Goal: Task Accomplishment & Management: Complete application form

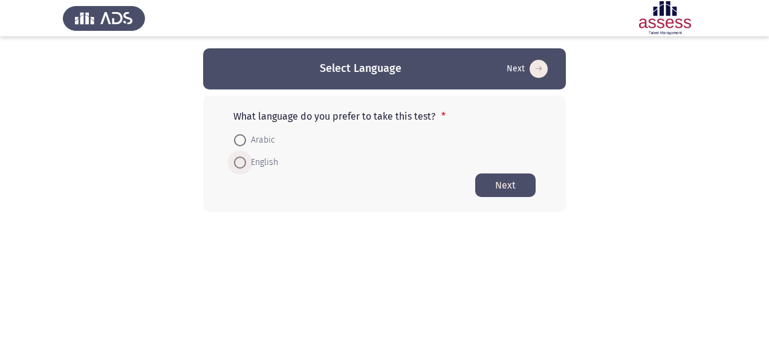
click at [244, 165] on span at bounding box center [240, 163] width 12 height 12
click at [244, 165] on input "English" at bounding box center [240, 163] width 12 height 12
radio input "true"
click at [512, 180] on button "Next" at bounding box center [505, 185] width 60 height 24
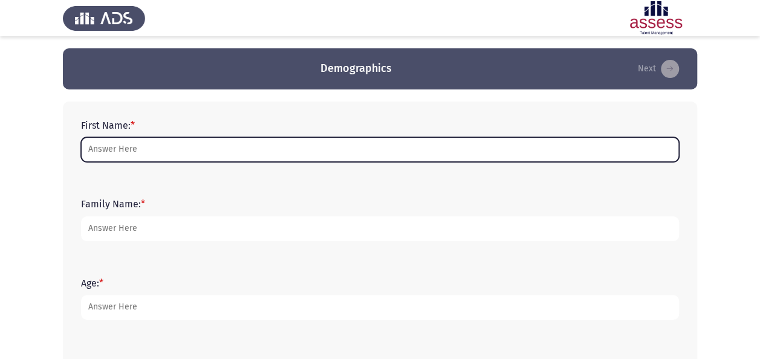
click at [353, 155] on input "First Name: *" at bounding box center [380, 149] width 598 height 25
type input "e"
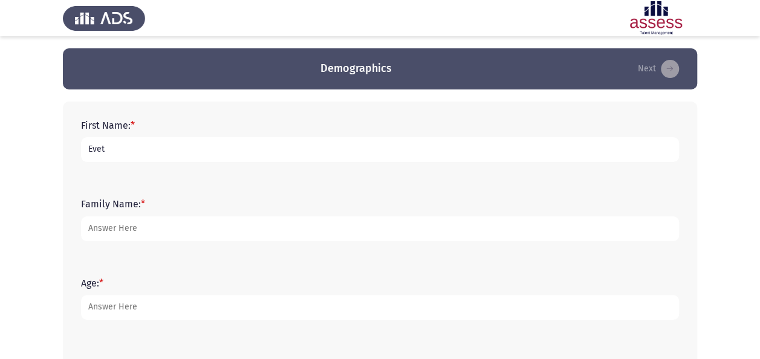
type input "Evet"
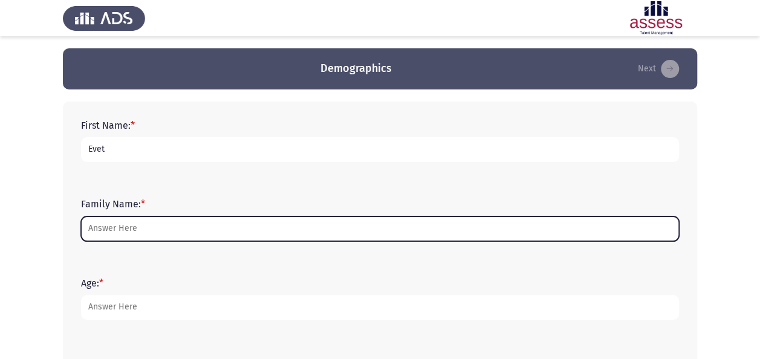
click at [200, 224] on input "Family Name: *" at bounding box center [380, 228] width 598 height 25
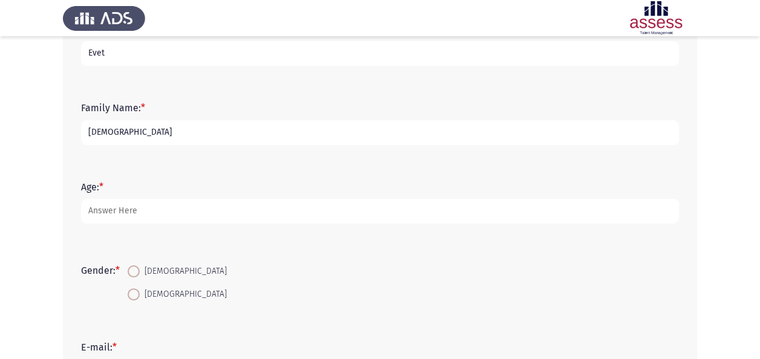
scroll to position [97, 0]
type input "[DEMOGRAPHIC_DATA]"
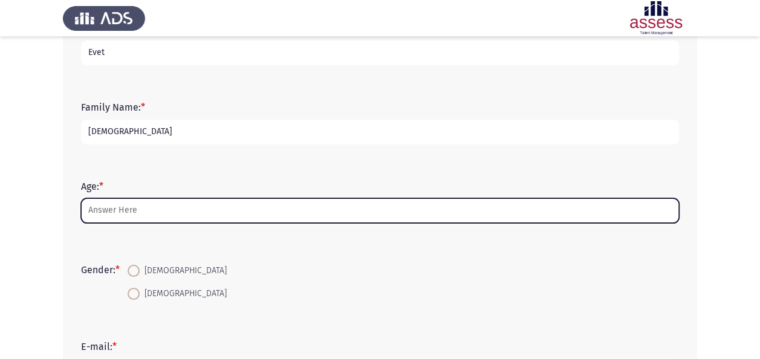
click at [136, 204] on input "Age: *" at bounding box center [380, 210] width 598 height 25
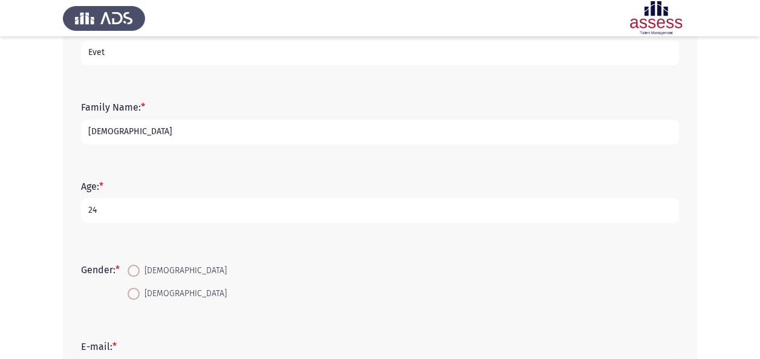
type input "24"
click at [138, 299] on span at bounding box center [134, 294] width 12 height 12
click at [138, 299] on input "[DEMOGRAPHIC_DATA]" at bounding box center [134, 294] width 12 height 12
radio input "true"
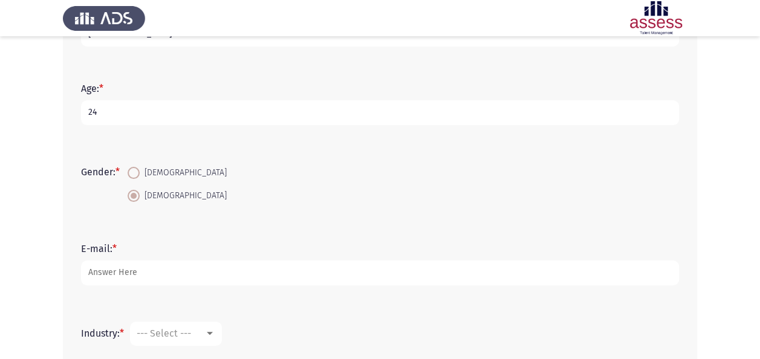
scroll to position [200, 0]
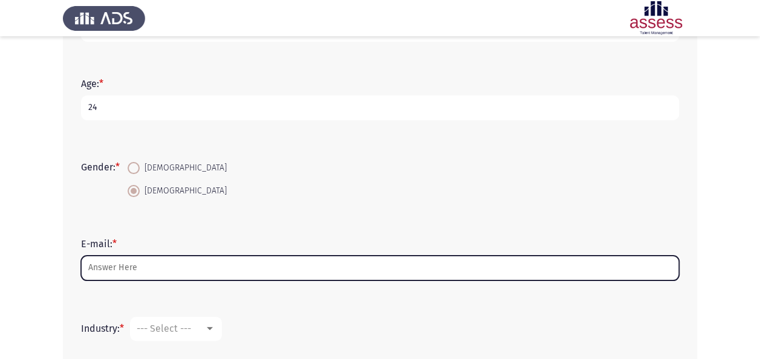
click at [178, 274] on input "E-mail: *" at bounding box center [380, 268] width 598 height 25
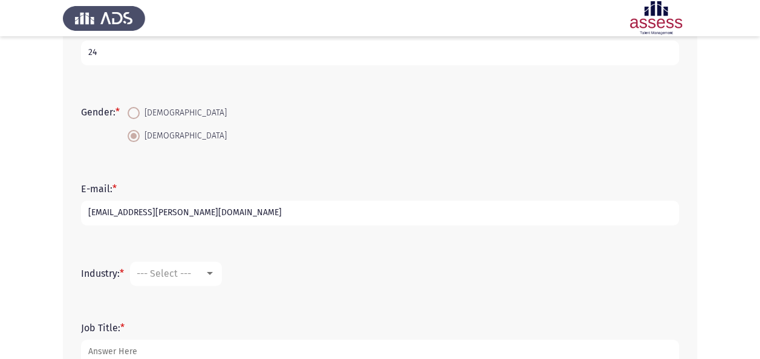
scroll to position [337, 0]
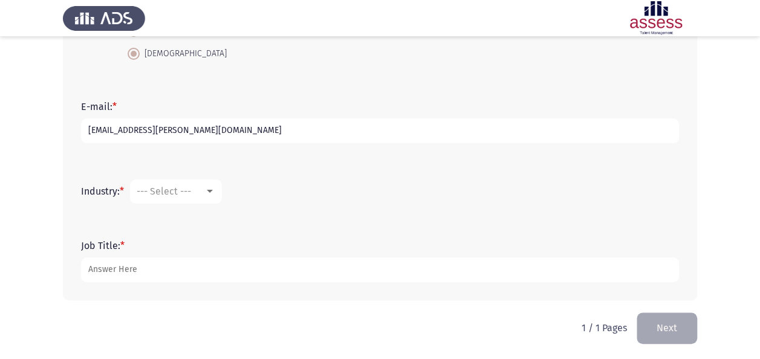
type input "[EMAIL_ADDRESS][PERSON_NAME][DOMAIN_NAME]"
click at [207, 193] on div at bounding box center [209, 192] width 11 height 10
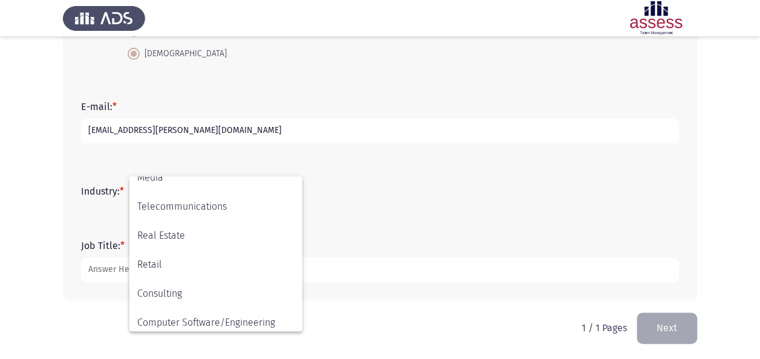
scroll to position [397, 0]
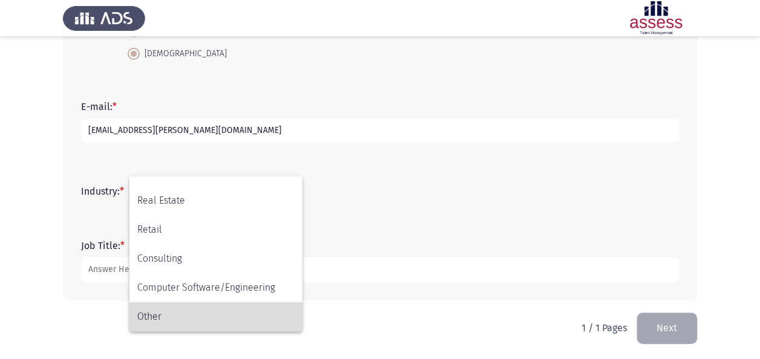
click at [193, 316] on span "Other" at bounding box center [215, 316] width 157 height 29
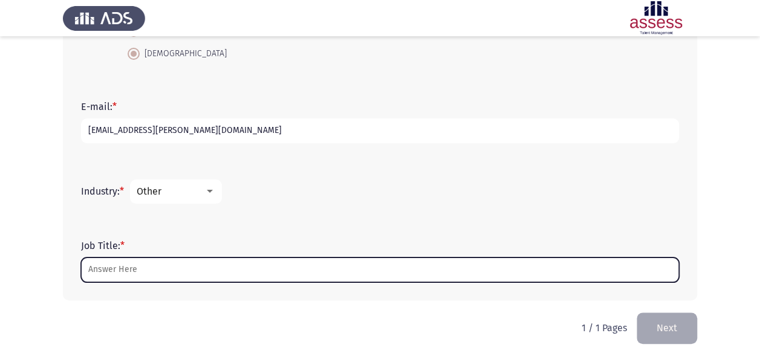
click at [203, 274] on input "Job Title: *" at bounding box center [380, 270] width 598 height 25
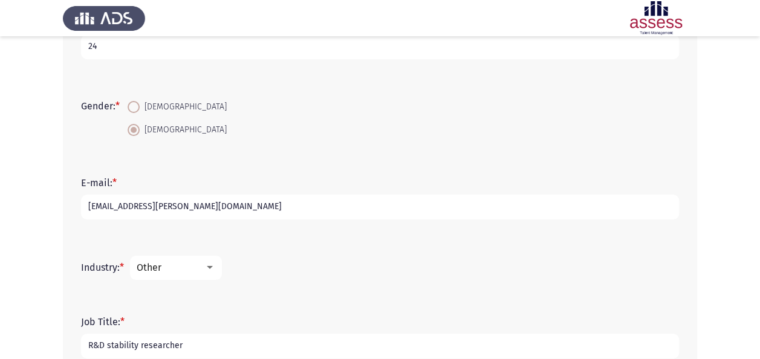
scroll to position [338, 0]
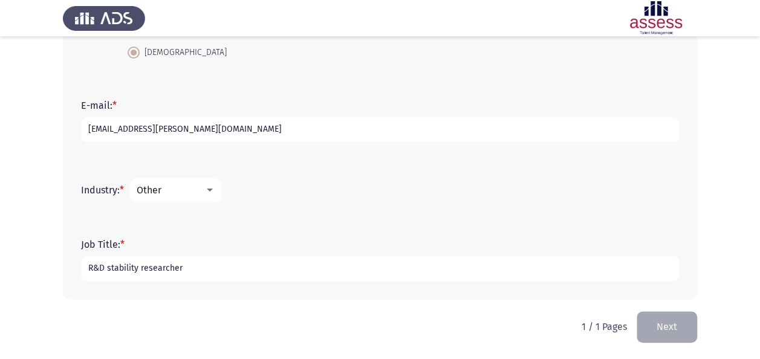
type input "R&D stability researcher"
click at [218, 190] on mat-select "Other" at bounding box center [176, 190] width 92 height 24
click at [215, 189] on div at bounding box center [209, 191] width 11 height 10
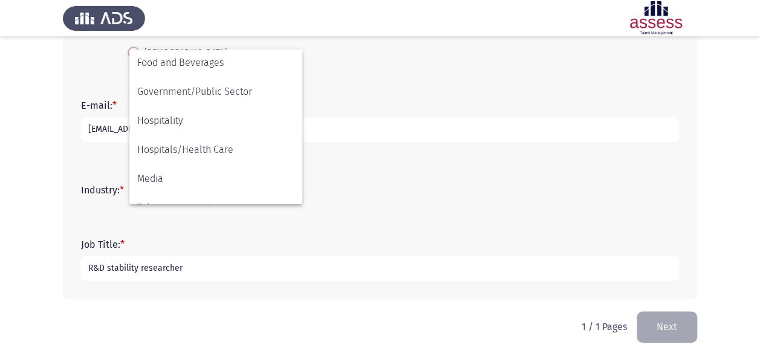
scroll to position [228, 0]
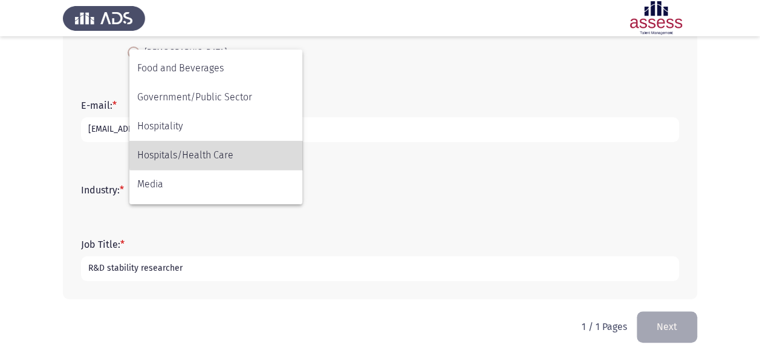
click at [235, 152] on span "Hospitals/Health Care" at bounding box center [215, 155] width 157 height 29
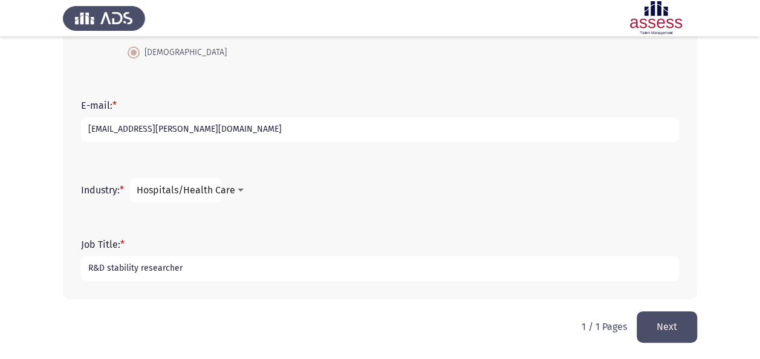
click at [339, 201] on form "Industry: * Hospitals/Health Care" at bounding box center [380, 190] width 598 height 24
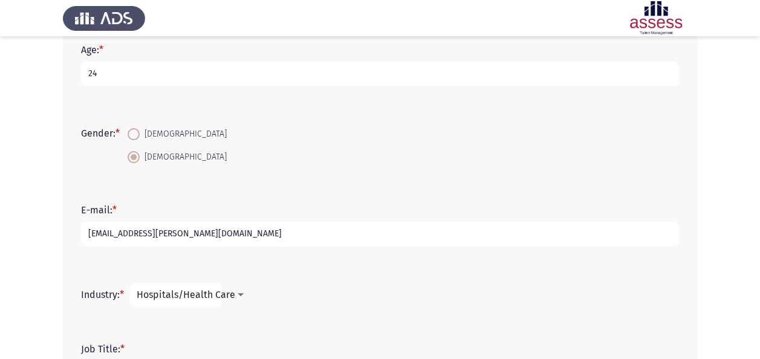
scroll to position [338, 0]
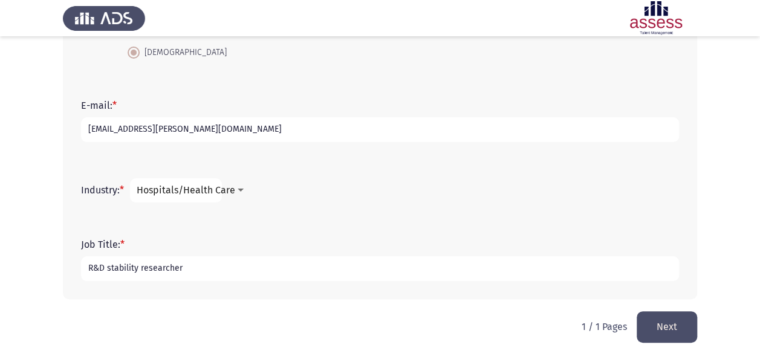
click at [652, 321] on button "Next" at bounding box center [667, 326] width 60 height 31
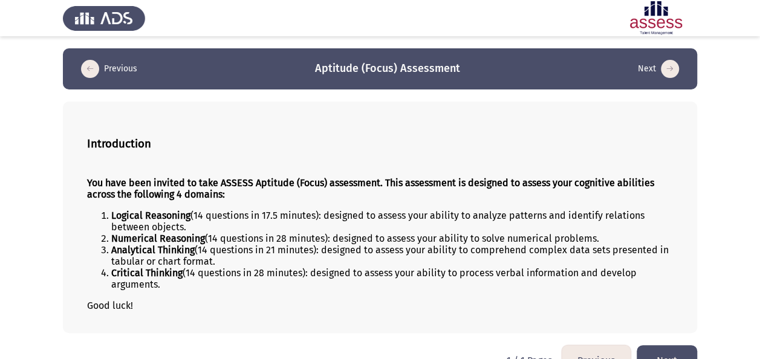
scroll to position [27, 0]
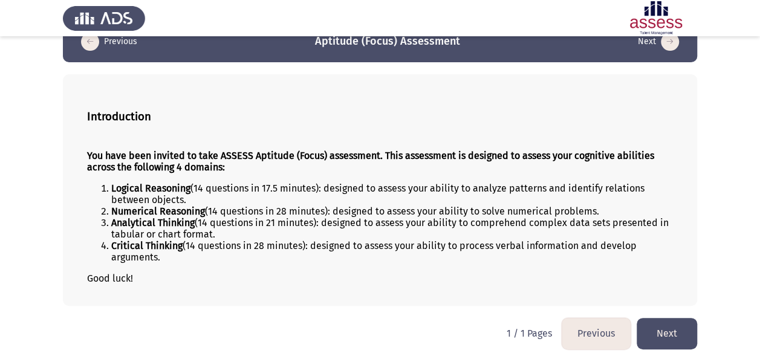
click at [667, 333] on button "Next" at bounding box center [667, 333] width 60 height 31
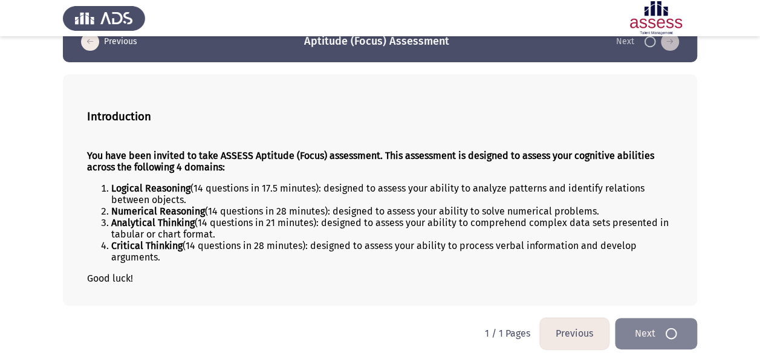
scroll to position [0, 0]
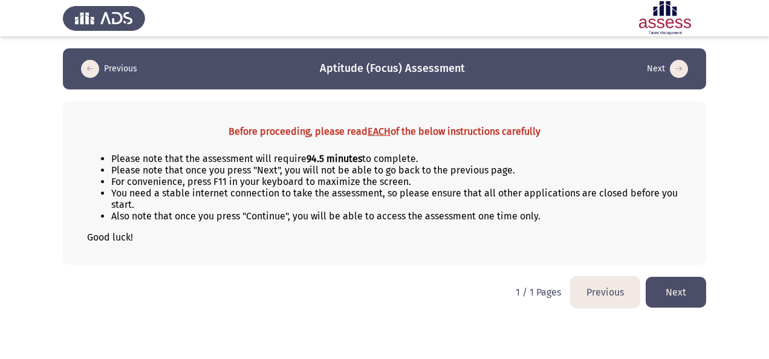
click at [677, 283] on button "Next" at bounding box center [676, 292] width 60 height 31
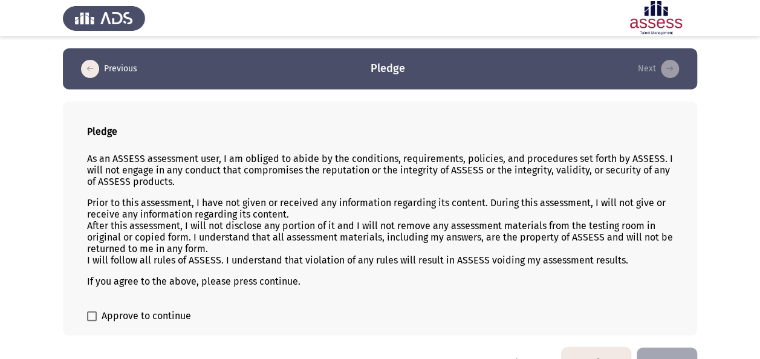
scroll to position [29, 0]
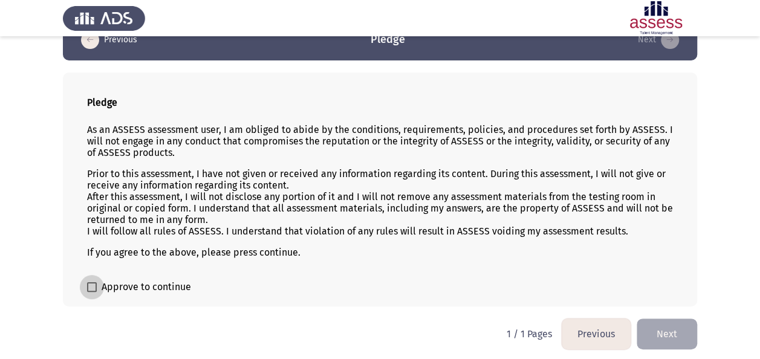
click at [89, 285] on span at bounding box center [92, 287] width 10 height 10
click at [91, 292] on input "Approve to continue" at bounding box center [91, 292] width 1 height 1
checkbox input "true"
click at [667, 329] on button "Next" at bounding box center [667, 334] width 60 height 31
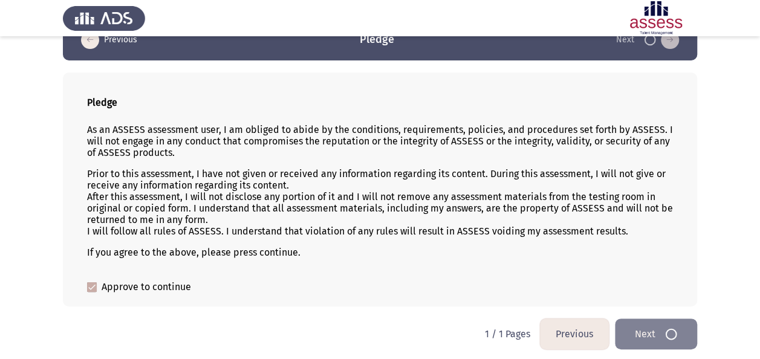
scroll to position [0, 0]
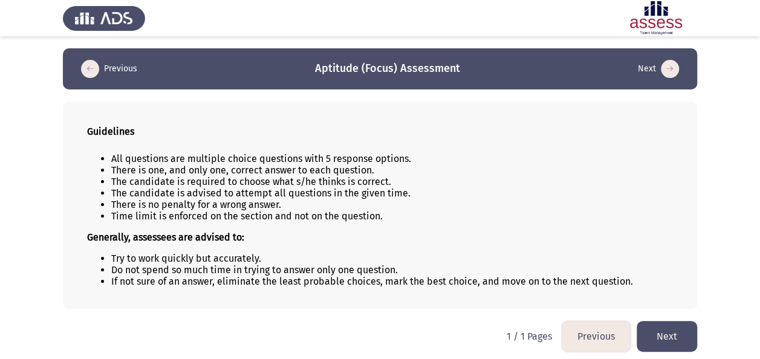
click at [677, 331] on button "Next" at bounding box center [667, 336] width 60 height 31
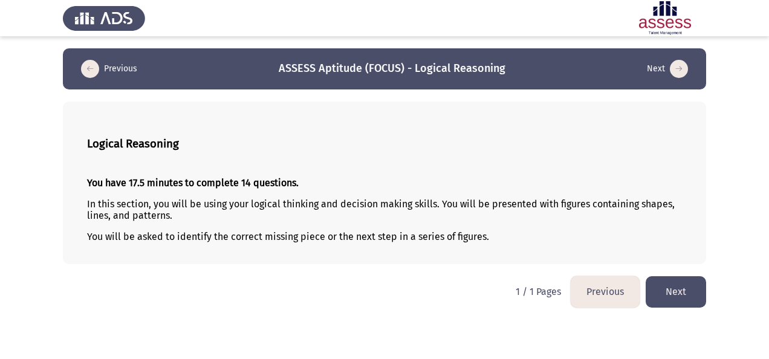
click at [669, 290] on button "Next" at bounding box center [676, 291] width 60 height 31
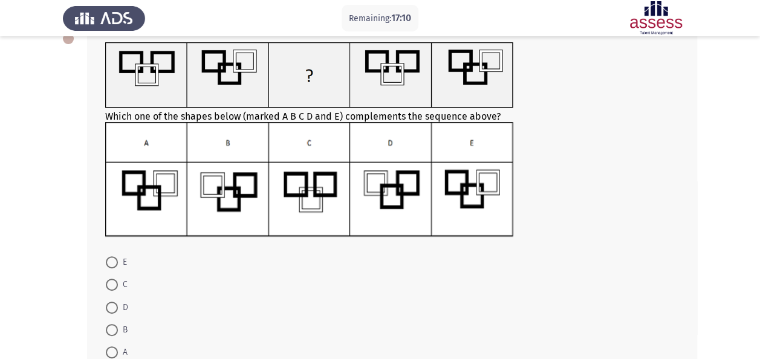
scroll to position [75, 0]
click at [116, 326] on span at bounding box center [112, 329] width 12 height 12
click at [116, 326] on input "B" at bounding box center [112, 329] width 12 height 12
radio input "true"
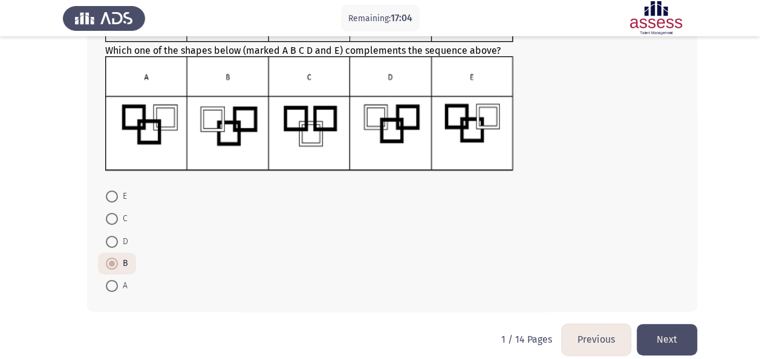
scroll to position [141, 0]
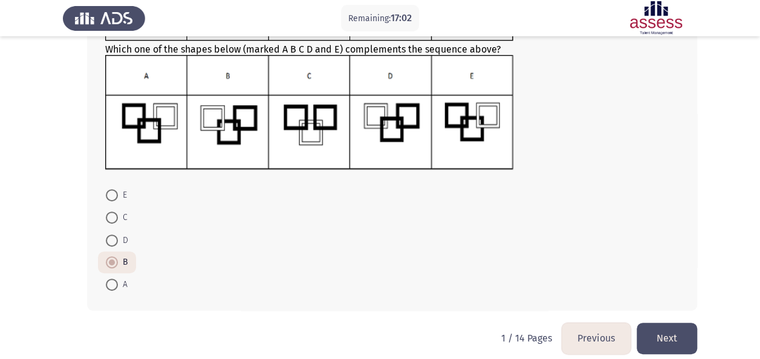
click at [670, 337] on button "Next" at bounding box center [667, 338] width 60 height 31
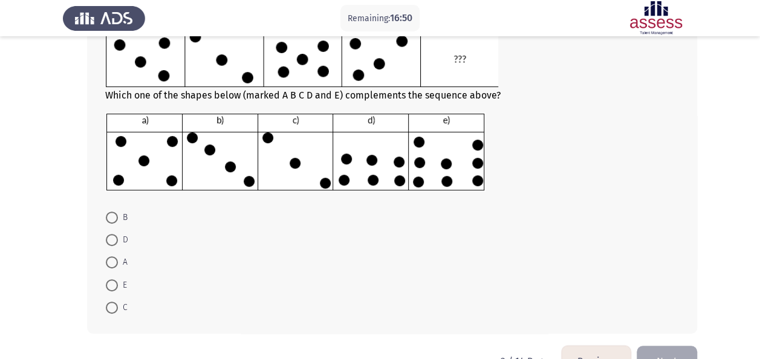
scroll to position [140, 0]
click at [106, 282] on span at bounding box center [112, 285] width 12 height 12
click at [106, 282] on input "E" at bounding box center [112, 285] width 12 height 12
radio input "true"
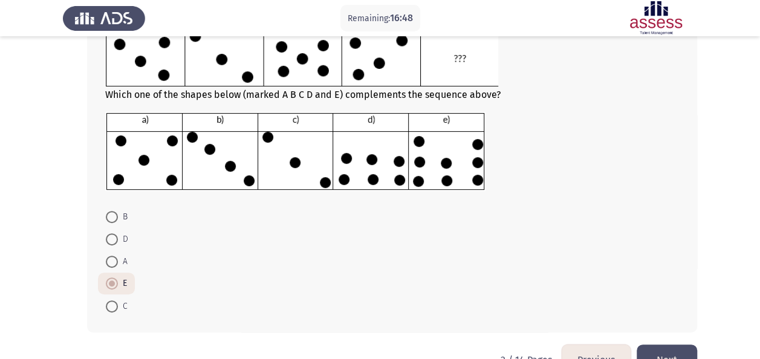
scroll to position [172, 0]
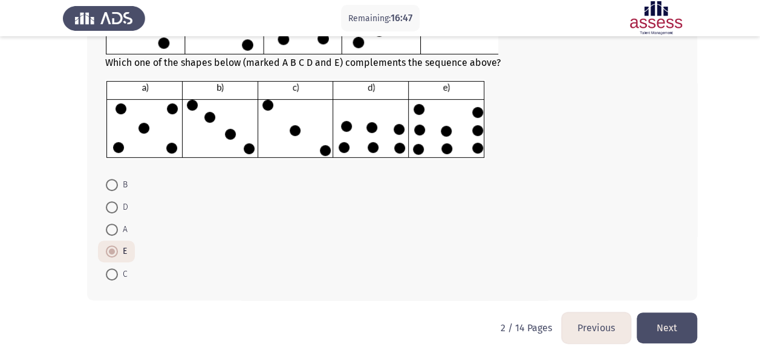
click at [680, 322] on button "Next" at bounding box center [667, 328] width 60 height 31
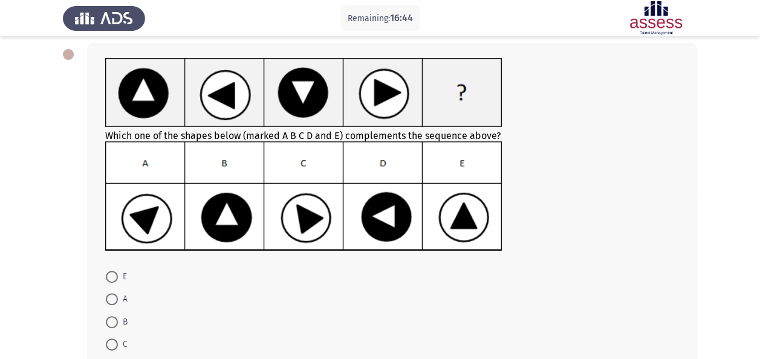
scroll to position [67, 0]
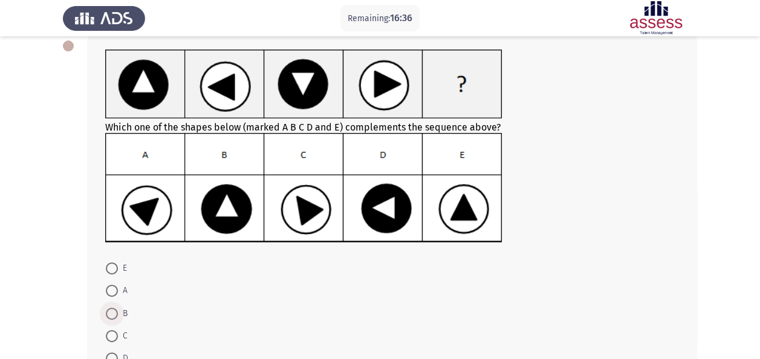
click at [108, 313] on span at bounding box center [112, 314] width 12 height 12
click at [108, 313] on input "B" at bounding box center [112, 314] width 12 height 12
radio input "true"
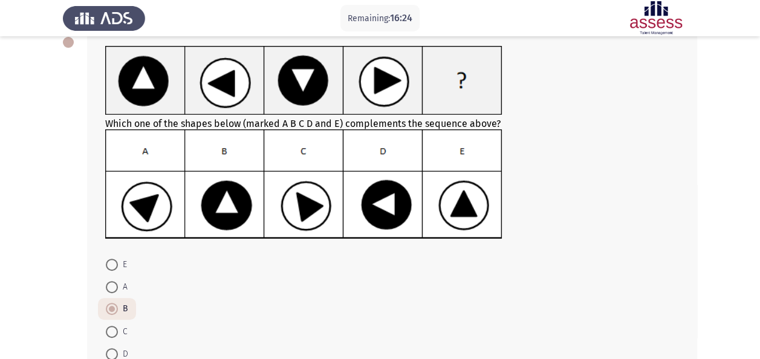
scroll to position [144, 0]
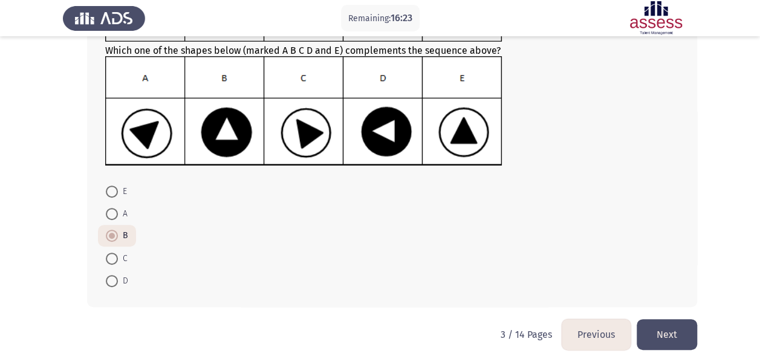
click at [661, 331] on button "Next" at bounding box center [667, 334] width 60 height 31
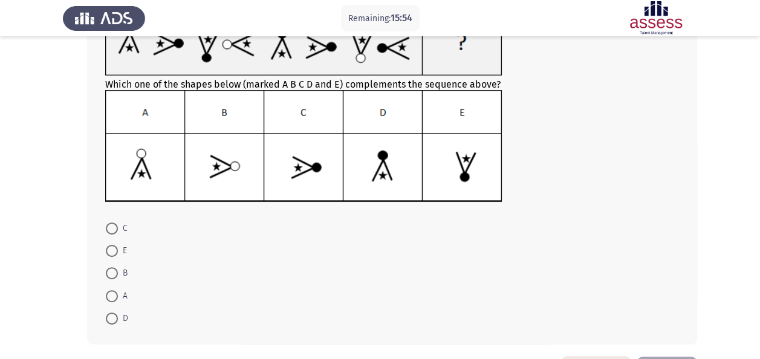
scroll to position [110, 0]
click at [114, 311] on span at bounding box center [112, 317] width 12 height 12
click at [114, 311] on input "D" at bounding box center [112, 317] width 12 height 12
radio input "true"
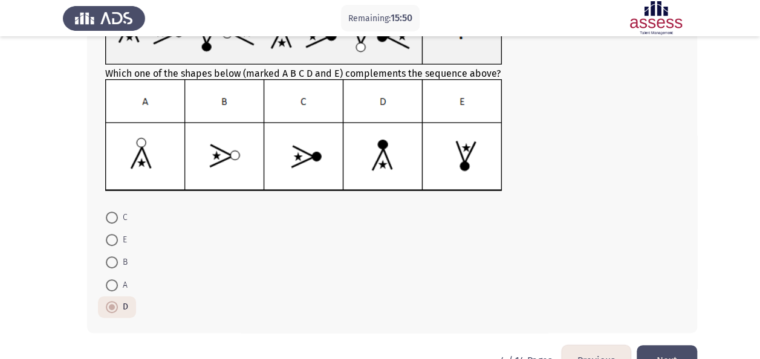
scroll to position [152, 0]
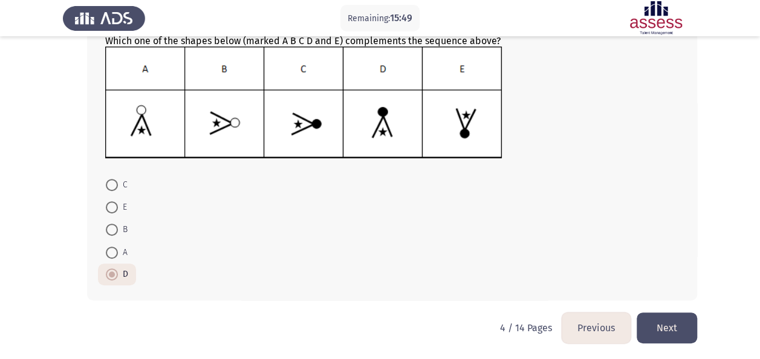
click at [672, 325] on button "Next" at bounding box center [667, 328] width 60 height 31
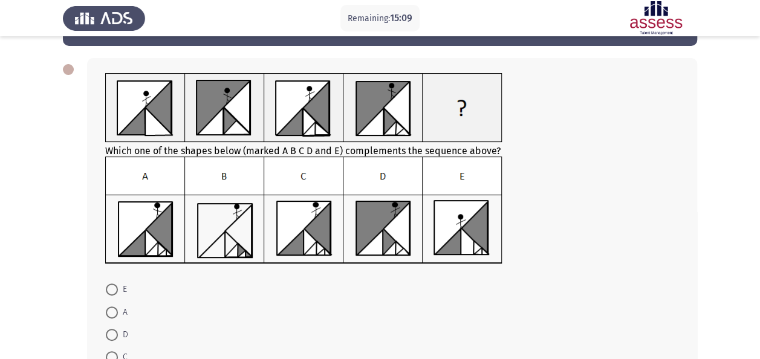
scroll to position [103, 0]
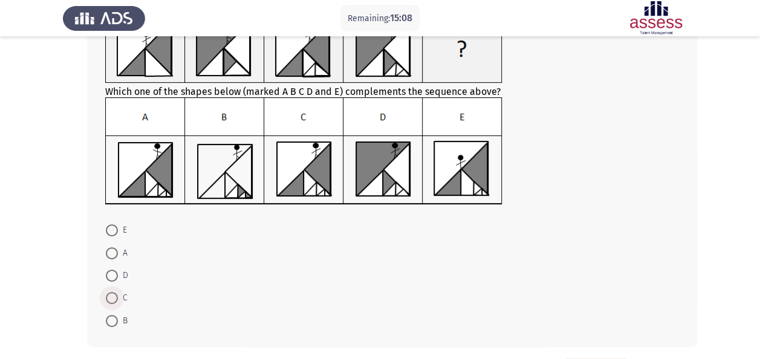
click at [114, 294] on span at bounding box center [112, 298] width 12 height 12
click at [114, 294] on input "C" at bounding box center [112, 298] width 12 height 12
radio input "true"
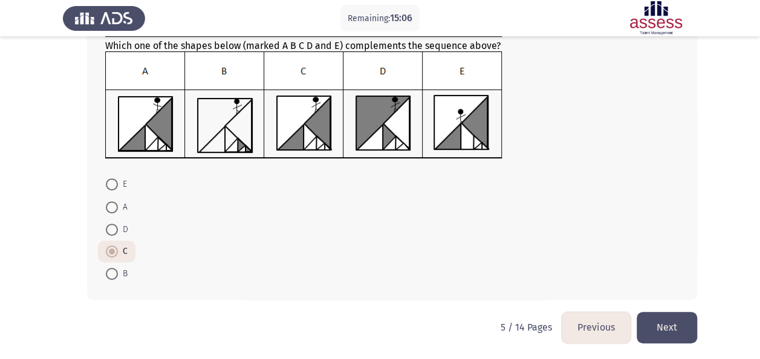
click at [677, 326] on button "Next" at bounding box center [667, 327] width 60 height 31
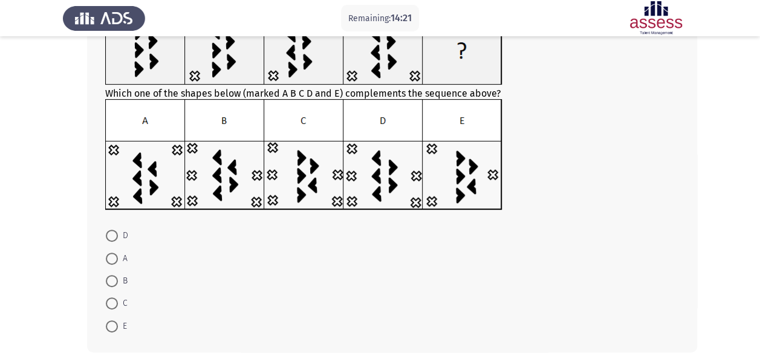
scroll to position [102, 0]
click at [108, 279] on span at bounding box center [112, 280] width 12 height 12
click at [108, 279] on input "B" at bounding box center [112, 280] width 12 height 12
radio input "true"
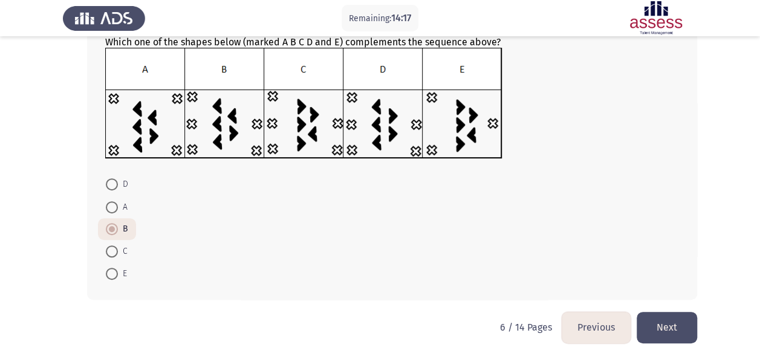
click at [658, 328] on button "Next" at bounding box center [667, 327] width 60 height 31
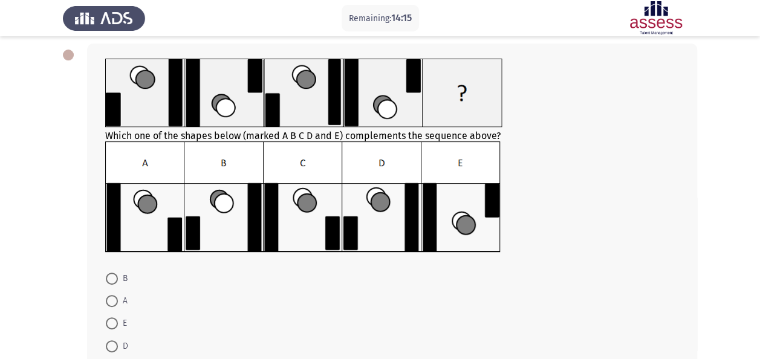
scroll to position [58, 0]
click at [112, 345] on span at bounding box center [112, 346] width 12 height 12
click at [112, 345] on input "D" at bounding box center [112, 346] width 12 height 12
radio input "true"
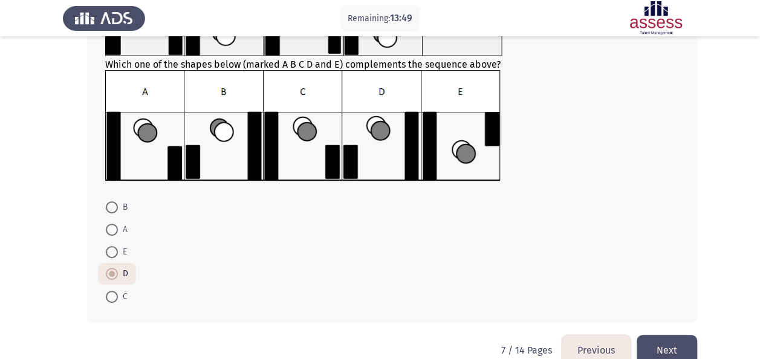
scroll to position [134, 0]
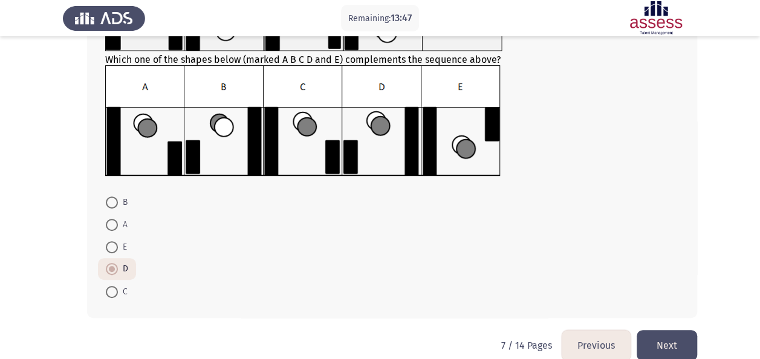
click at [675, 335] on button "Next" at bounding box center [667, 345] width 60 height 31
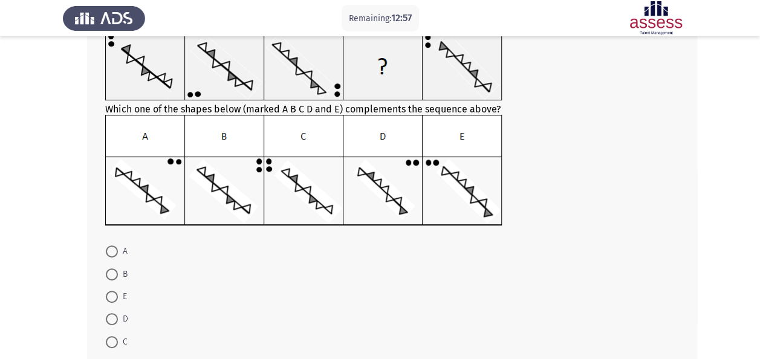
scroll to position [96, 0]
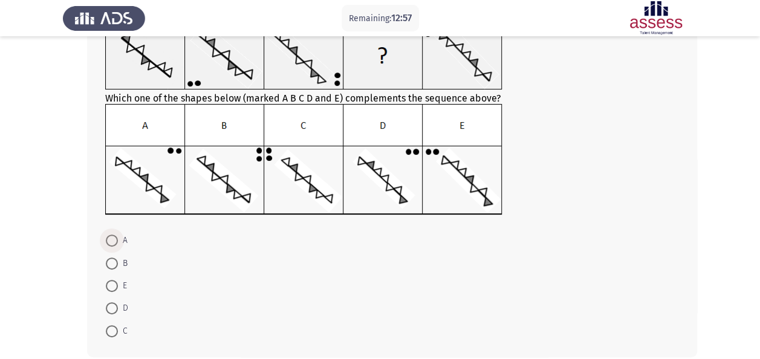
click at [106, 241] on span at bounding box center [112, 241] width 12 height 12
click at [106, 241] on input "A" at bounding box center [112, 241] width 12 height 12
radio input "true"
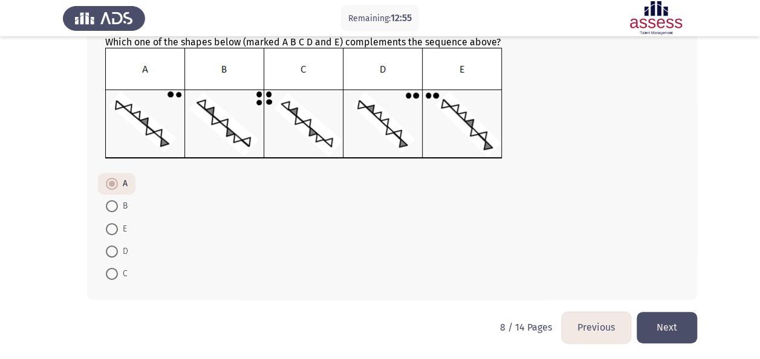
click at [659, 319] on button "Next" at bounding box center [667, 327] width 60 height 31
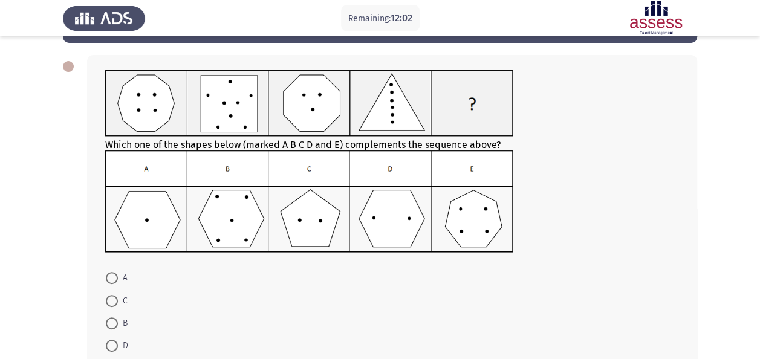
scroll to position [54, 0]
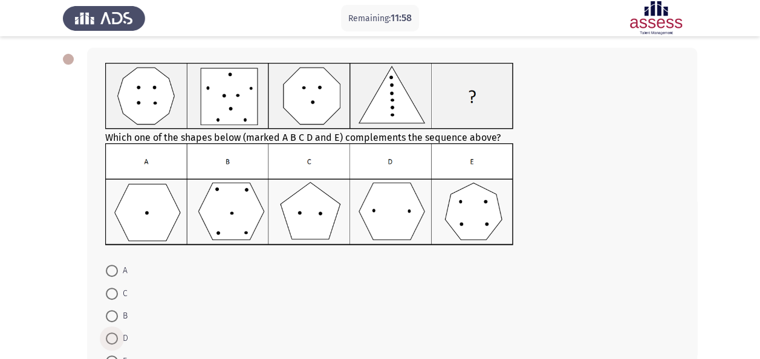
click at [117, 336] on span at bounding box center [112, 339] width 12 height 12
click at [117, 336] on input "D" at bounding box center [112, 339] width 12 height 12
radio input "true"
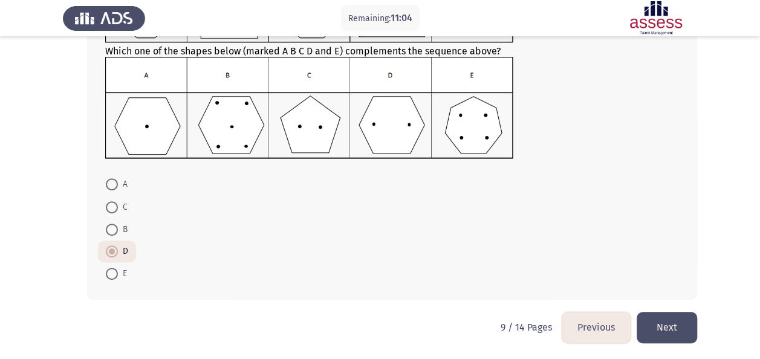
click at [680, 325] on button "Next" at bounding box center [667, 327] width 60 height 31
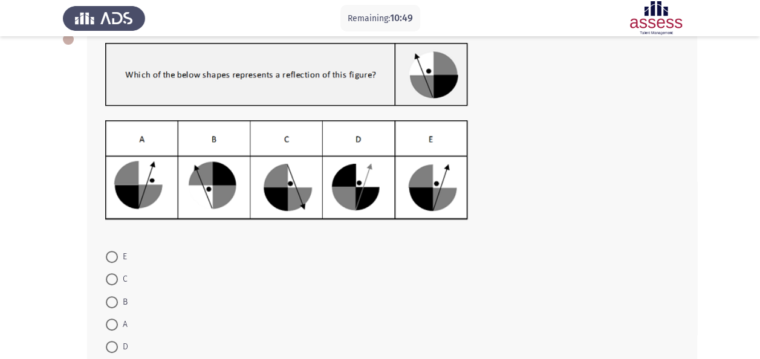
scroll to position [75, 0]
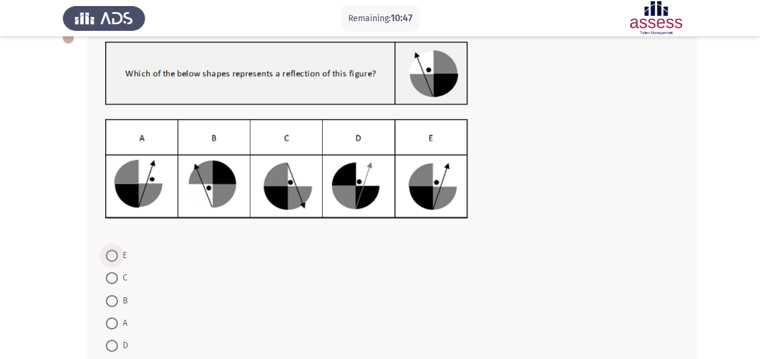
click at [117, 256] on span at bounding box center [112, 256] width 12 height 12
click at [117, 256] on input "E" at bounding box center [112, 256] width 12 height 12
radio input "true"
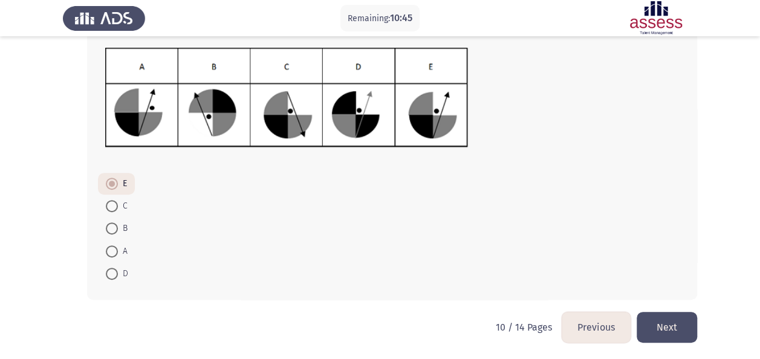
click at [680, 325] on button "Next" at bounding box center [667, 327] width 60 height 31
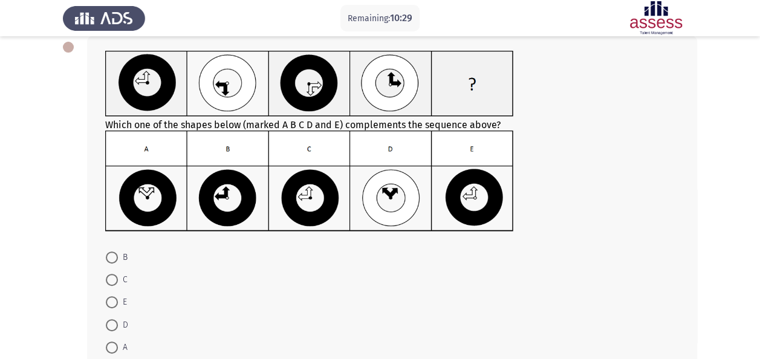
scroll to position [67, 0]
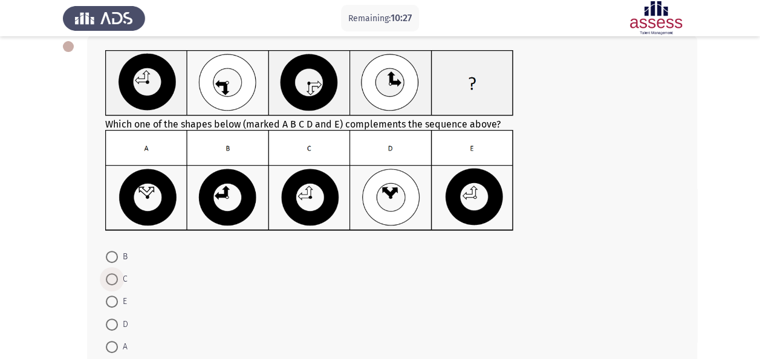
click at [118, 282] on span "C" at bounding box center [123, 279] width 10 height 15
click at [118, 282] on input "C" at bounding box center [112, 279] width 12 height 12
radio input "true"
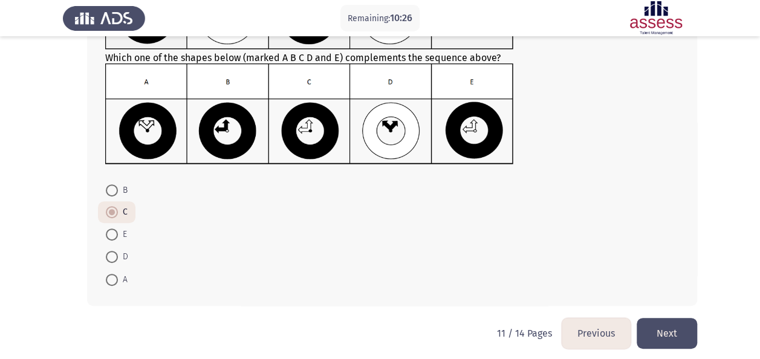
scroll to position [139, 0]
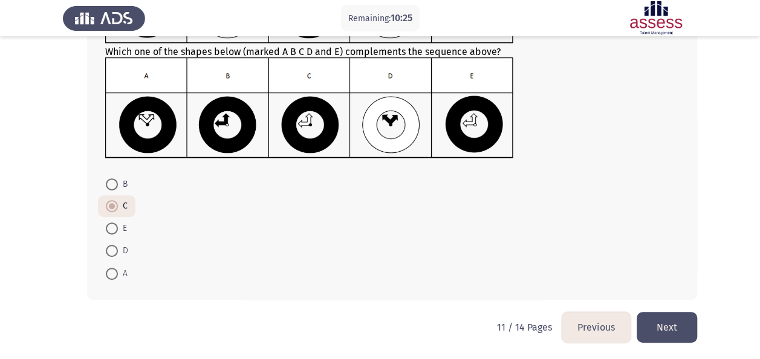
click at [676, 322] on button "Next" at bounding box center [667, 327] width 60 height 31
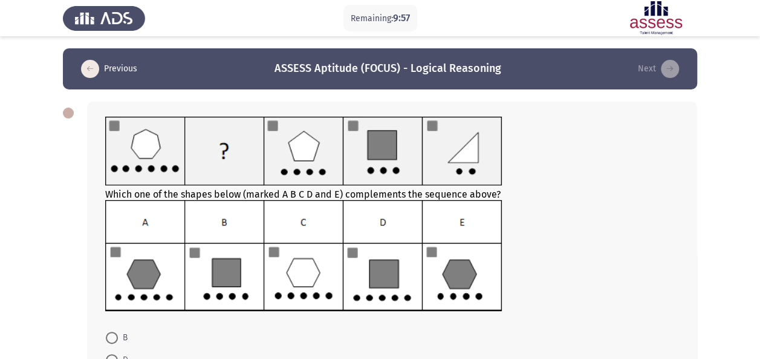
scroll to position [93, 0]
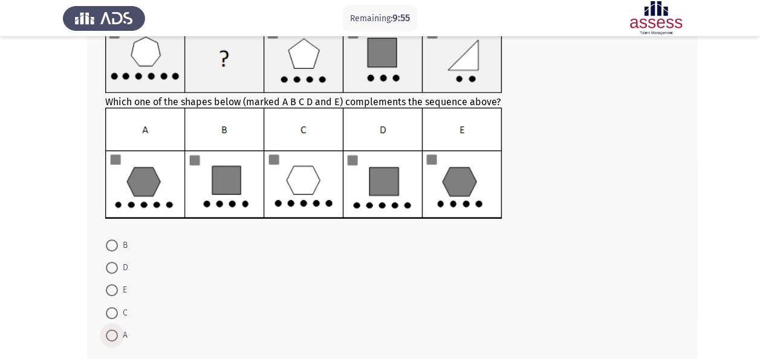
click at [115, 329] on span at bounding box center [112, 335] width 12 height 12
click at [115, 329] on input "A" at bounding box center [112, 335] width 12 height 12
radio input "true"
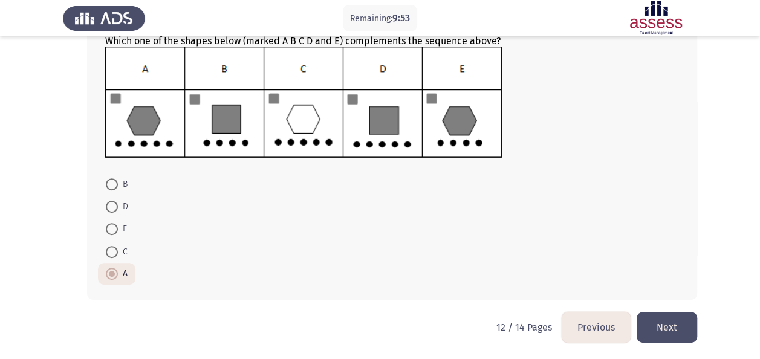
click at [668, 322] on button "Next" at bounding box center [667, 327] width 60 height 31
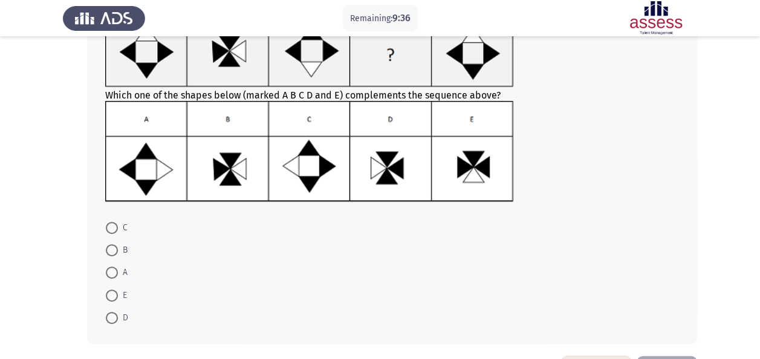
scroll to position [96, 0]
click at [110, 311] on span at bounding box center [112, 317] width 12 height 12
click at [110, 311] on input "D" at bounding box center [112, 317] width 12 height 12
radio input "true"
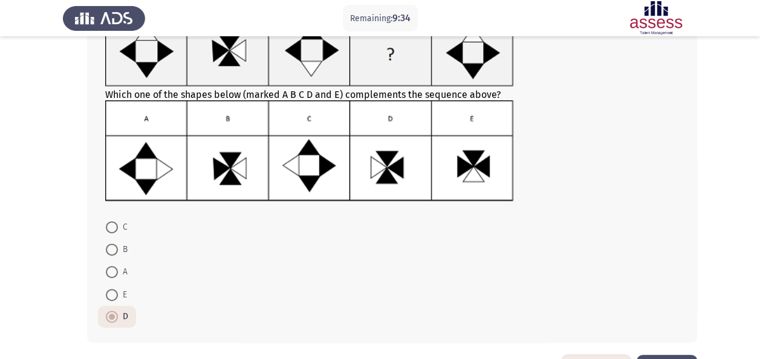
scroll to position [138, 0]
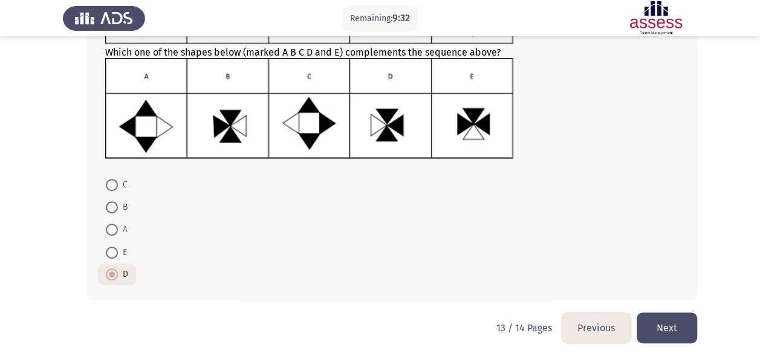
click at [687, 325] on button "Next" at bounding box center [667, 328] width 60 height 31
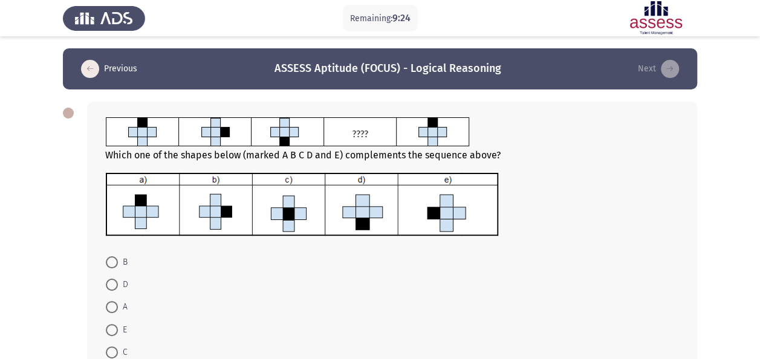
scroll to position [67, 0]
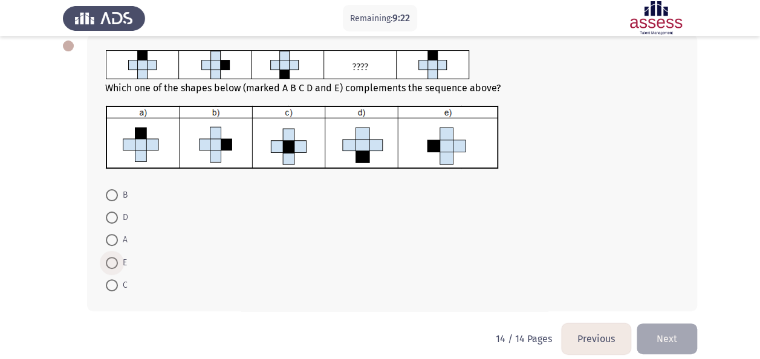
click at [109, 258] on span at bounding box center [112, 263] width 12 height 12
click at [109, 258] on input "E" at bounding box center [112, 263] width 12 height 12
radio input "true"
click at [661, 338] on button "Next" at bounding box center [667, 338] width 60 height 31
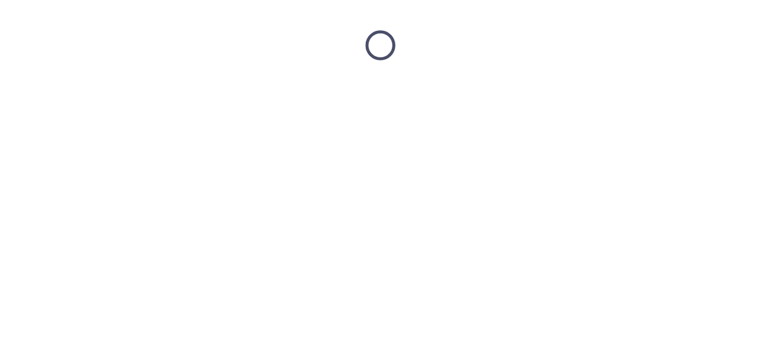
scroll to position [0, 0]
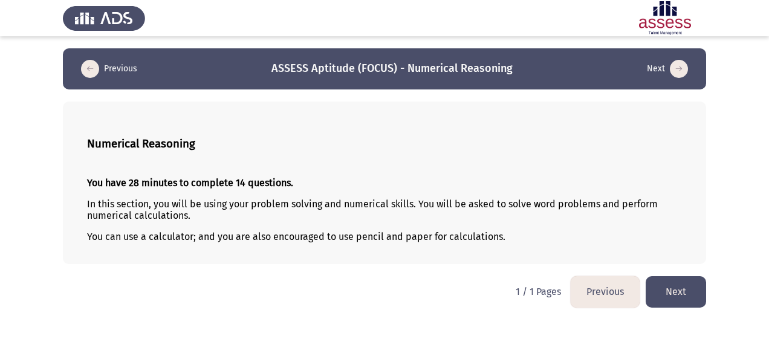
click at [678, 287] on button "Next" at bounding box center [676, 291] width 60 height 31
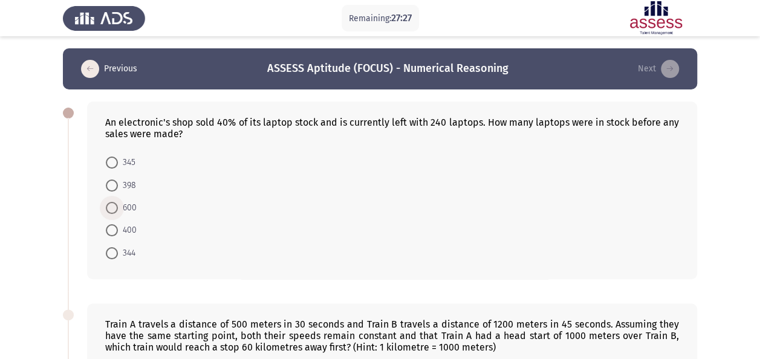
click at [108, 206] on span at bounding box center [112, 208] width 12 height 12
click at [108, 206] on input "600" at bounding box center [112, 208] width 12 height 12
radio input "true"
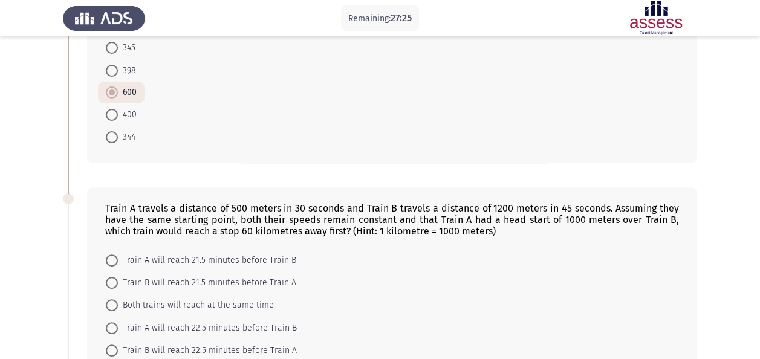
scroll to position [180, 0]
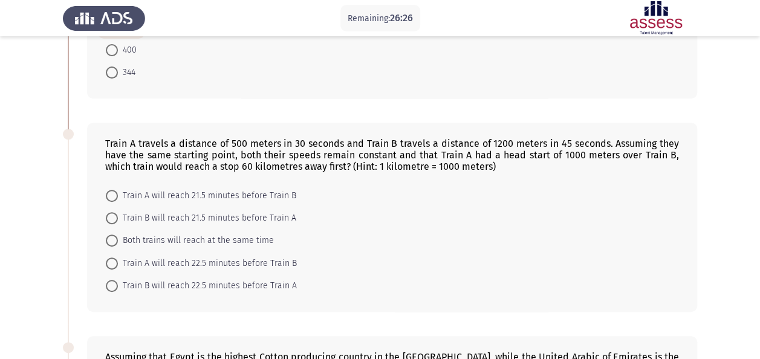
drag, startPoint x: 105, startPoint y: 136, endPoint x: 489, endPoint y: 175, distance: 385.9
click at [489, 175] on div "Train A travels a distance of 500 meters in 30 seconds and Train B travels a di…" at bounding box center [392, 217] width 610 height 189
drag, startPoint x: 503, startPoint y: 163, endPoint x: 104, endPoint y: 129, distance: 400.5
click at [104, 129] on div "Train A travels a distance of 500 meters in 30 seconds and Train B travels a di…" at bounding box center [392, 217] width 610 height 189
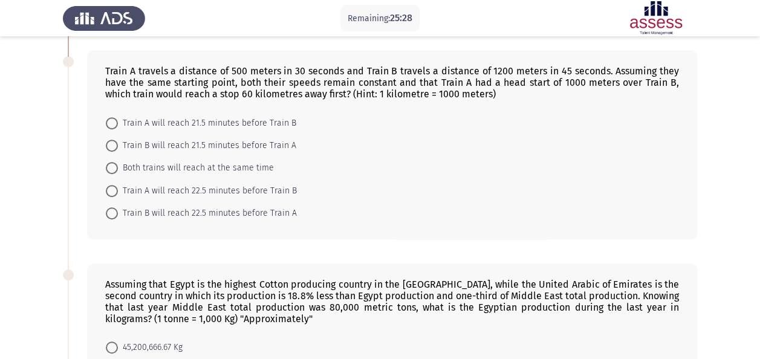
scroll to position [247, 0]
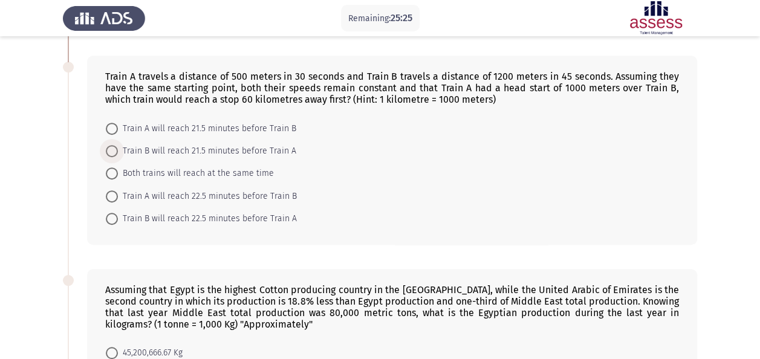
click at [118, 144] on span "Train B will reach 21.5 minutes before Train A" at bounding box center [207, 151] width 178 height 15
click at [118, 145] on input "Train B will reach 21.5 minutes before Train A" at bounding box center [112, 151] width 12 height 12
radio input "true"
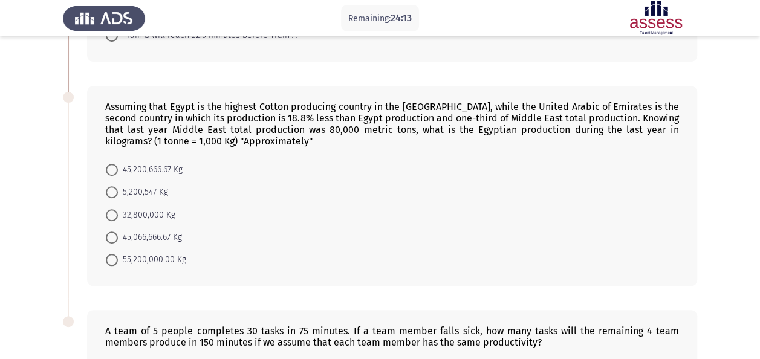
scroll to position [430, 0]
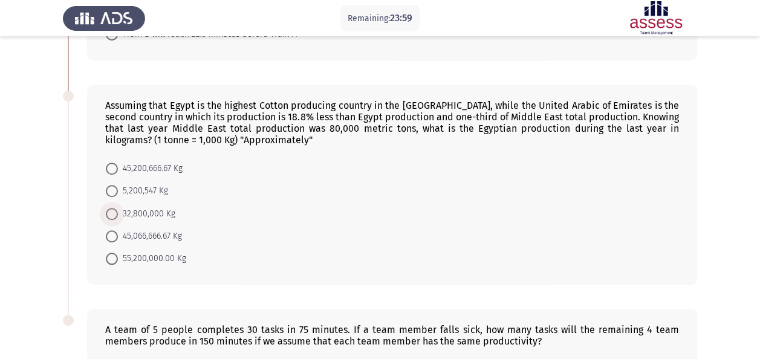
click at [109, 215] on span at bounding box center [112, 214] width 12 height 12
click at [109, 215] on input "32,800,000 Kg" at bounding box center [112, 214] width 12 height 12
radio input "true"
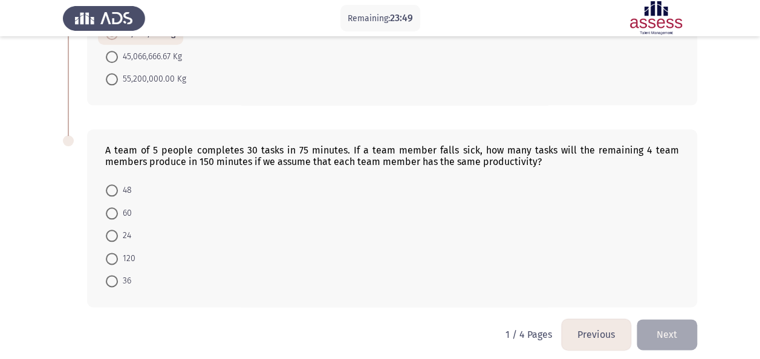
scroll to position [612, 0]
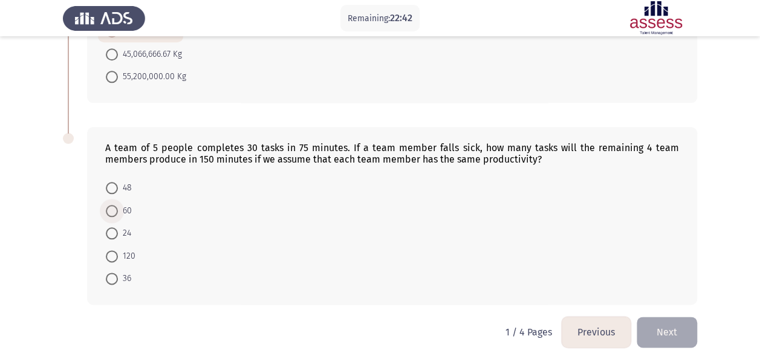
click at [114, 207] on span at bounding box center [112, 211] width 12 height 12
click at [114, 207] on input "60" at bounding box center [112, 211] width 12 height 12
radio input "true"
click at [662, 334] on button "Next" at bounding box center [667, 332] width 60 height 31
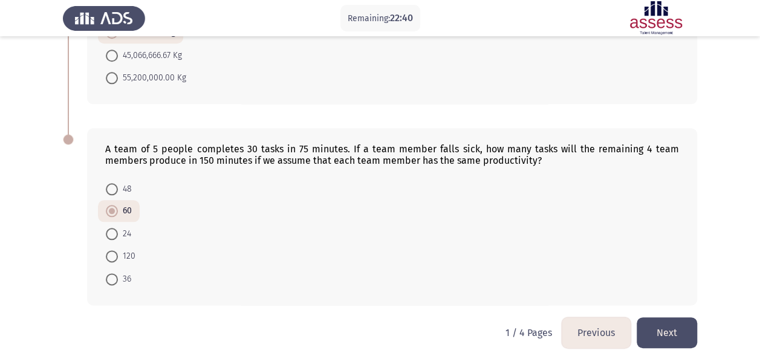
scroll to position [0, 0]
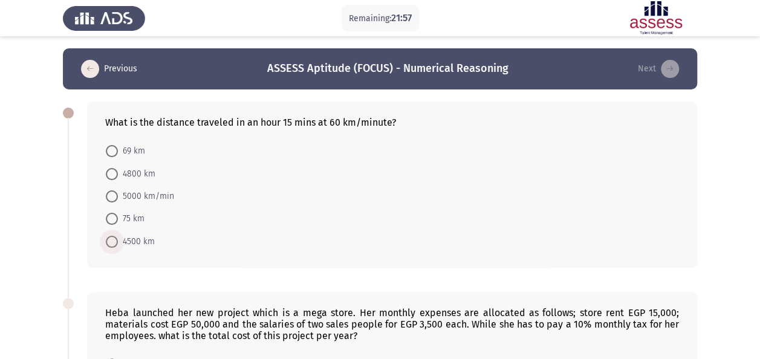
click at [114, 239] on span at bounding box center [112, 242] width 12 height 12
click at [114, 239] on input "4500 km" at bounding box center [112, 242] width 12 height 12
radio input "true"
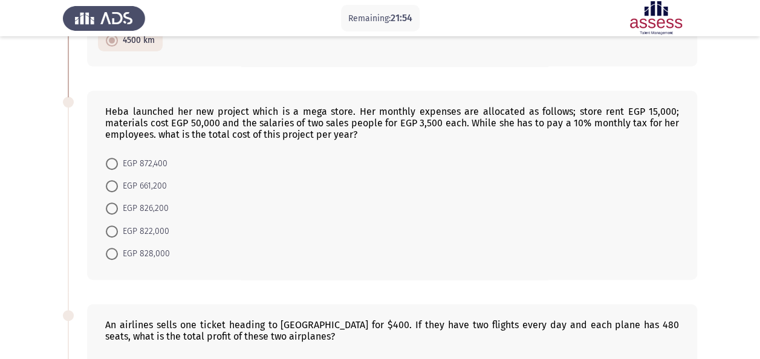
scroll to position [201, 0]
click at [109, 160] on span at bounding box center [112, 163] width 12 height 12
click at [109, 160] on input "EGP 872,400" at bounding box center [112, 163] width 12 height 12
radio input "true"
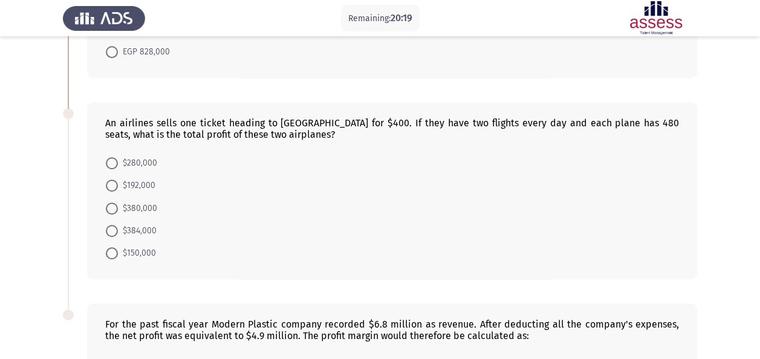
scroll to position [409, 0]
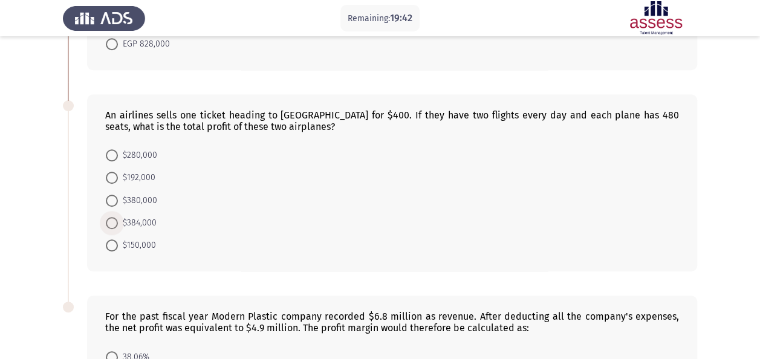
click at [115, 224] on span at bounding box center [112, 223] width 12 height 12
click at [115, 224] on input "$384,000" at bounding box center [112, 223] width 12 height 12
radio input "true"
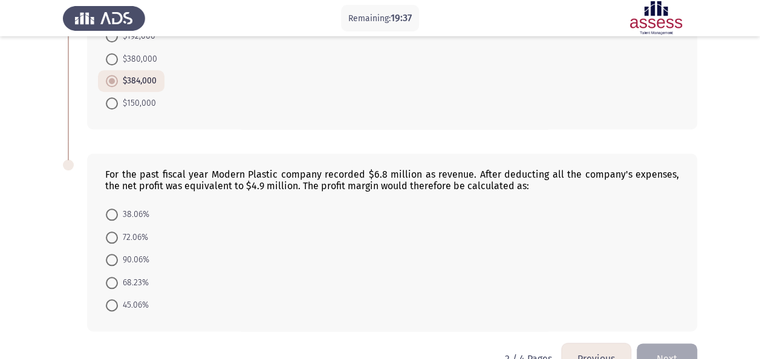
scroll to position [578, 0]
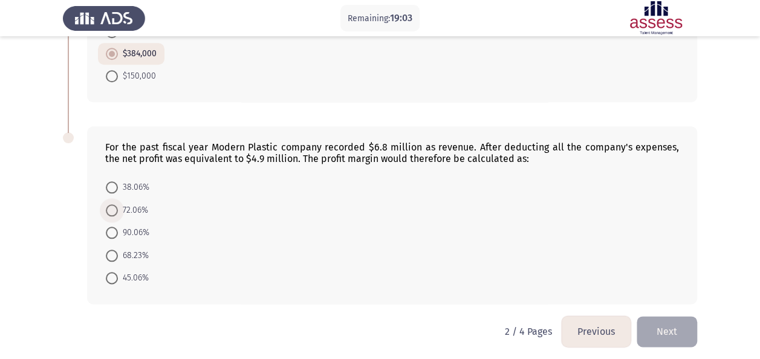
click at [114, 209] on span at bounding box center [112, 210] width 12 height 12
click at [114, 209] on input "72.06%" at bounding box center [112, 210] width 12 height 12
radio input "true"
click at [666, 334] on button "Next" at bounding box center [667, 332] width 60 height 31
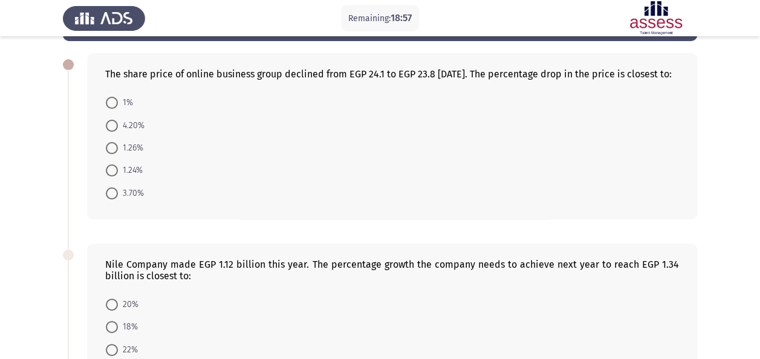
scroll to position [0, 0]
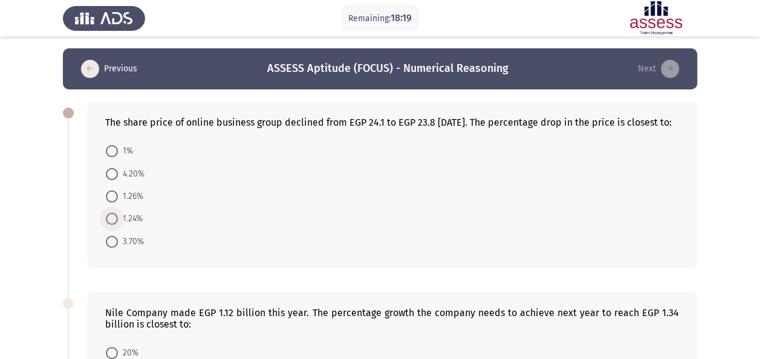
click at [118, 226] on span "1.24%" at bounding box center [130, 219] width 25 height 15
click at [118, 225] on input "1.24%" at bounding box center [112, 219] width 12 height 12
radio input "true"
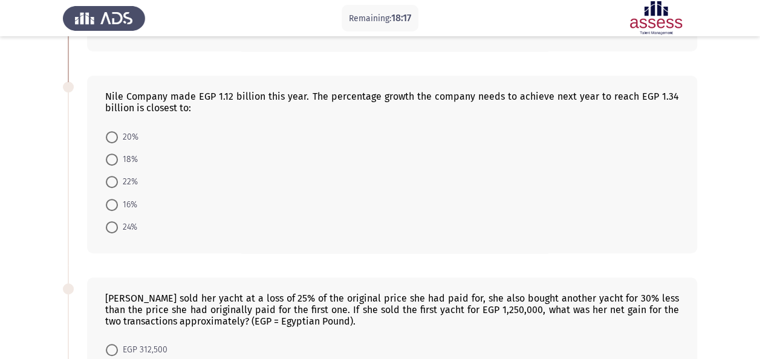
scroll to position [216, 0]
click at [111, 143] on span at bounding box center [112, 137] width 12 height 12
click at [111, 143] on input "20%" at bounding box center [112, 137] width 12 height 12
radio input "true"
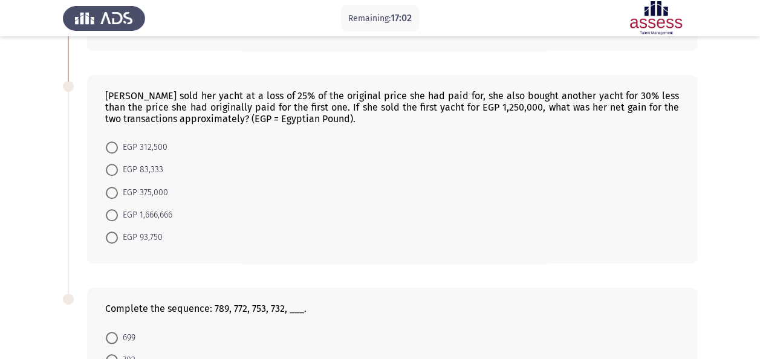
scroll to position [418, 0]
click at [117, 152] on span at bounding box center [112, 147] width 12 height 12
click at [117, 152] on input "EGP 312,500" at bounding box center [112, 147] width 12 height 12
radio input "true"
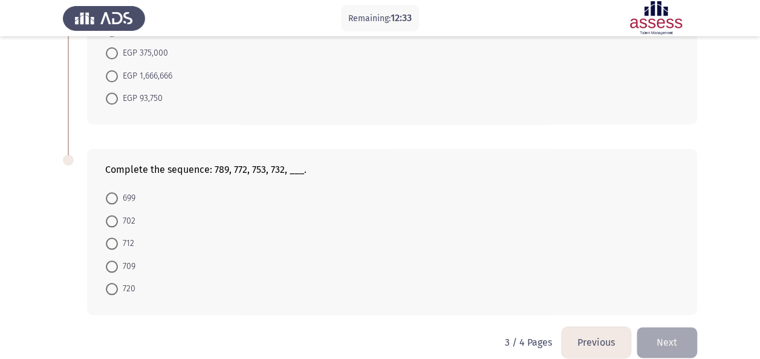
scroll to position [578, 0]
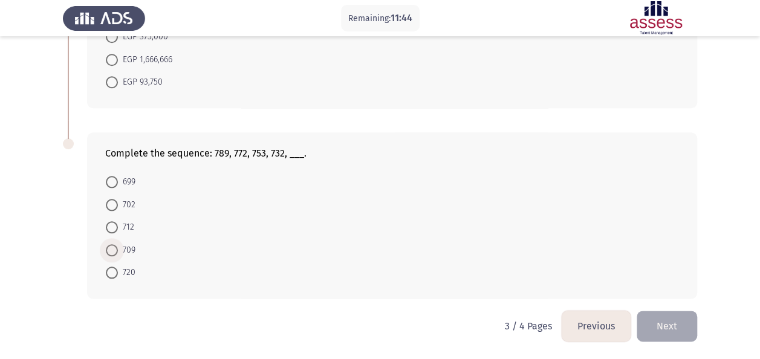
click at [111, 252] on span at bounding box center [112, 250] width 12 height 12
click at [111, 252] on input "709" at bounding box center [112, 250] width 12 height 12
radio input "true"
click at [654, 325] on button "Next" at bounding box center [667, 326] width 60 height 31
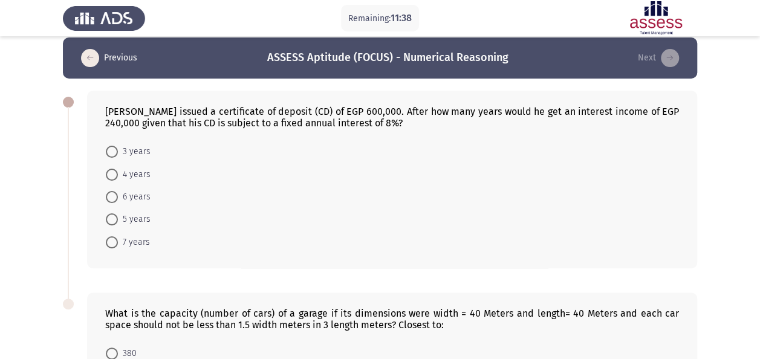
scroll to position [0, 0]
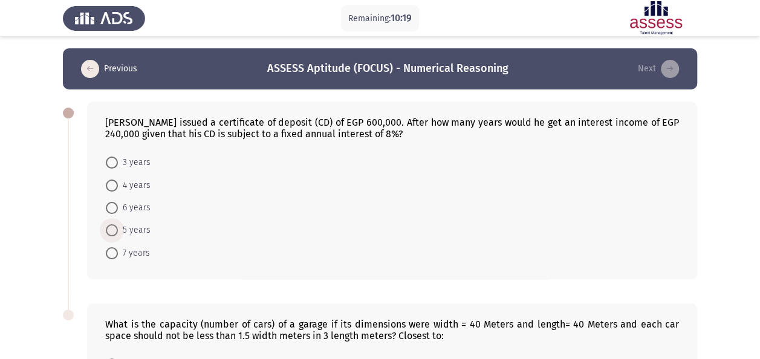
click at [120, 230] on span "5 years" at bounding box center [134, 230] width 33 height 15
click at [118, 230] on input "5 years" at bounding box center [112, 230] width 12 height 12
radio input "true"
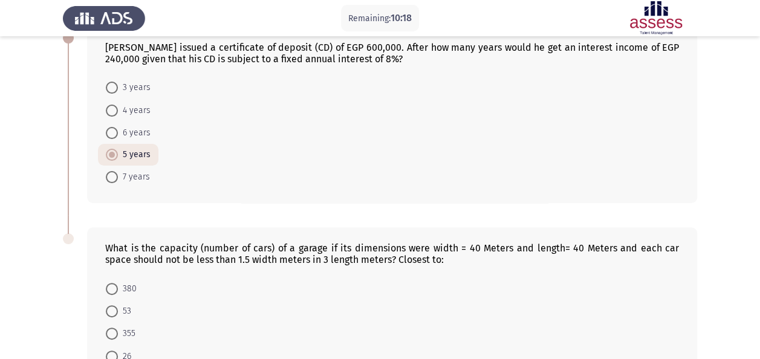
scroll to position [178, 0]
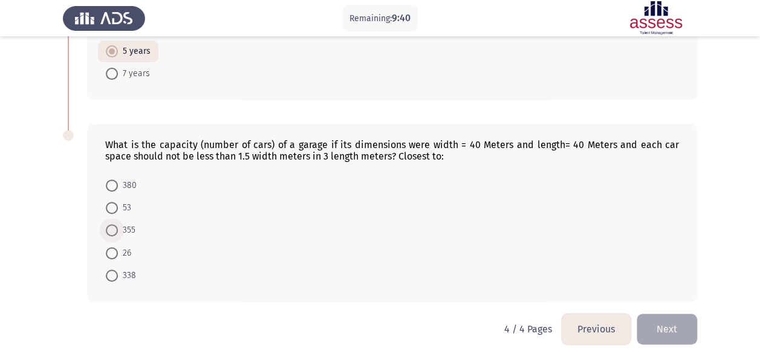
click at [117, 227] on span at bounding box center [112, 230] width 12 height 12
click at [117, 227] on input "355" at bounding box center [112, 230] width 12 height 12
radio input "true"
click at [679, 328] on button "Next" at bounding box center [667, 329] width 60 height 31
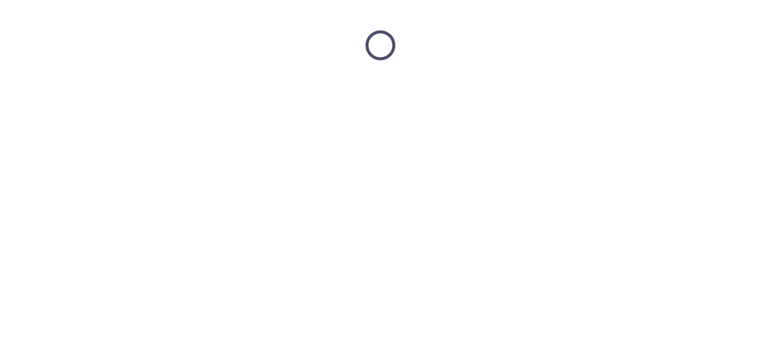
scroll to position [0, 0]
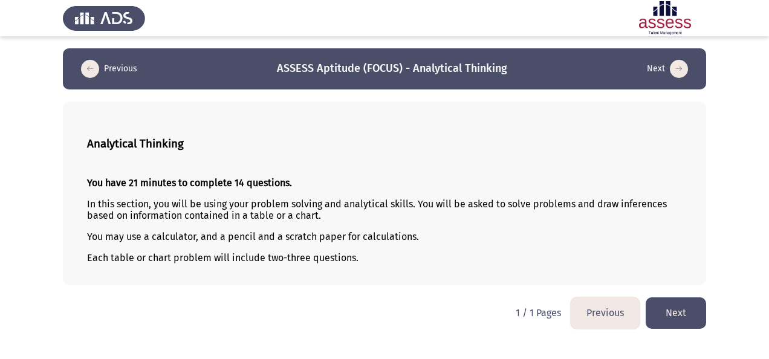
click at [669, 310] on button "Next" at bounding box center [676, 312] width 60 height 31
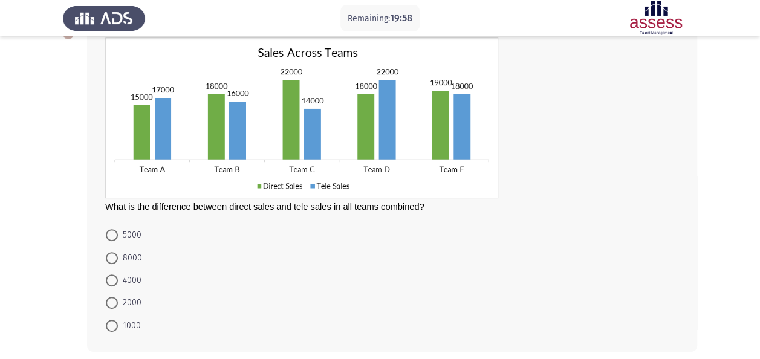
scroll to position [80, 0]
click at [110, 230] on span at bounding box center [112, 235] width 12 height 12
click at [110, 230] on input "5000" at bounding box center [112, 235] width 12 height 12
radio input "true"
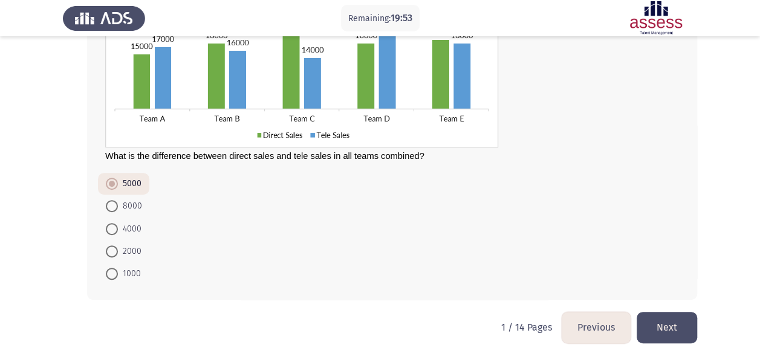
click at [678, 325] on button "Next" at bounding box center [667, 327] width 60 height 31
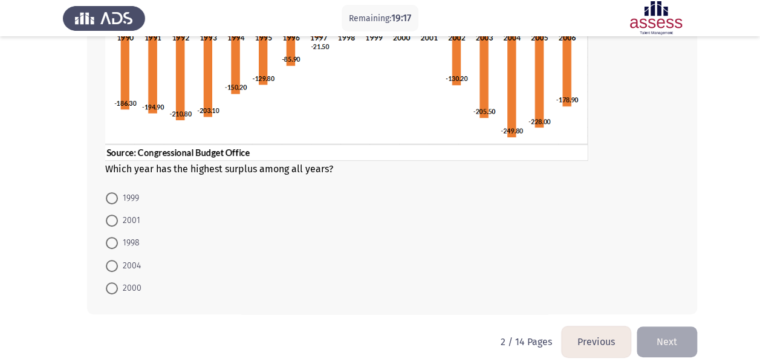
scroll to position [203, 0]
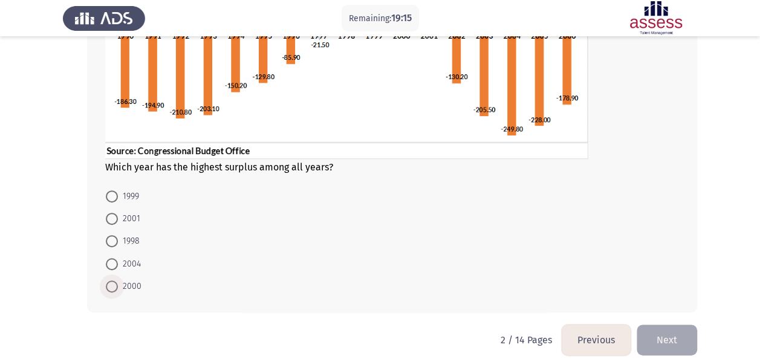
click at [109, 285] on span at bounding box center [112, 287] width 12 height 12
click at [109, 285] on input "2000" at bounding box center [112, 287] width 12 height 12
radio input "true"
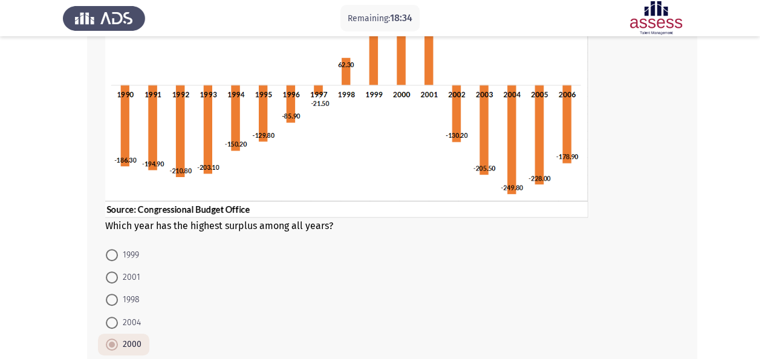
scroll to position [214, 0]
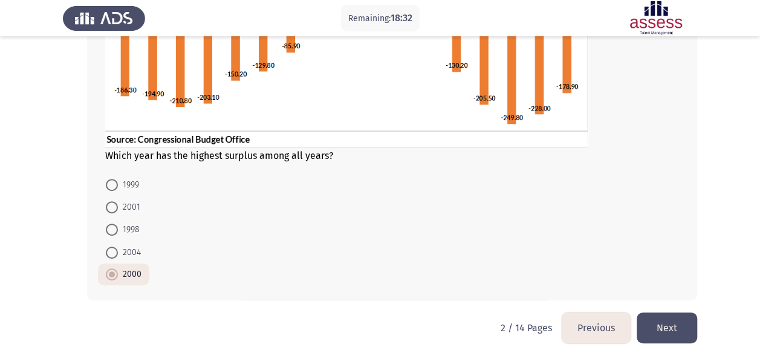
click at [672, 322] on button "Next" at bounding box center [667, 328] width 60 height 31
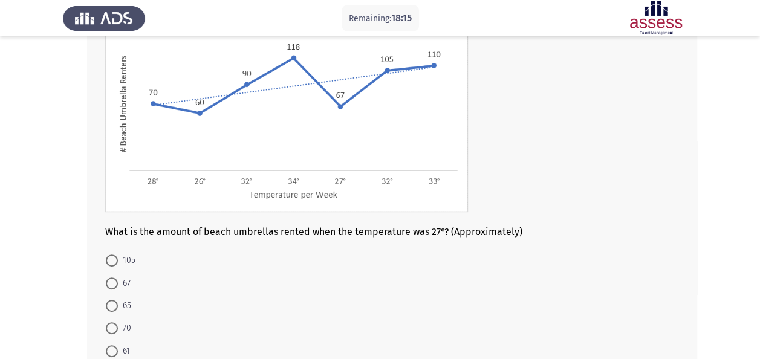
scroll to position [114, 0]
click at [109, 285] on span at bounding box center [112, 284] width 12 height 12
click at [109, 285] on input "67" at bounding box center [112, 284] width 12 height 12
radio input "true"
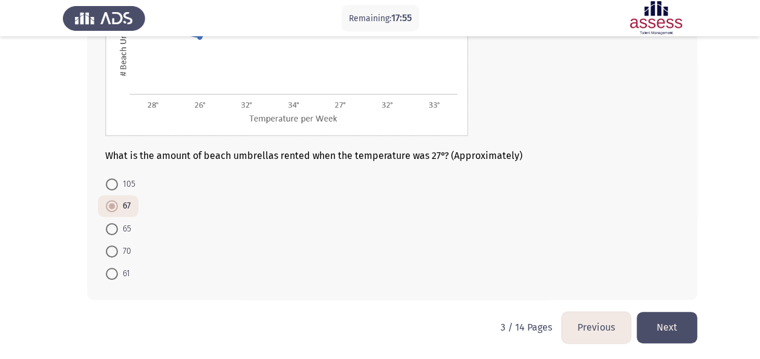
click at [667, 320] on button "Next" at bounding box center [667, 327] width 60 height 31
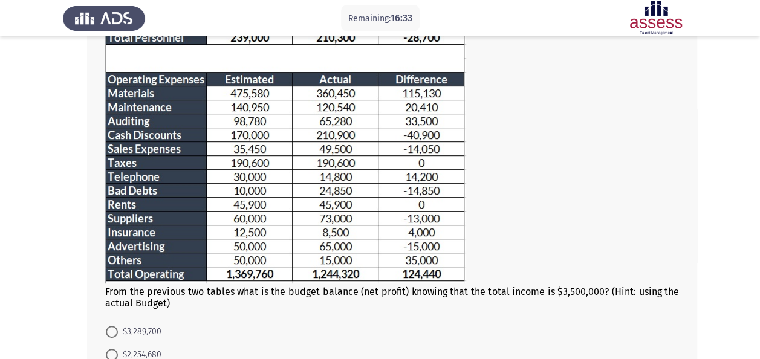
scroll to position [260, 0]
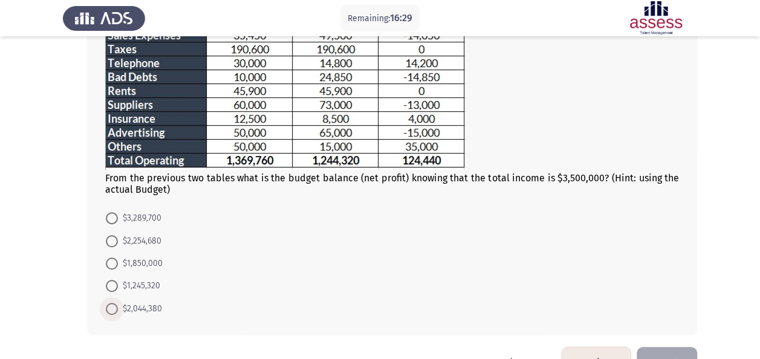
click at [116, 307] on span at bounding box center [112, 309] width 12 height 12
click at [116, 307] on input "$2,044,380" at bounding box center [112, 309] width 12 height 12
radio input "true"
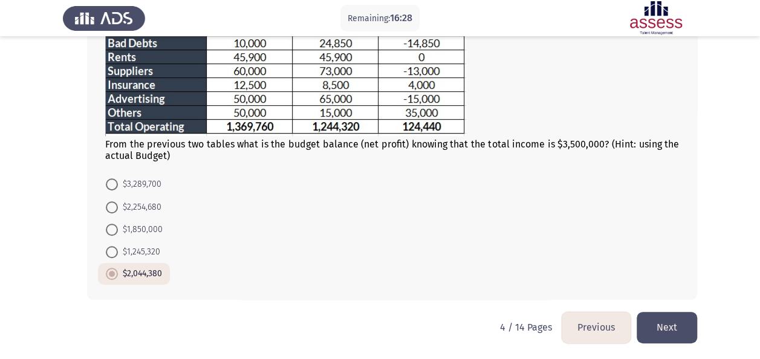
click at [659, 322] on button "Next" at bounding box center [667, 327] width 60 height 31
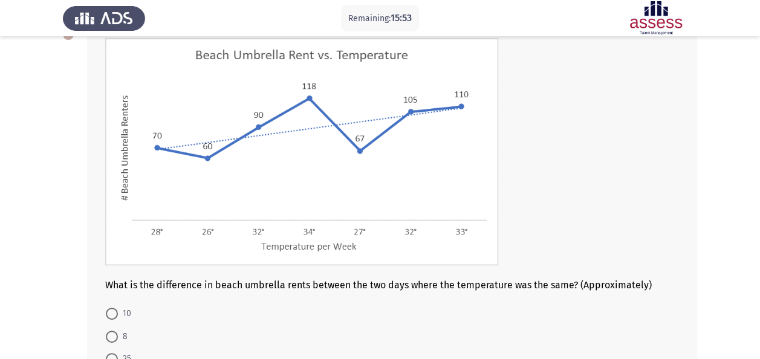
scroll to position [209, 0]
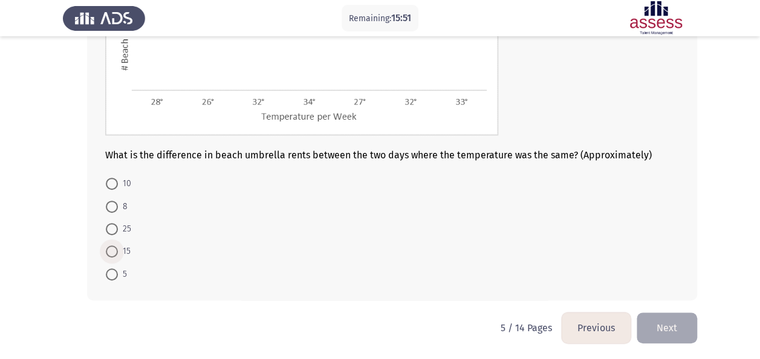
click at [114, 252] on span at bounding box center [112, 251] width 12 height 12
click at [114, 252] on input "15" at bounding box center [112, 251] width 12 height 12
radio input "true"
click at [674, 326] on button "Next" at bounding box center [667, 327] width 60 height 31
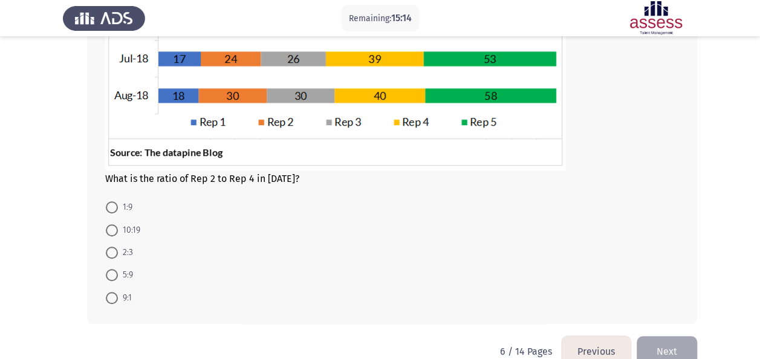
scroll to position [350, 0]
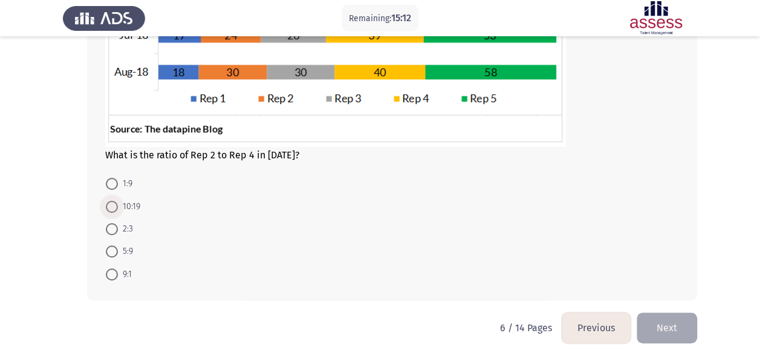
click at [112, 208] on span at bounding box center [112, 207] width 12 height 12
click at [112, 208] on input "10:19" at bounding box center [112, 207] width 12 height 12
radio input "true"
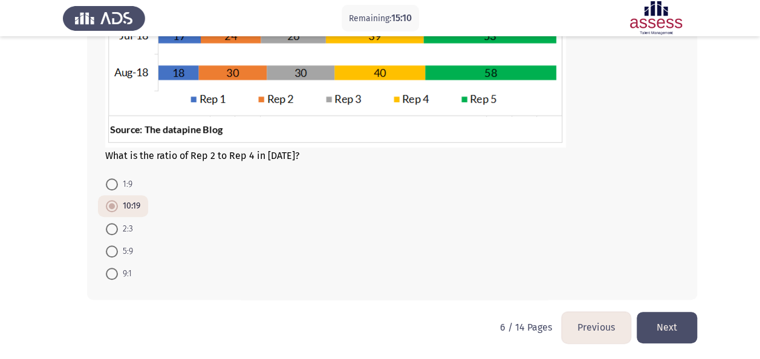
click at [667, 313] on button "Next" at bounding box center [667, 327] width 60 height 31
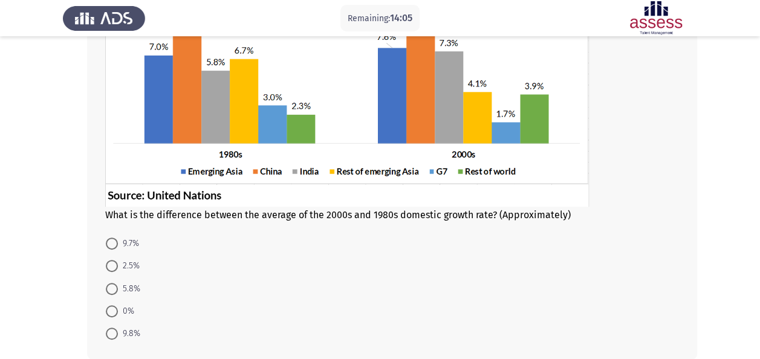
scroll to position [188, 0]
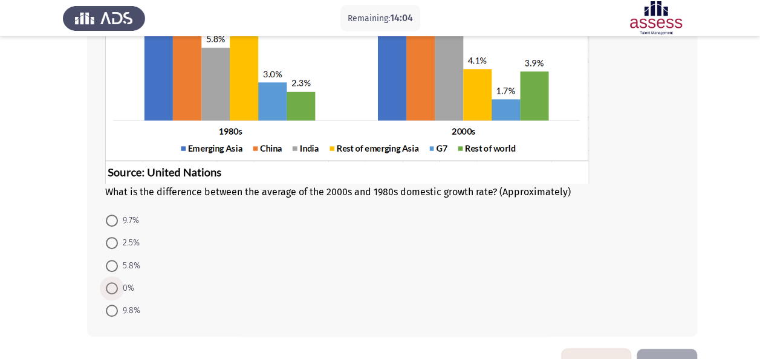
click at [106, 283] on span at bounding box center [112, 288] width 12 height 12
click at [106, 283] on input "0%" at bounding box center [112, 288] width 12 height 12
radio input "true"
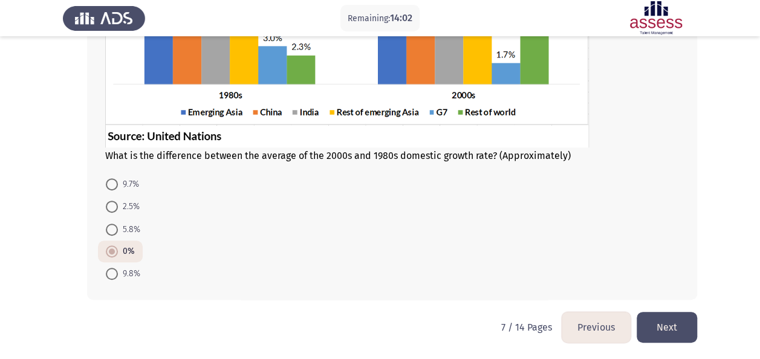
click at [661, 330] on button "Next" at bounding box center [667, 327] width 60 height 31
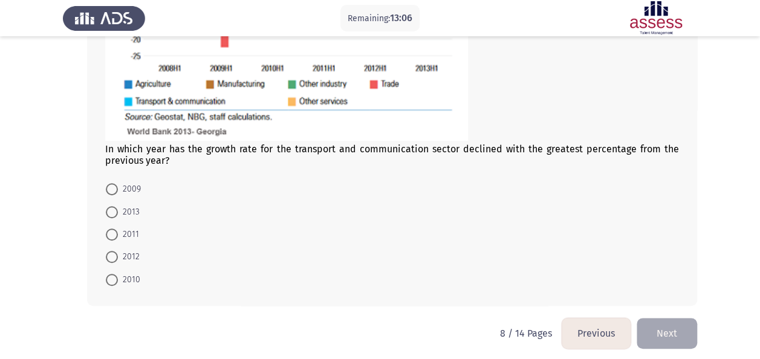
scroll to position [299, 0]
click at [110, 192] on span at bounding box center [112, 189] width 12 height 12
click at [110, 192] on input "2009" at bounding box center [112, 189] width 12 height 12
radio input "true"
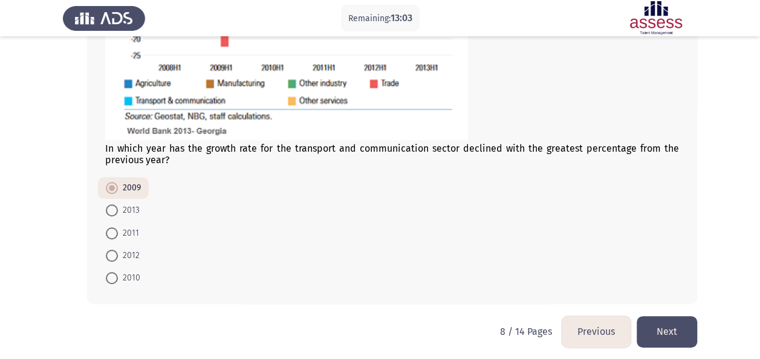
click at [666, 331] on button "Next" at bounding box center [667, 331] width 60 height 31
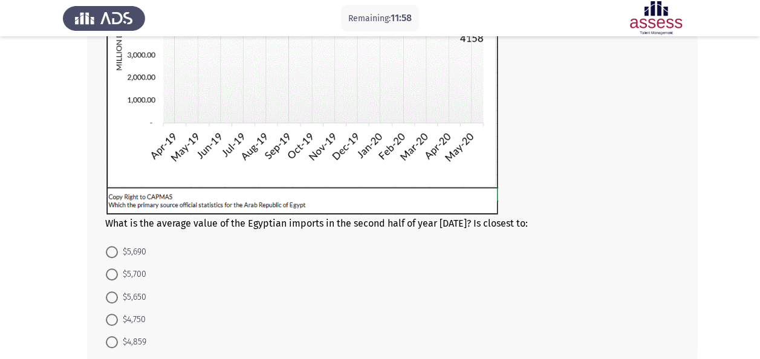
scroll to position [213, 0]
click at [111, 252] on span at bounding box center [112, 251] width 12 height 12
click at [111, 252] on input "$5,690" at bounding box center [112, 251] width 12 height 12
radio input "true"
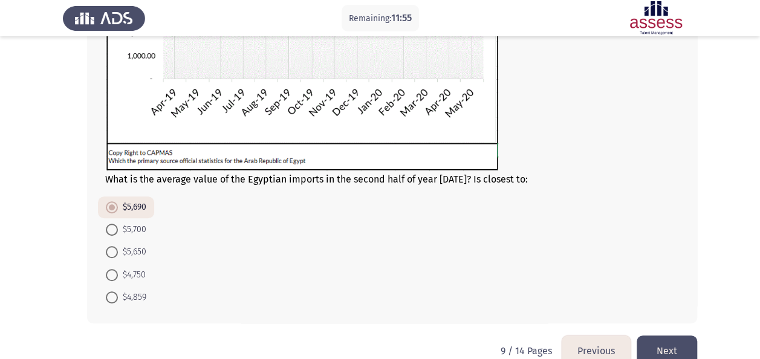
scroll to position [257, 0]
click at [666, 342] on button "Next" at bounding box center [667, 350] width 60 height 31
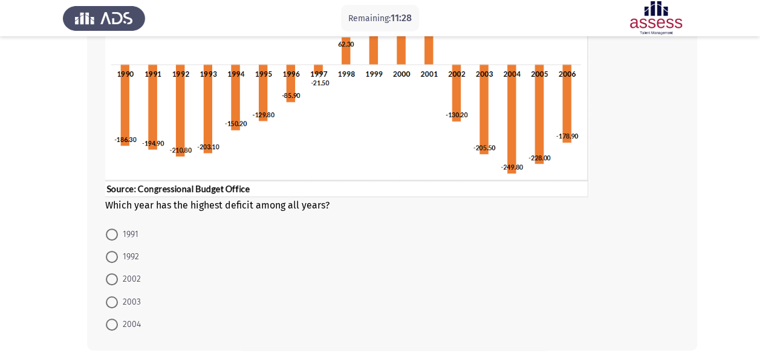
scroll to position [164, 0]
click at [115, 324] on span at bounding box center [112, 325] width 12 height 12
click at [115, 324] on input "2004" at bounding box center [112, 325] width 12 height 12
radio input "true"
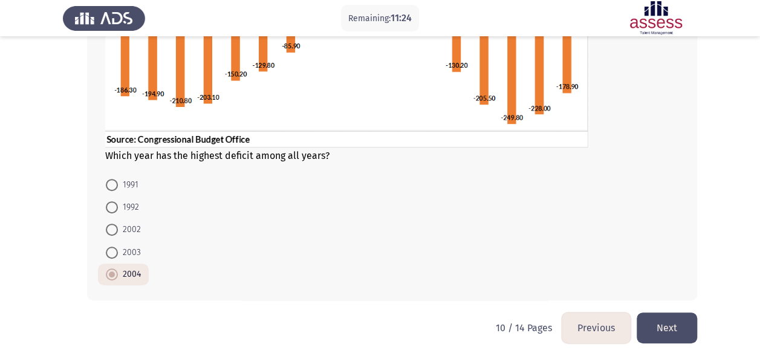
click at [681, 330] on button "Next" at bounding box center [667, 328] width 60 height 31
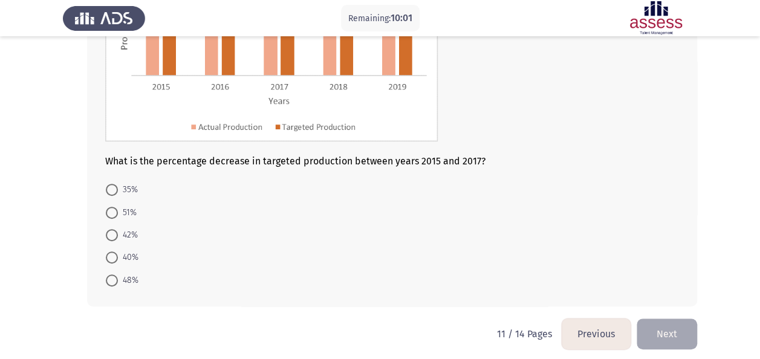
scroll to position [195, 0]
click at [117, 251] on span at bounding box center [112, 257] width 12 height 12
click at [117, 251] on input "40%" at bounding box center [112, 257] width 12 height 12
radio input "true"
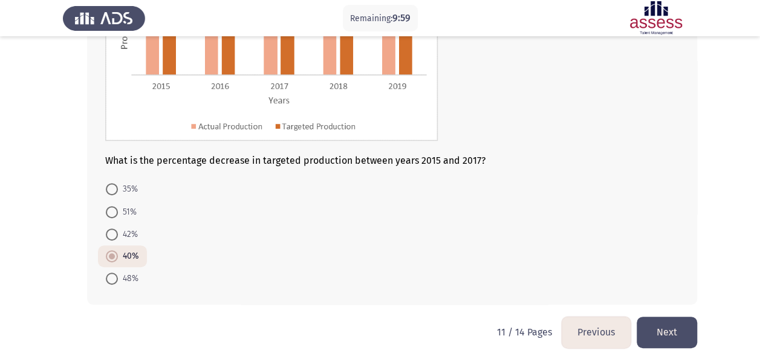
click at [688, 339] on button "Next" at bounding box center [667, 332] width 60 height 31
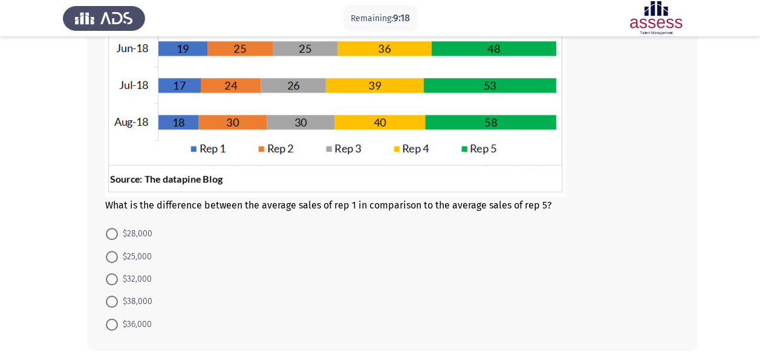
scroll to position [305, 0]
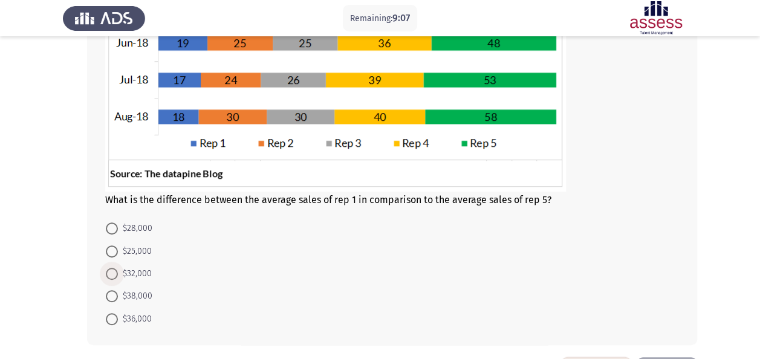
click at [117, 272] on span at bounding box center [112, 274] width 12 height 12
click at [117, 272] on input "$32,000" at bounding box center [112, 274] width 12 height 12
radio input "true"
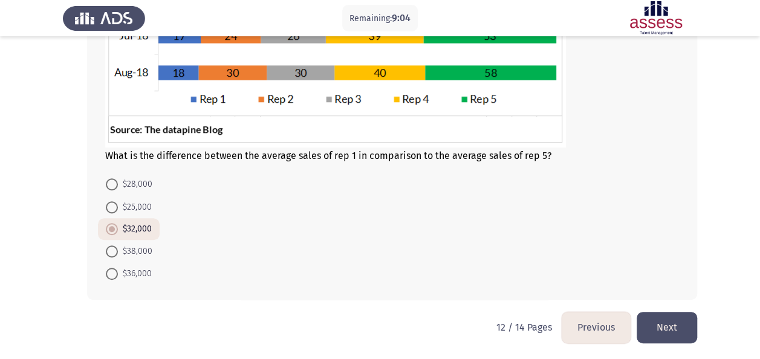
click at [664, 323] on button "Next" at bounding box center [667, 327] width 60 height 31
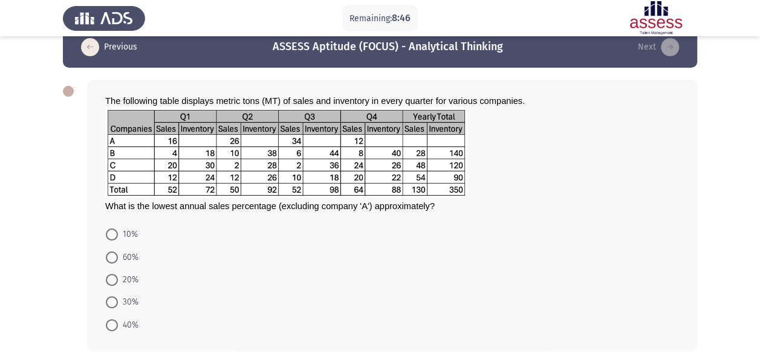
scroll to position [22, 0]
click at [109, 274] on span at bounding box center [112, 280] width 12 height 12
click at [109, 274] on input "20%" at bounding box center [112, 280] width 12 height 12
radio input "true"
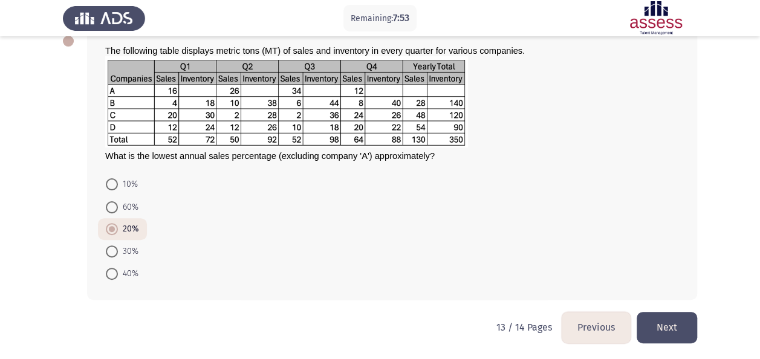
click at [663, 327] on button "Next" at bounding box center [667, 327] width 60 height 31
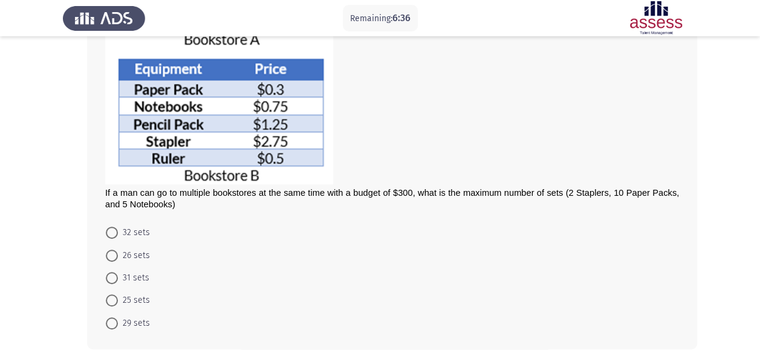
scroll to position [198, 0]
click at [112, 254] on span at bounding box center [112, 255] width 12 height 12
click at [112, 254] on input "26 sets" at bounding box center [112, 255] width 12 height 12
radio input "true"
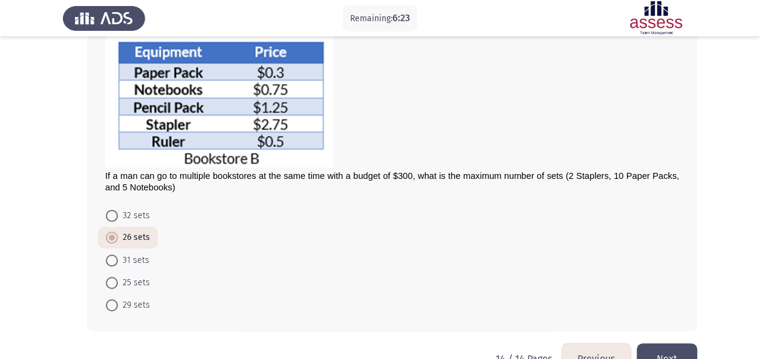
scroll to position [246, 0]
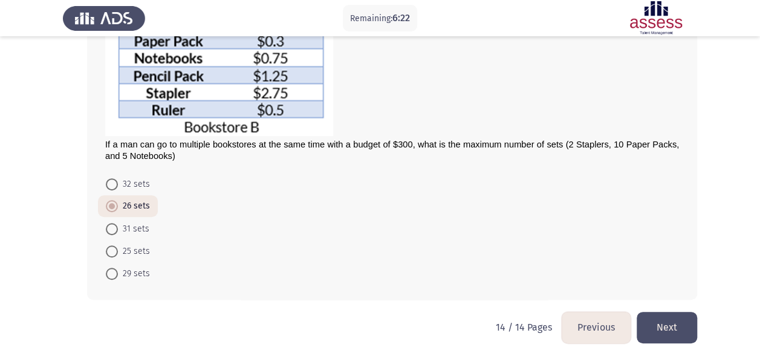
click at [674, 325] on button "Next" at bounding box center [667, 327] width 60 height 31
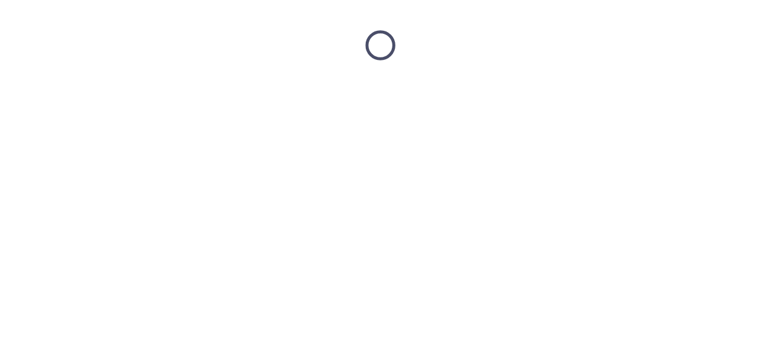
scroll to position [0, 0]
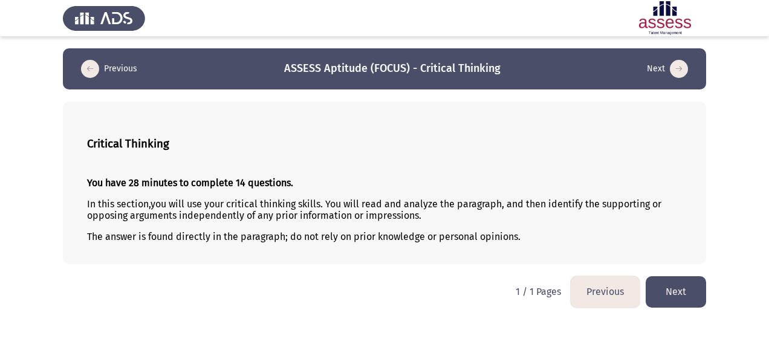
click at [676, 281] on button "Next" at bounding box center [676, 291] width 60 height 31
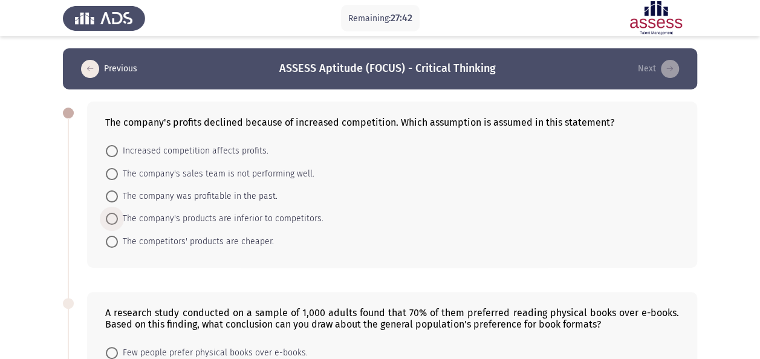
click at [256, 216] on span "The company's products are inferior to competitors." at bounding box center [221, 219] width 206 height 15
click at [118, 216] on input "The company's products are inferior to competitors." at bounding box center [112, 219] width 12 height 12
radio input "true"
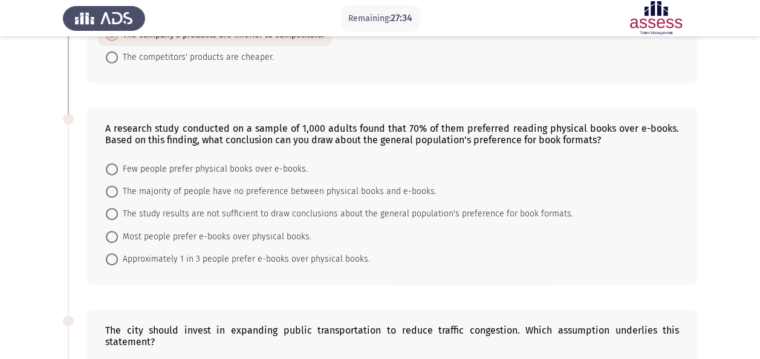
scroll to position [184, 0]
click at [475, 212] on span "The study results are not sufficient to draw conclusions about the general popu…" at bounding box center [345, 213] width 455 height 15
click at [118, 212] on input "The study results are not sufficient to draw conclusions about the general popu…" at bounding box center [112, 213] width 12 height 12
radio input "true"
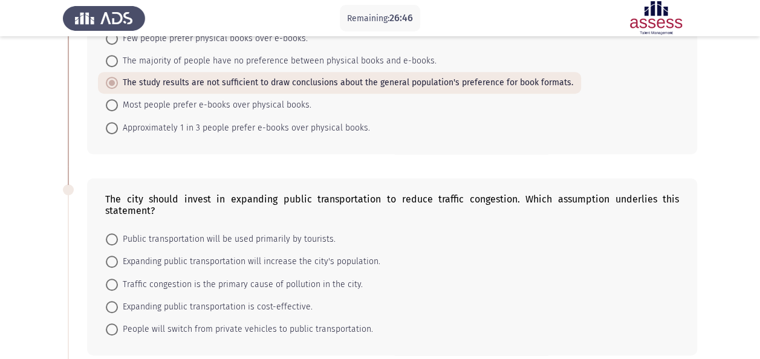
scroll to position [377, 0]
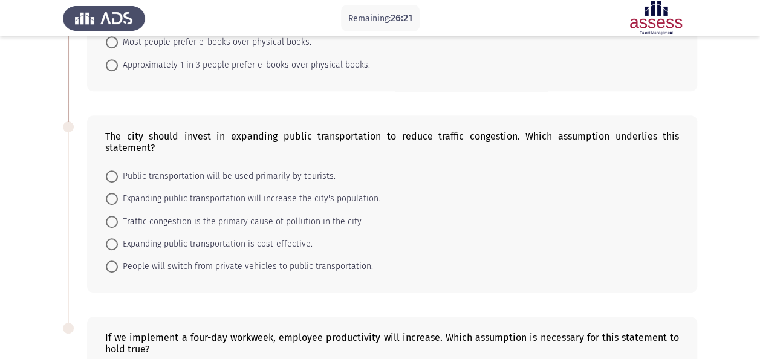
click at [355, 259] on span "People will switch from private vehicles to public transportation." at bounding box center [245, 266] width 255 height 15
click at [118, 261] on input "People will switch from private vehicles to public transportation." at bounding box center [112, 267] width 12 height 12
radio input "true"
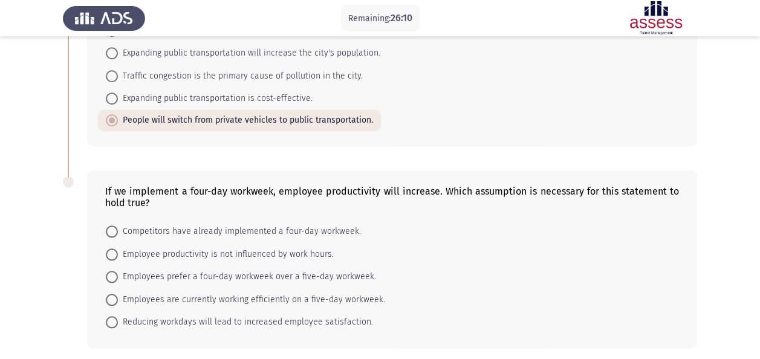
scroll to position [555, 0]
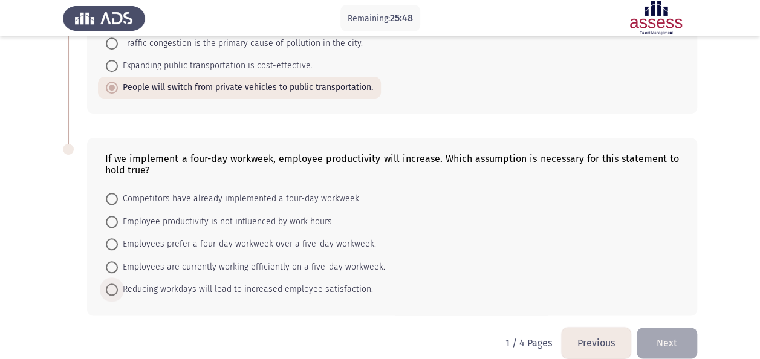
click at [274, 282] on span "Reducing workdays will lead to increased employee satisfaction." at bounding box center [245, 289] width 255 height 15
click at [118, 284] on input "Reducing workdays will lead to increased employee satisfaction." at bounding box center [112, 290] width 12 height 12
radio input "true"
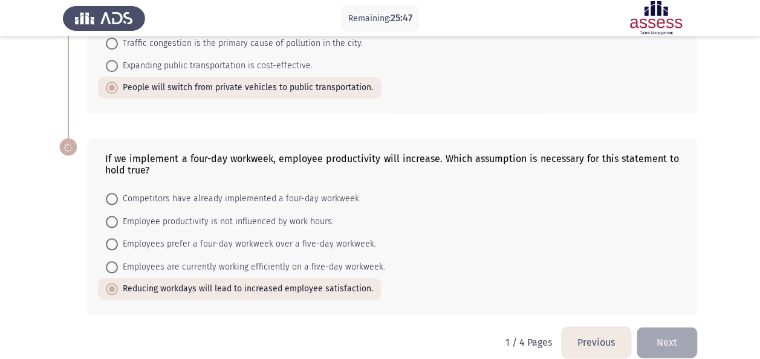
scroll to position [554, 0]
click at [667, 328] on button "Next" at bounding box center [667, 343] width 60 height 31
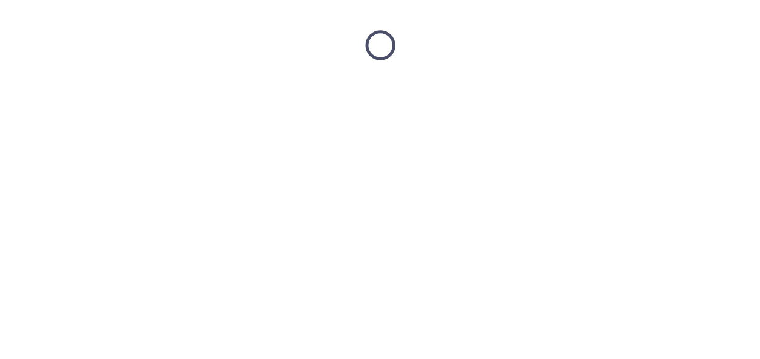
scroll to position [0, 0]
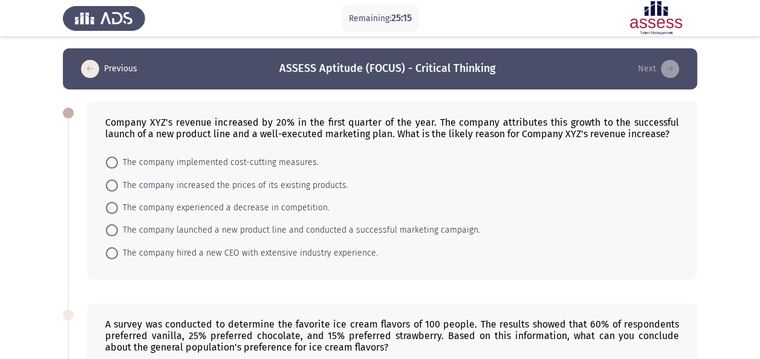
click at [126, 226] on span "The company launched a new product line and conducted a successful marketing ca…" at bounding box center [299, 230] width 362 height 15
click at [118, 226] on input "The company launched a new product line and conducted a successful marketing ca…" at bounding box center [112, 230] width 12 height 12
radio input "true"
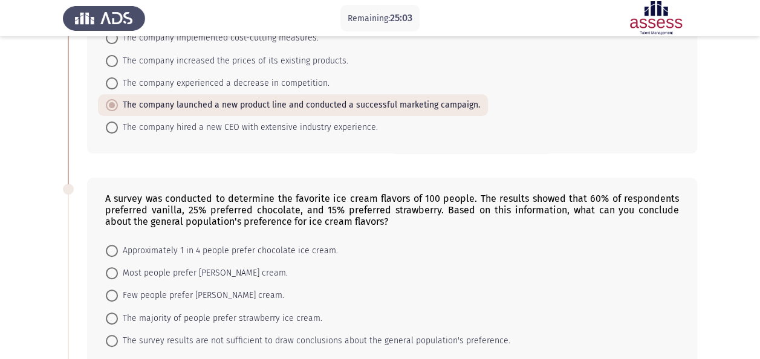
scroll to position [185, 0]
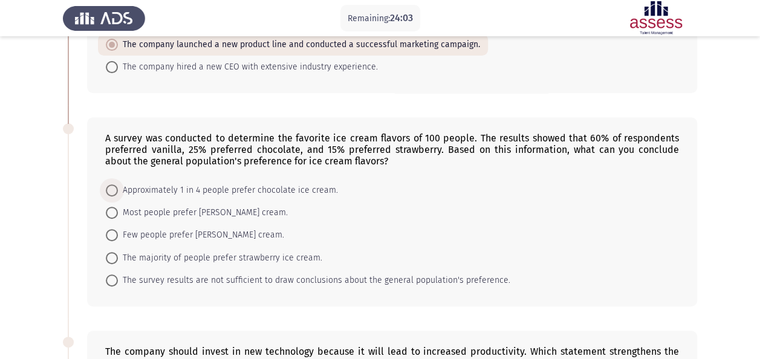
click at [106, 185] on span at bounding box center [112, 190] width 12 height 12
click at [106, 185] on input "Approximately 1 in 4 people prefer chocolate ice cream." at bounding box center [112, 190] width 12 height 12
radio input "true"
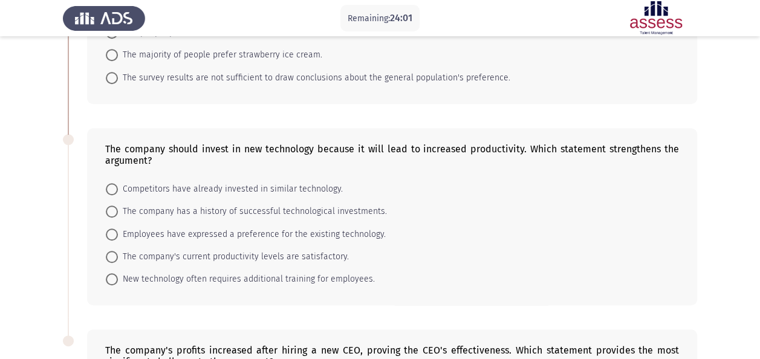
scroll to position [411, 0]
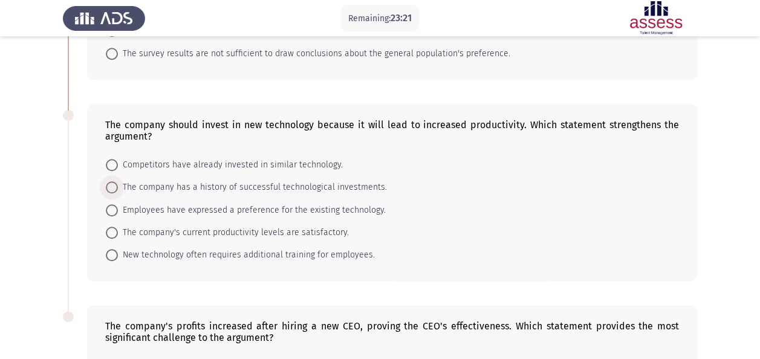
click at [177, 181] on span "The company has a history of successful technological investments." at bounding box center [252, 187] width 269 height 15
click at [118, 181] on input "The company has a history of successful technological investments." at bounding box center [112, 187] width 12 height 12
radio input "true"
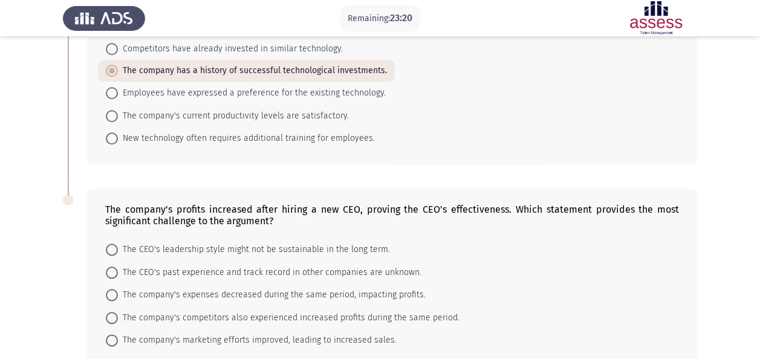
scroll to position [589, 0]
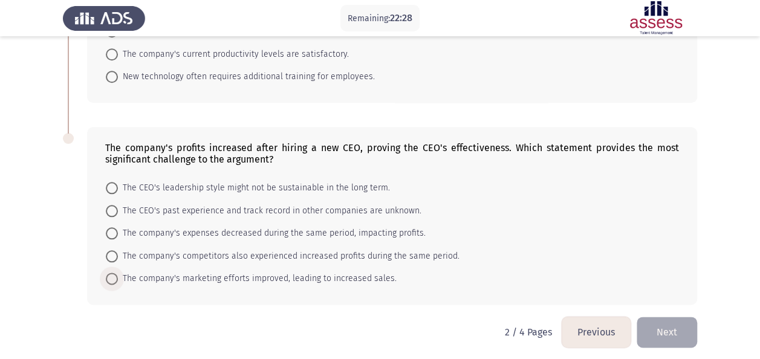
click at [279, 274] on span "The company's marketing efforts improved, leading to increased sales." at bounding box center [257, 278] width 279 height 15
click at [118, 274] on input "The company's marketing efforts improved, leading to increased sales." at bounding box center [112, 279] width 12 height 12
radio input "true"
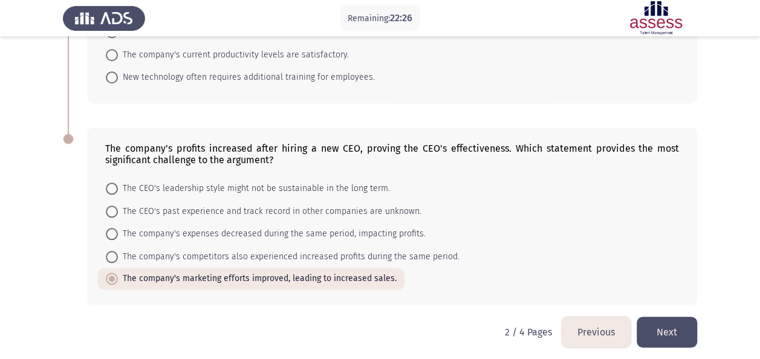
click at [649, 317] on button "Next" at bounding box center [667, 332] width 60 height 31
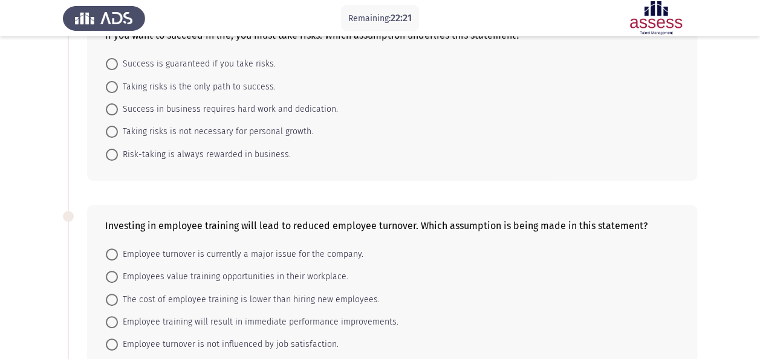
scroll to position [0, 0]
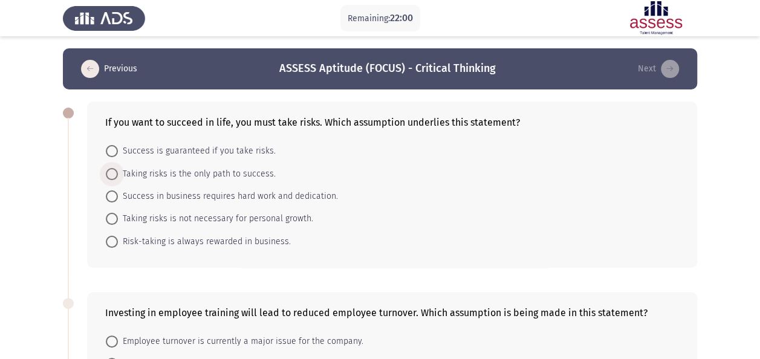
click at [222, 170] on span "Taking risks is the only path to success." at bounding box center [197, 174] width 158 height 15
click at [118, 170] on input "Taking risks is the only path to success." at bounding box center [112, 174] width 12 height 12
radio input "true"
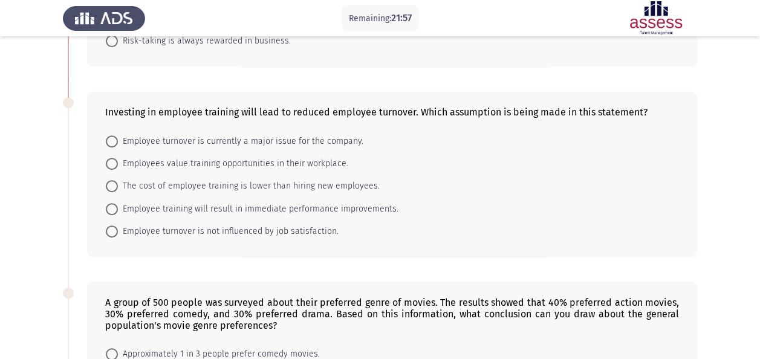
scroll to position [200, 0]
click at [322, 264] on div "Investing in employee training will lead to reduced employee turnover. Which as…" at bounding box center [380, 174] width 634 height 190
click at [261, 163] on span "Employees value training opportunities in their workplace." at bounding box center [233, 163] width 230 height 15
click at [118, 163] on input "Employees value training opportunities in their workplace." at bounding box center [112, 163] width 12 height 12
radio input "true"
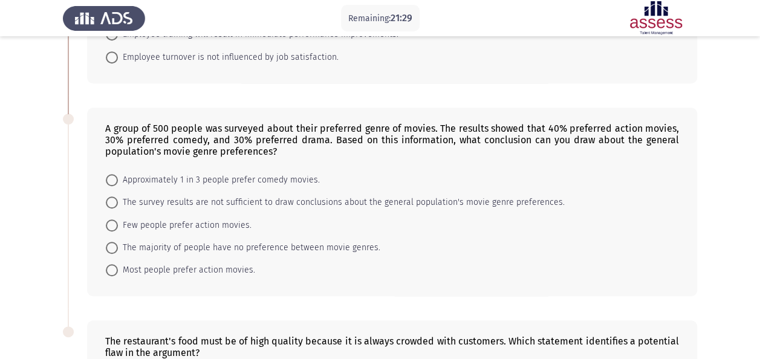
scroll to position [374, 0]
click at [166, 174] on span "Approximately 1 in 3 people prefer comedy movies." at bounding box center [219, 179] width 202 height 15
click at [118, 174] on input "Approximately 1 in 3 people prefer comedy movies." at bounding box center [112, 180] width 12 height 12
radio input "true"
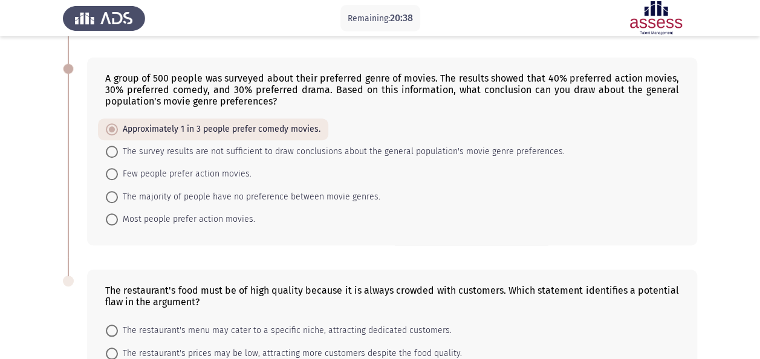
scroll to position [421, 0]
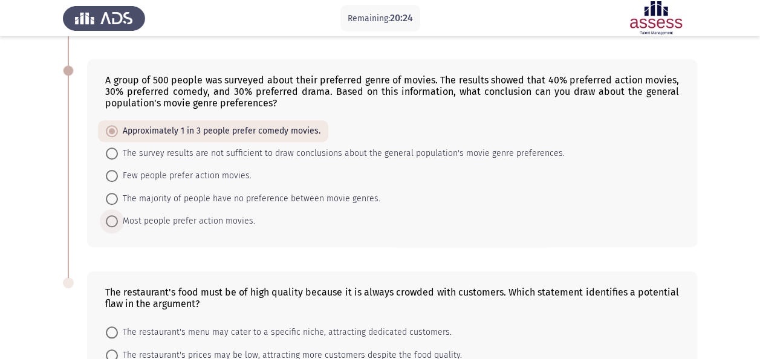
click at [178, 215] on span "Most people prefer action movies." at bounding box center [186, 221] width 137 height 15
click at [118, 215] on input "Most people prefer action movies." at bounding box center [112, 221] width 12 height 12
radio input "true"
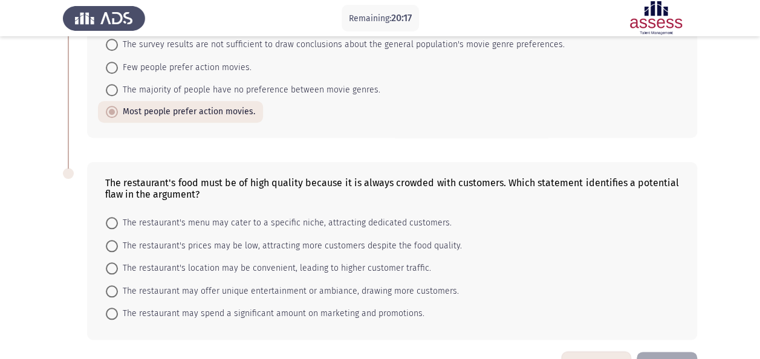
scroll to position [566, 0]
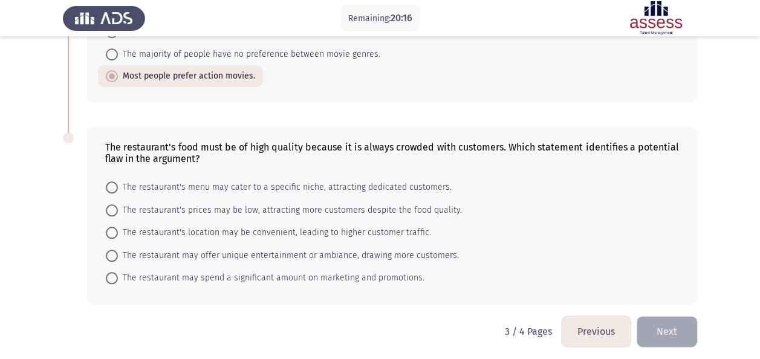
click at [150, 248] on span "The restaurant may offer unique entertainment or ambiance, drawing more custome…" at bounding box center [288, 255] width 341 height 15
click at [118, 250] on input "The restaurant may offer unique entertainment or ambiance, drawing more custome…" at bounding box center [112, 256] width 12 height 12
radio input "true"
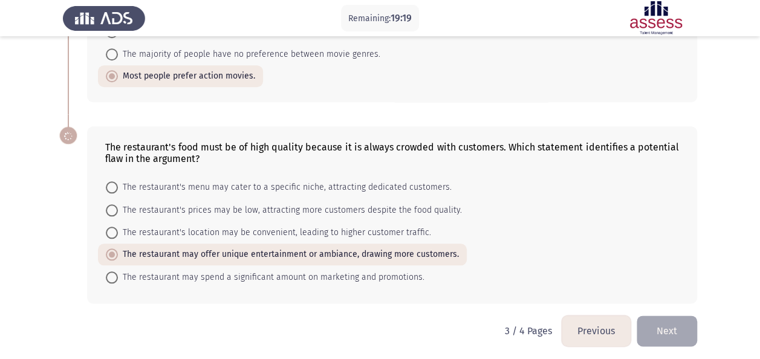
scroll to position [566, 0]
click at [672, 326] on button "Next" at bounding box center [667, 331] width 60 height 31
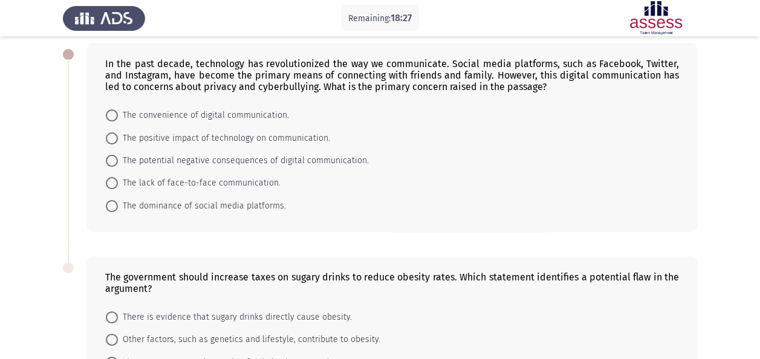
scroll to position [0, 0]
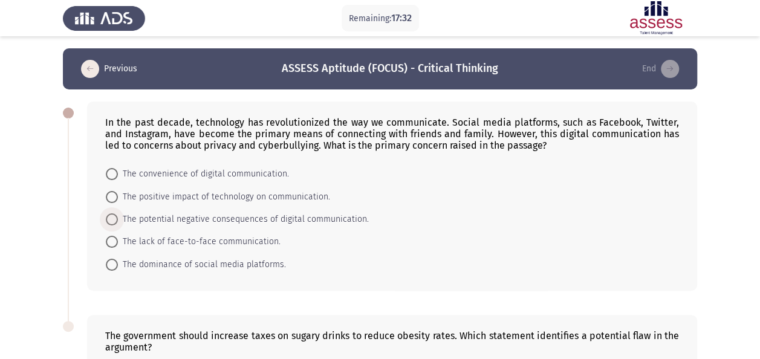
click at [221, 214] on span "The potential negative consequences of digital communication." at bounding box center [243, 219] width 251 height 15
click at [118, 214] on input "The potential negative consequences of digital communication." at bounding box center [112, 219] width 12 height 12
radio input "true"
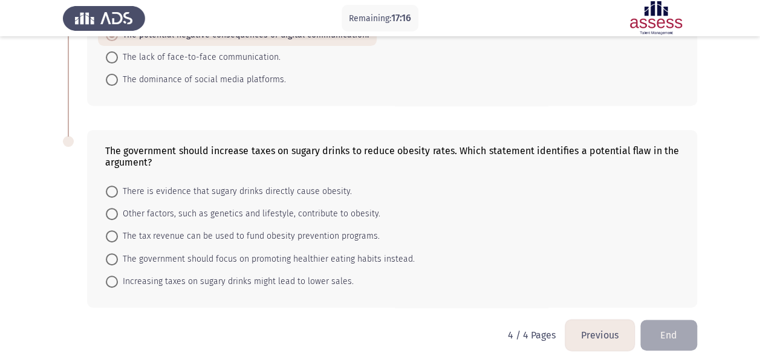
scroll to position [190, 0]
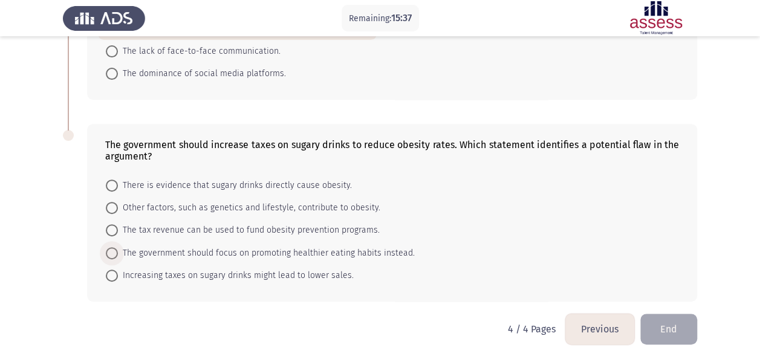
click at [114, 252] on span at bounding box center [112, 253] width 12 height 12
click at [114, 252] on input "The government should focus on promoting healthier eating habits instead." at bounding box center [112, 253] width 12 height 12
radio input "true"
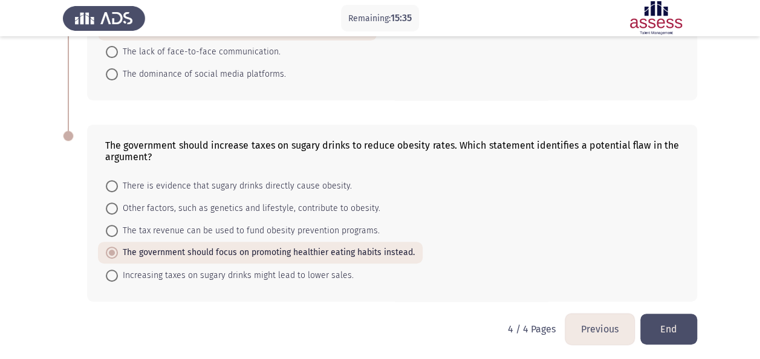
click at [664, 320] on button "End" at bounding box center [668, 329] width 57 height 31
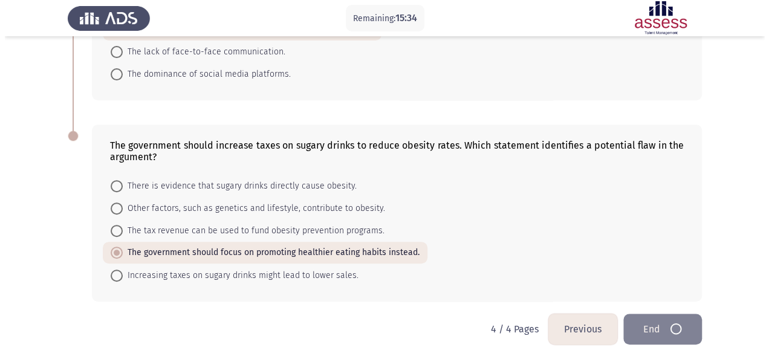
scroll to position [0, 0]
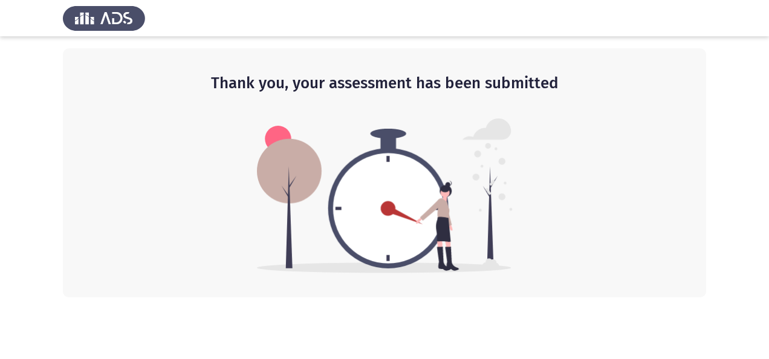
click at [388, 193] on img at bounding box center [385, 195] width 256 height 155
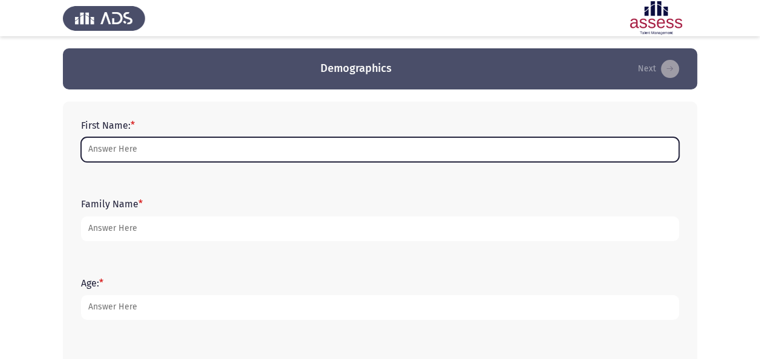
click at [150, 147] on input "First Name: *" at bounding box center [380, 149] width 598 height 25
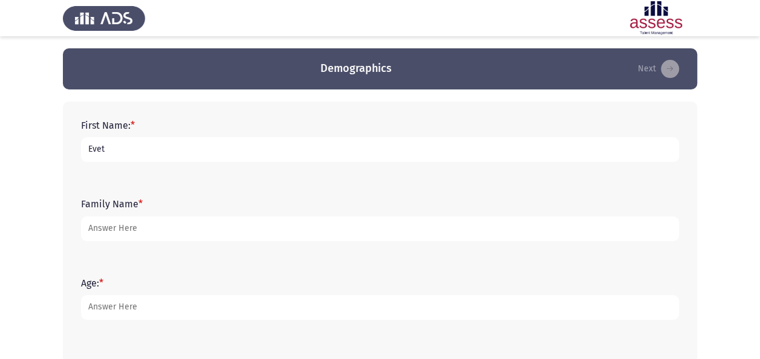
type input "Evet"
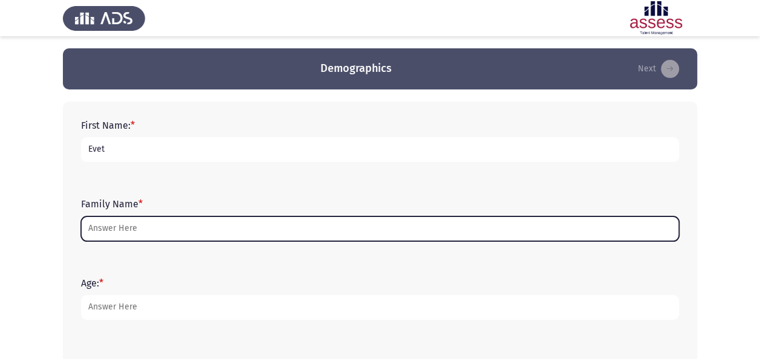
click at [149, 226] on input "Family Name *" at bounding box center [380, 228] width 598 height 25
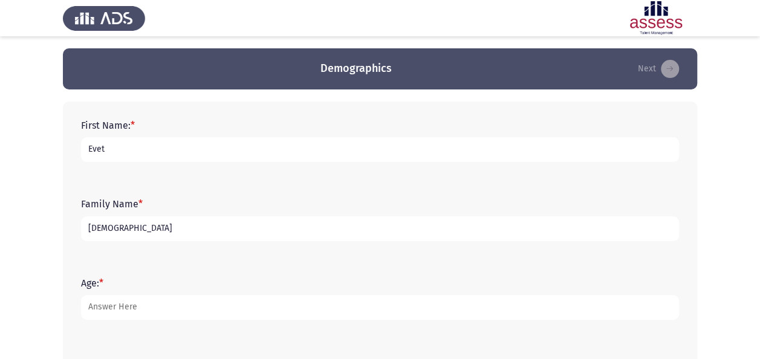
scroll to position [129, 0]
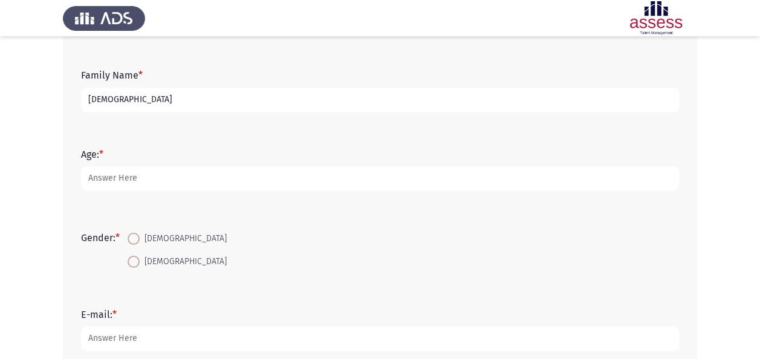
type input "[DEMOGRAPHIC_DATA]"
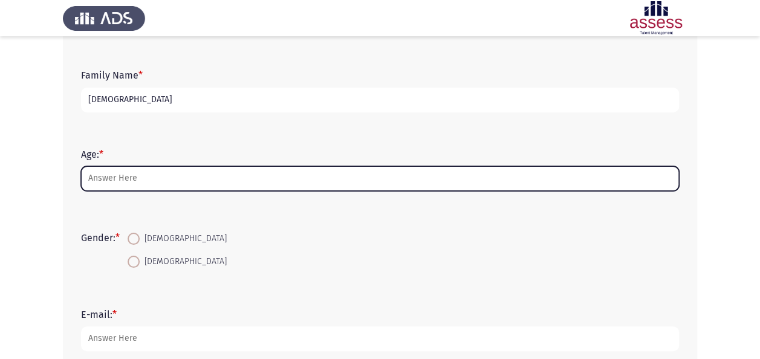
click at [125, 181] on input "Age: *" at bounding box center [380, 178] width 598 height 25
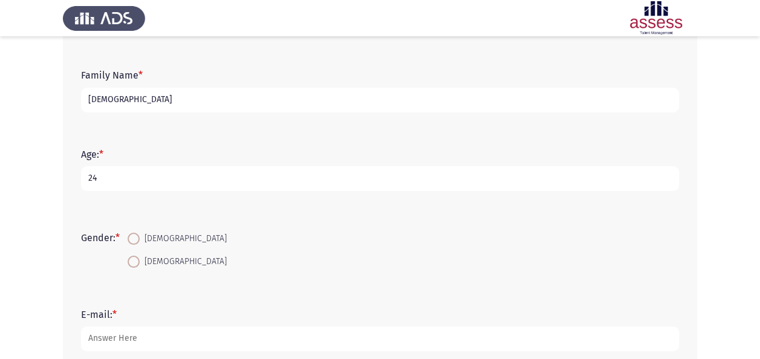
type input "24"
click at [138, 264] on span at bounding box center [134, 262] width 12 height 12
click at [138, 264] on input "[DEMOGRAPHIC_DATA]" at bounding box center [134, 262] width 12 height 12
radio input "true"
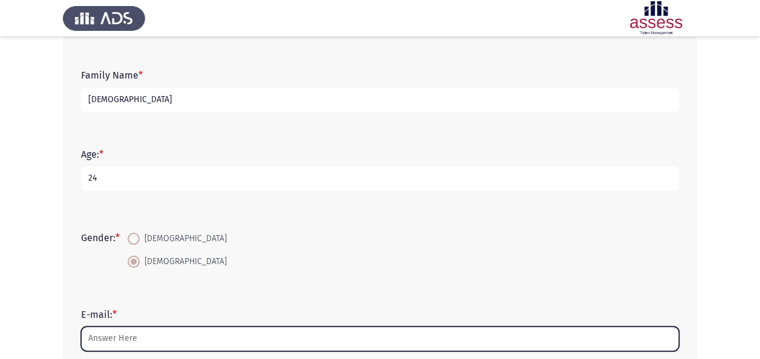
click at [147, 333] on input "E-mail: *" at bounding box center [380, 338] width 598 height 25
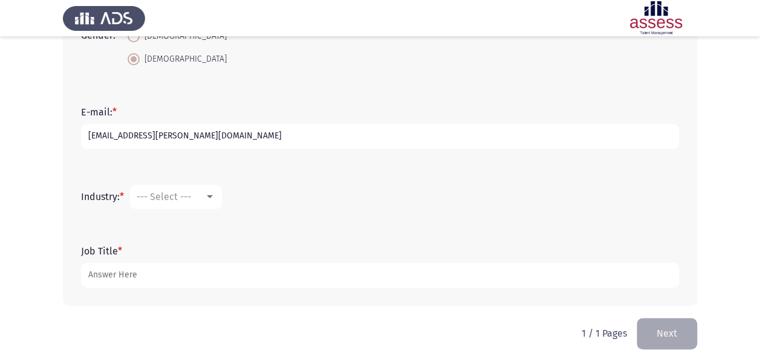
scroll to position [332, 0]
type input "[EMAIL_ADDRESS][PERSON_NAME][DOMAIN_NAME]"
click at [191, 197] on span "--- Select ---" at bounding box center [164, 195] width 54 height 11
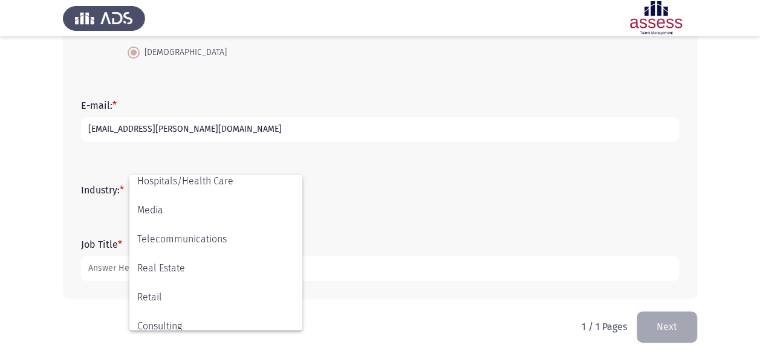
scroll to position [300, 0]
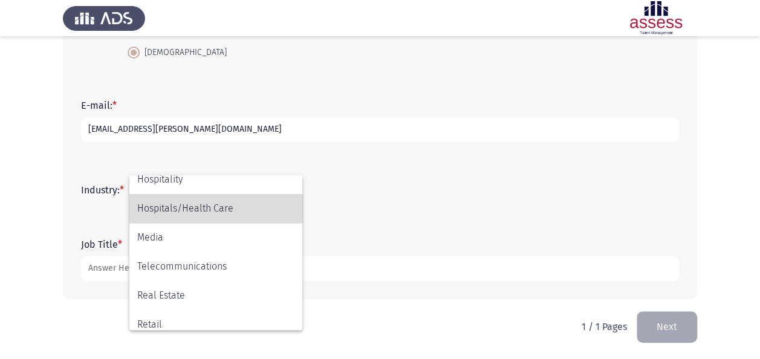
click at [200, 206] on span "Hospitals/Health Care" at bounding box center [215, 208] width 157 height 29
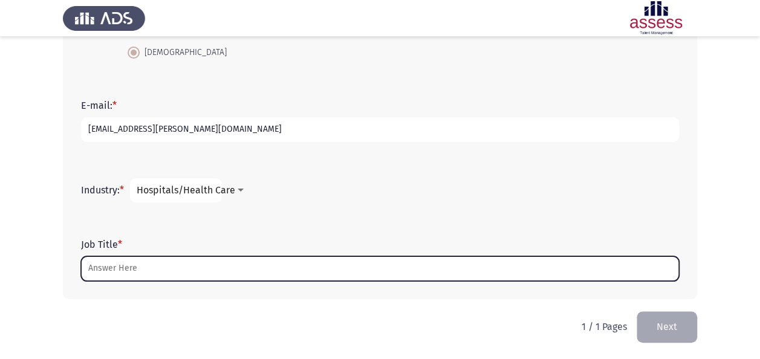
click at [189, 270] on input "Job Title *" at bounding box center [380, 268] width 598 height 25
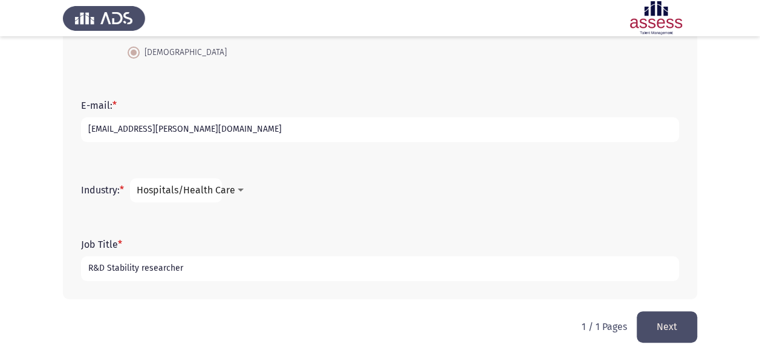
type input "R&D Stability researcher"
click at [171, 323] on html "Demographics Next First Name: * [PERSON_NAME] Family Name * [PERSON_NAME] Age: …" at bounding box center [380, 11] width 760 height 698
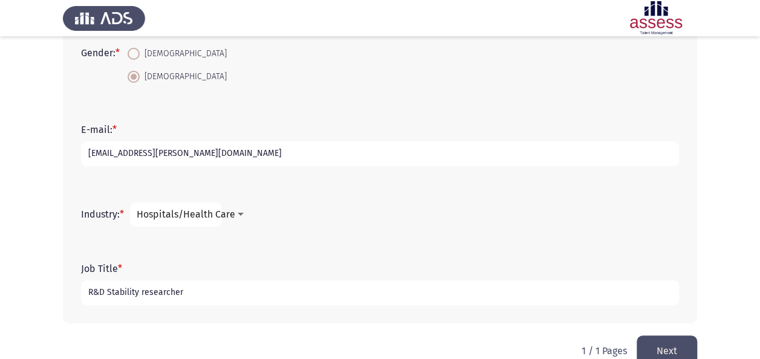
scroll to position [338, 0]
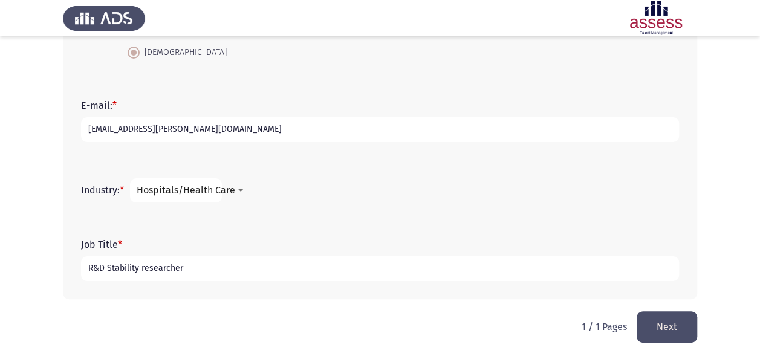
click at [664, 328] on button "Next" at bounding box center [667, 326] width 60 height 31
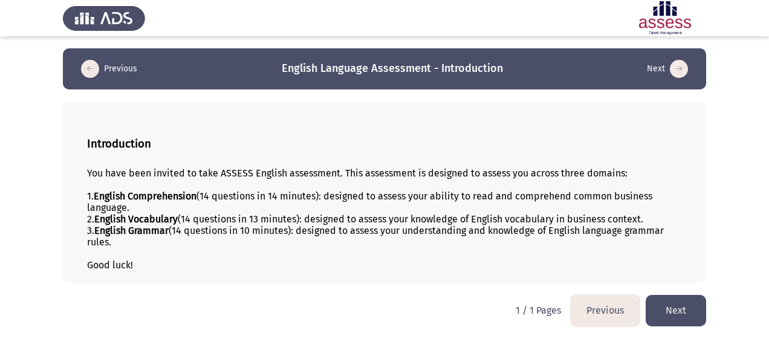
click at [677, 305] on button "Next" at bounding box center [676, 310] width 60 height 31
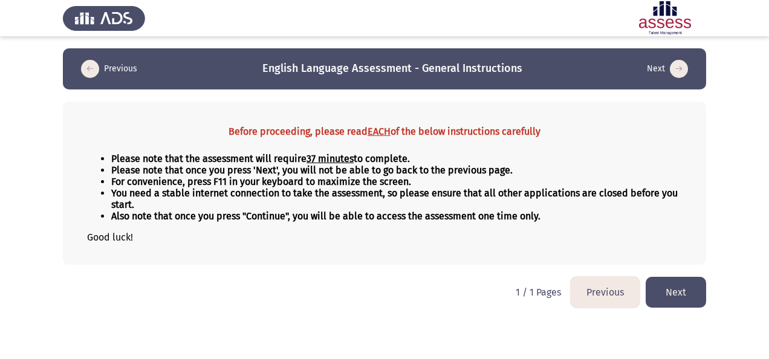
click at [683, 294] on button "Next" at bounding box center [676, 292] width 60 height 31
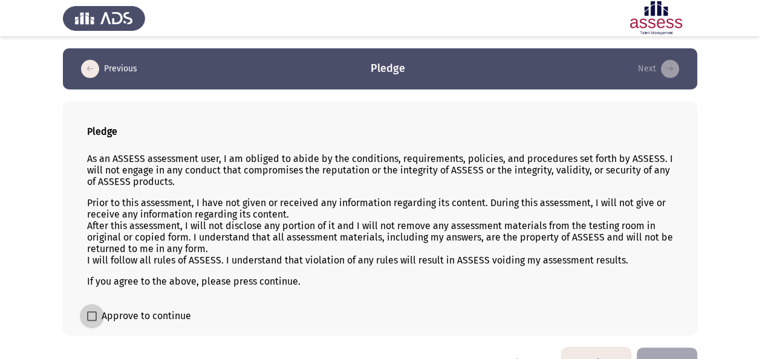
click at [93, 313] on span at bounding box center [92, 316] width 10 height 10
click at [92, 321] on input "Approve to continue" at bounding box center [91, 321] width 1 height 1
checkbox input "true"
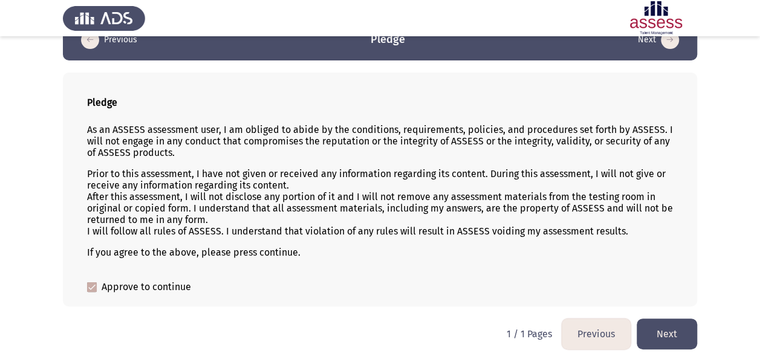
click at [677, 336] on button "Next" at bounding box center [667, 334] width 60 height 31
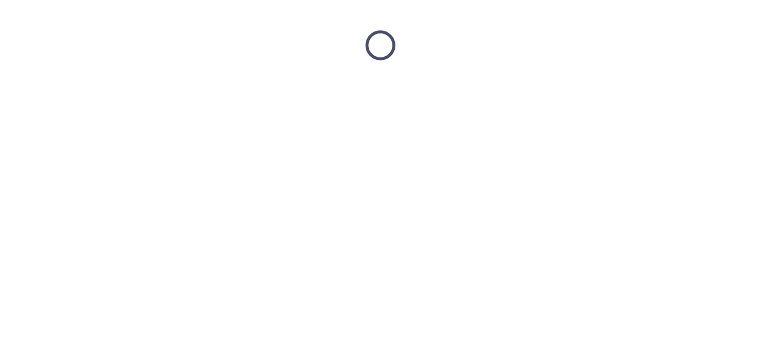
scroll to position [0, 0]
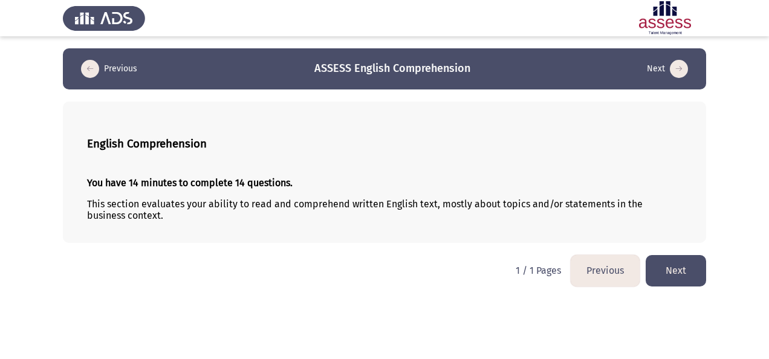
click at [686, 269] on button "Next" at bounding box center [676, 270] width 60 height 31
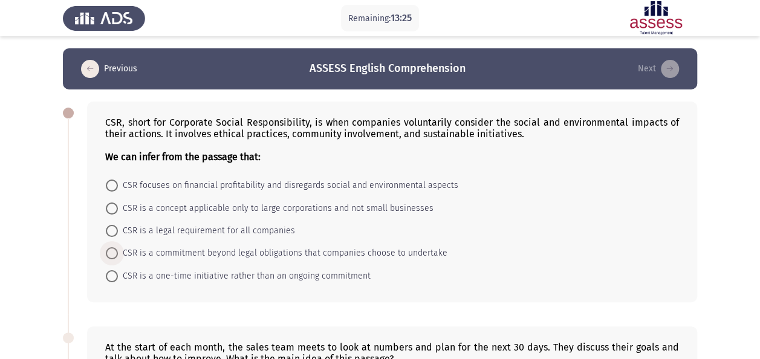
click at [283, 249] on span "CSR is a commitment beyond legal obligations that companies choose to undertake" at bounding box center [282, 253] width 329 height 15
click at [118, 249] on input "CSR is a commitment beyond legal obligations that companies choose to undertake" at bounding box center [112, 253] width 12 height 12
radio input "true"
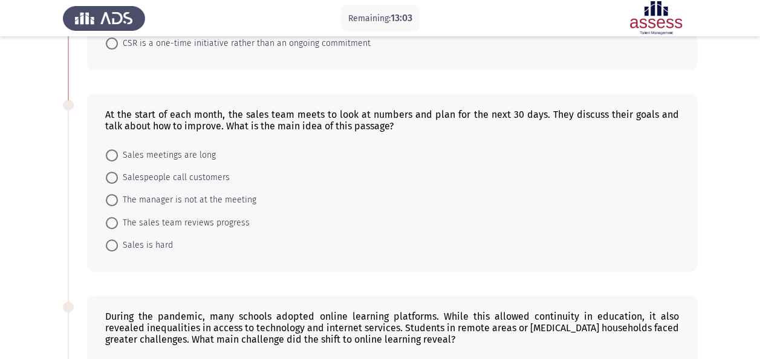
scroll to position [232, 0]
click at [216, 221] on span "The sales team reviews progress" at bounding box center [184, 222] width 132 height 15
click at [118, 221] on input "The sales team reviews progress" at bounding box center [112, 222] width 12 height 12
radio input "true"
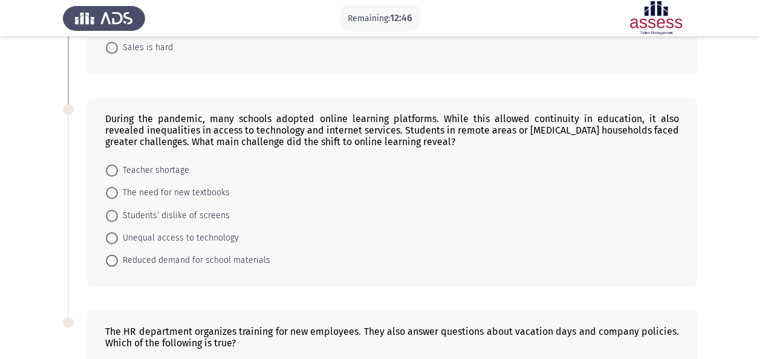
scroll to position [430, 0]
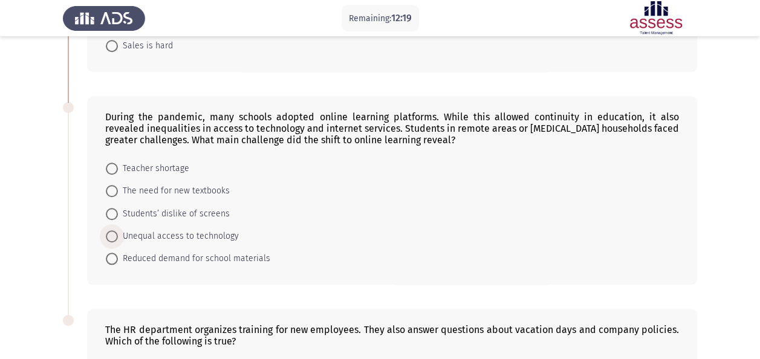
click at [209, 233] on span "Unequal access to technology" at bounding box center [178, 236] width 121 height 15
click at [118, 233] on input "Unequal access to technology" at bounding box center [112, 236] width 12 height 12
radio input "true"
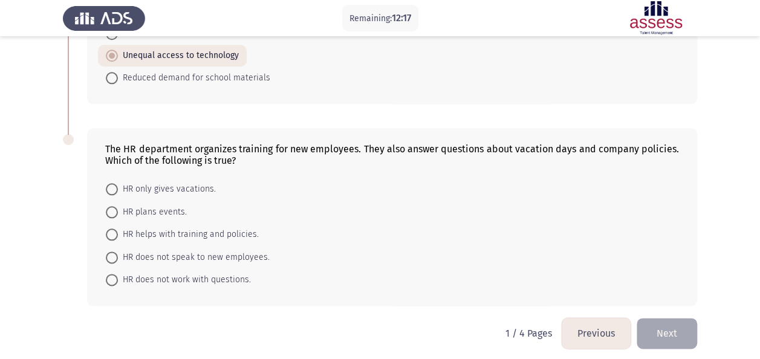
scroll to position [612, 0]
click at [231, 226] on span "HR helps with training and policies." at bounding box center [188, 233] width 141 height 15
click at [118, 227] on input "HR helps with training and policies." at bounding box center [112, 233] width 12 height 12
radio input "true"
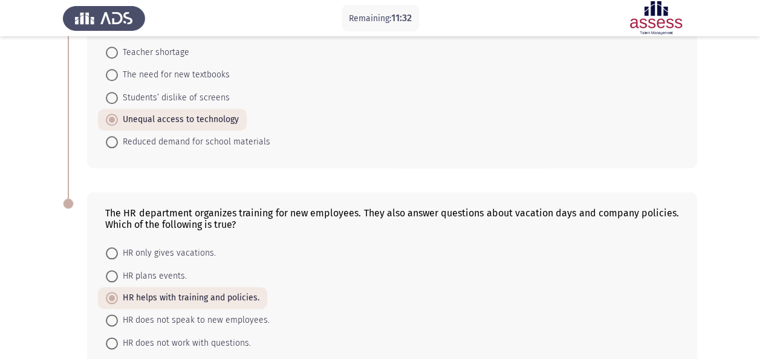
scroll to position [611, 0]
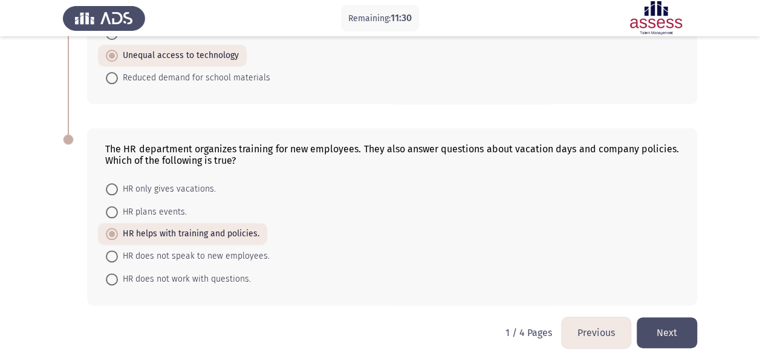
click at [669, 329] on button "Next" at bounding box center [667, 332] width 60 height 31
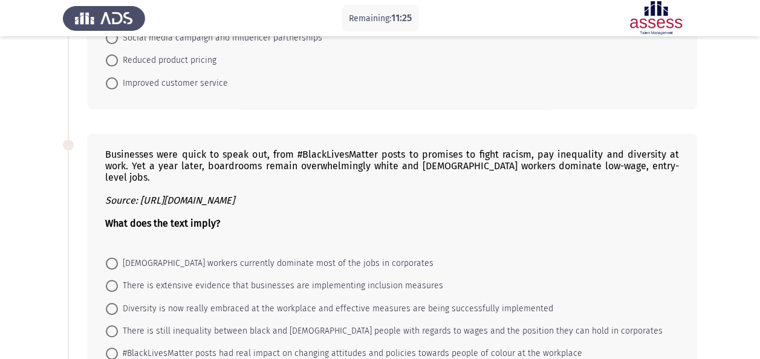
scroll to position [0, 0]
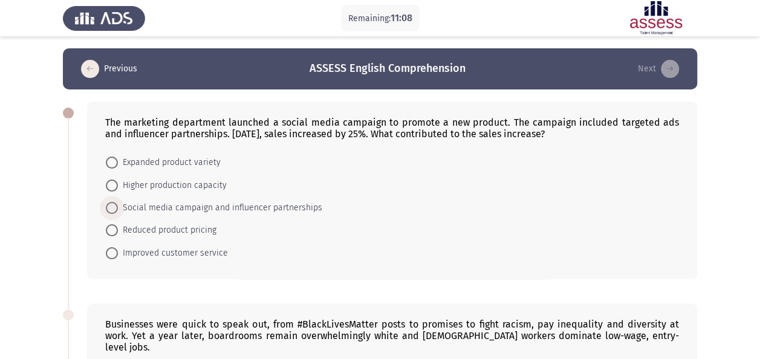
click at [290, 209] on span "Social media campaign and influencer partnerships" at bounding box center [220, 208] width 204 height 15
click at [118, 209] on input "Social media campaign and influencer partnerships" at bounding box center [112, 208] width 12 height 12
radio input "true"
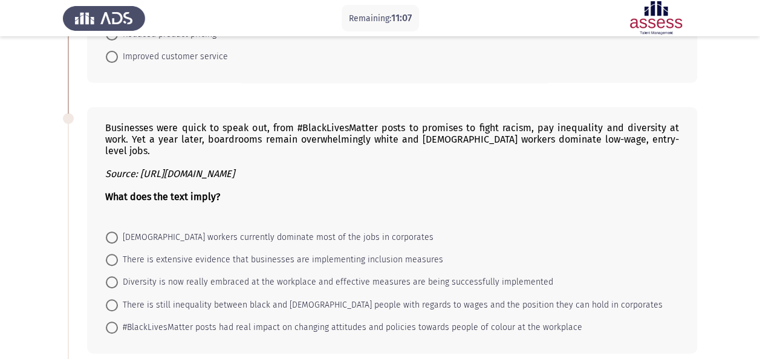
scroll to position [206, 0]
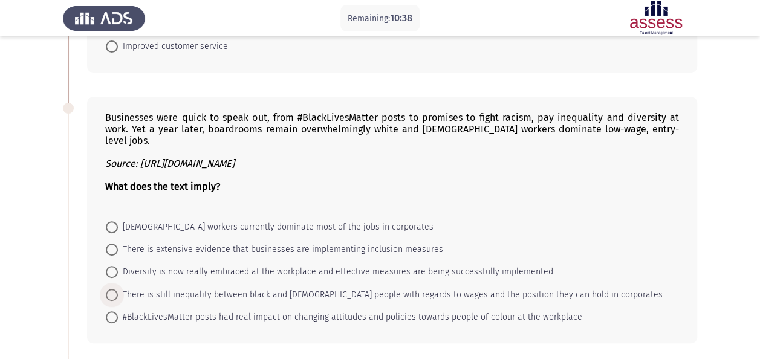
click at [342, 288] on span "There is still inequality between black and [DEMOGRAPHIC_DATA] people with rega…" at bounding box center [390, 295] width 545 height 15
click at [118, 289] on input "There is still inequality between black and [DEMOGRAPHIC_DATA] people with rega…" at bounding box center [112, 295] width 12 height 12
radio input "true"
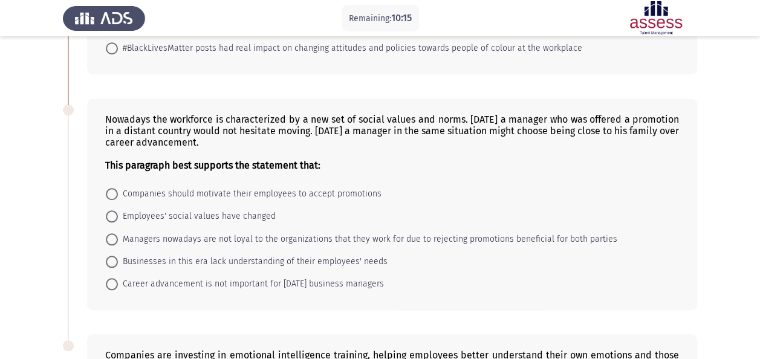
scroll to position [475, 0]
click at [235, 209] on span "Employees' social values have changed" at bounding box center [197, 216] width 158 height 15
click at [118, 210] on input "Employees' social values have changed" at bounding box center [112, 216] width 12 height 12
radio input "true"
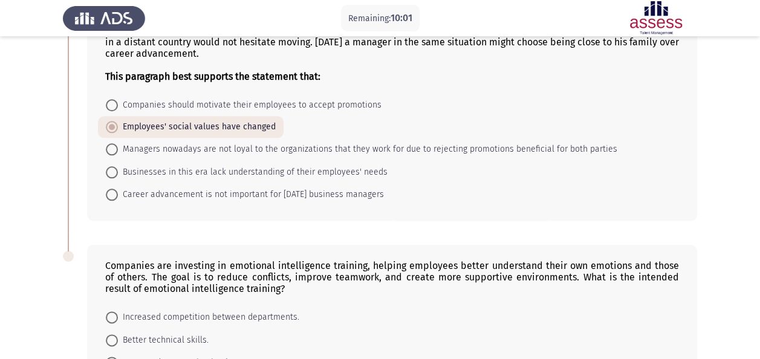
scroll to position [680, 0]
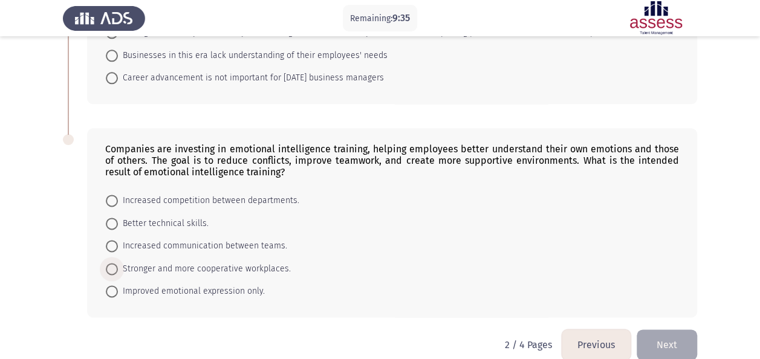
click at [233, 262] on span "Stronger and more cooperative workplaces." at bounding box center [204, 269] width 173 height 15
click at [118, 263] on input "Stronger and more cooperative workplaces." at bounding box center [112, 269] width 12 height 12
radio input "true"
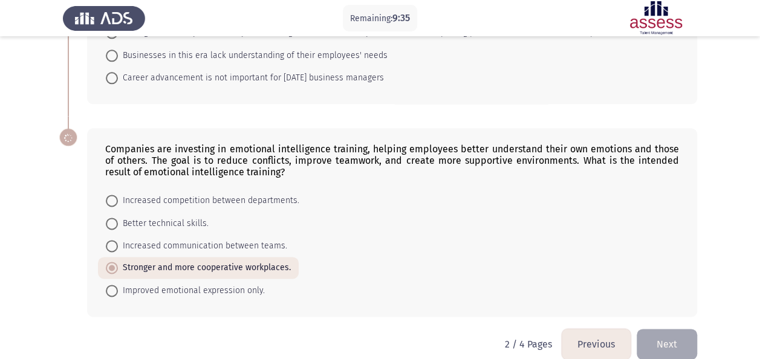
scroll to position [678, 0]
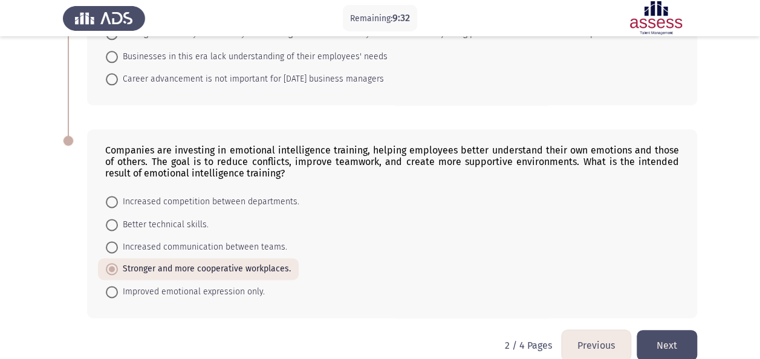
click at [670, 330] on button "Next" at bounding box center [667, 345] width 60 height 31
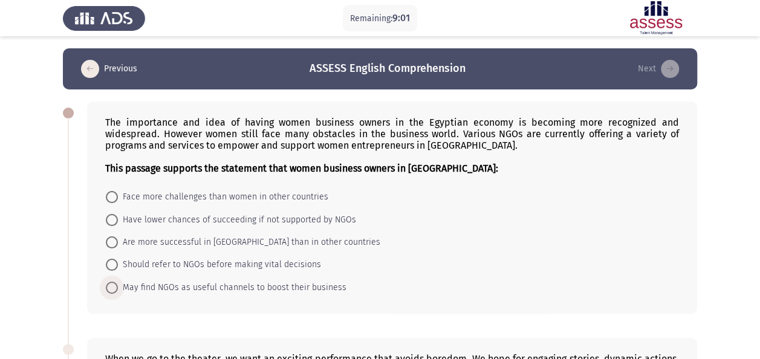
click at [262, 286] on span "May find NGOs as useful channels to boost their business" at bounding box center [232, 288] width 229 height 15
click at [118, 286] on input "May find NGOs as useful channels to boost their business" at bounding box center [112, 288] width 12 height 12
radio input "true"
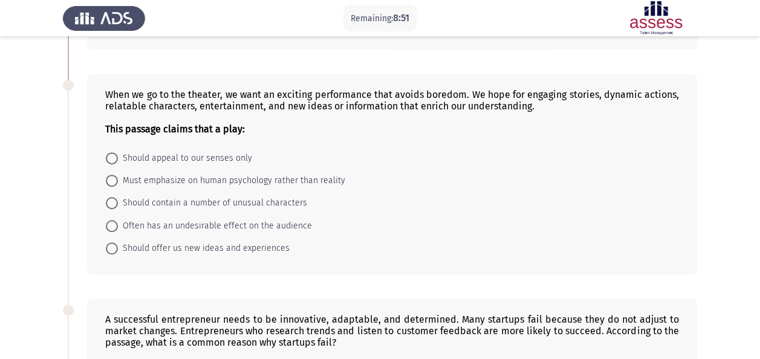
scroll to position [264, 0]
click at [268, 242] on span "Should offer us new ideas and experiences" at bounding box center [204, 248] width 172 height 15
click at [118, 242] on input "Should offer us new ideas and experiences" at bounding box center [112, 248] width 12 height 12
radio input "true"
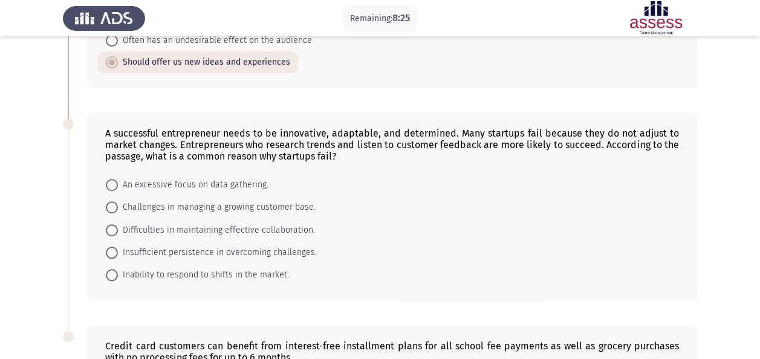
scroll to position [448, 0]
click at [280, 246] on span "Insufficient persistence in overcoming challenges." at bounding box center [217, 253] width 199 height 15
click at [118, 247] on input "Insufficient persistence in overcoming challenges." at bounding box center [112, 253] width 12 height 12
radio input "true"
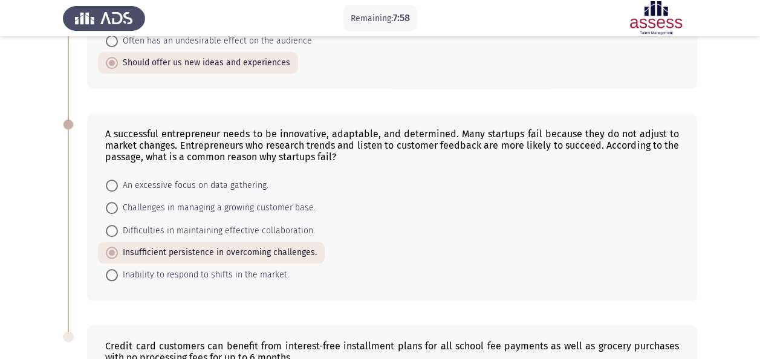
click at [316, 306] on div "A successful entrepreneur needs to be innovative, adaptable, and determined. Ma…" at bounding box center [380, 207] width 634 height 212
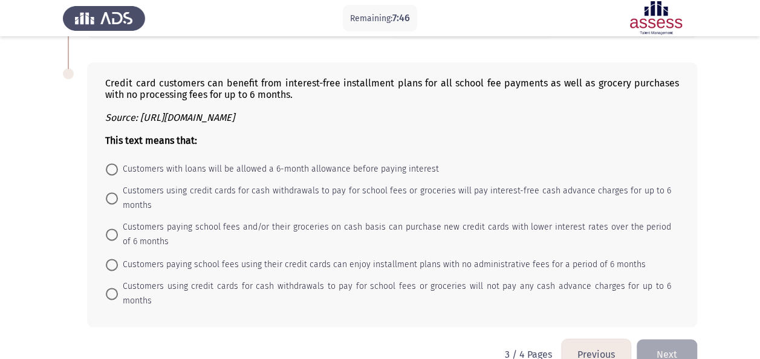
scroll to position [710, 0]
click at [388, 185] on span "Customers using credit cards for cash withdrawals to pay for school fees or gro…" at bounding box center [394, 199] width 553 height 29
click at [118, 193] on input "Customers using credit cards for cash withdrawals to pay for school fees or gro…" at bounding box center [112, 199] width 12 height 12
radio input "true"
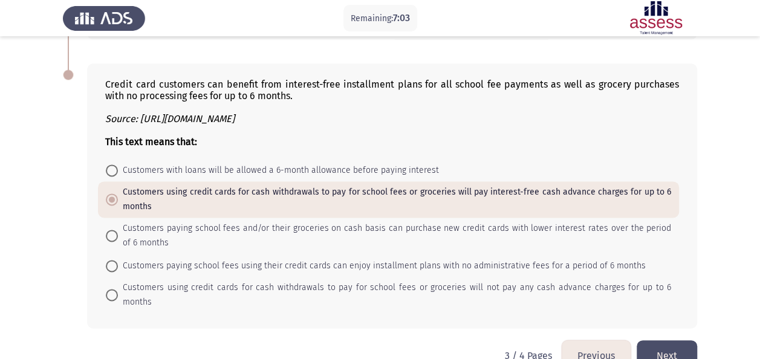
scroll to position [718, 0]
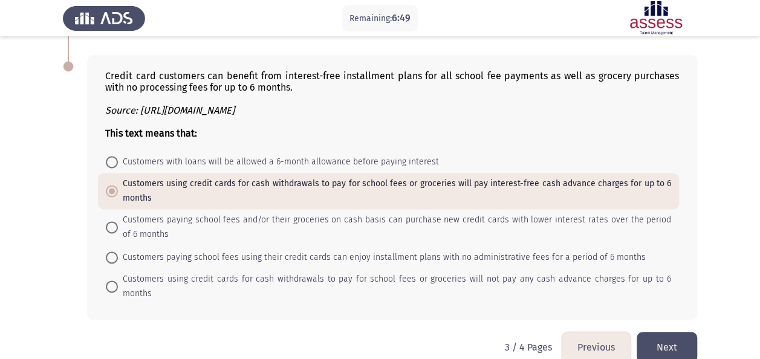
click at [658, 332] on button "Next" at bounding box center [667, 347] width 60 height 31
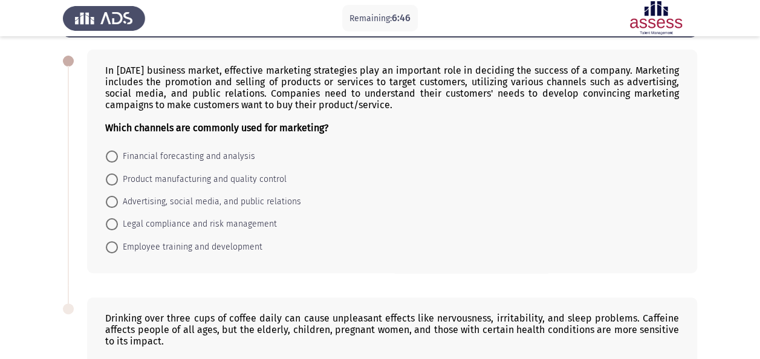
scroll to position [0, 0]
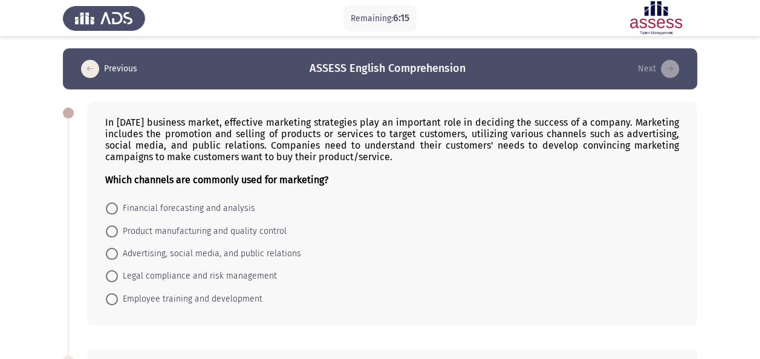
click at [248, 252] on span "Advertising, social media, and public relations" at bounding box center [209, 254] width 183 height 15
click at [118, 252] on input "Advertising, social media, and public relations" at bounding box center [112, 254] width 12 height 12
radio input "true"
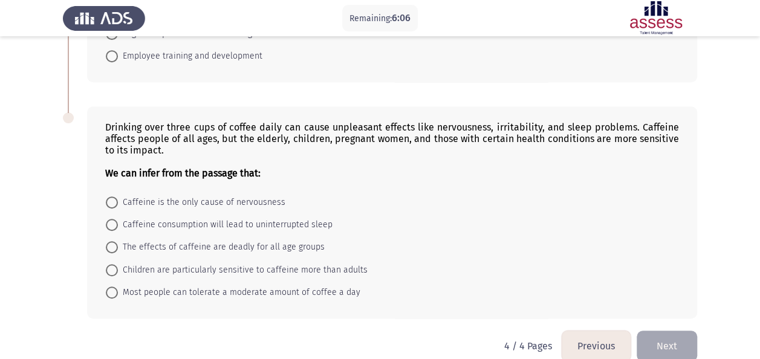
scroll to position [258, 0]
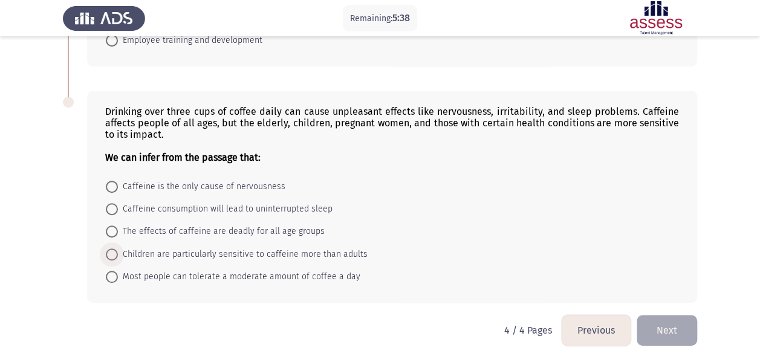
click at [248, 252] on span "Children are particularly sensitive to caffeine more than adults" at bounding box center [243, 254] width 250 height 15
click at [118, 252] on input "Children are particularly sensitive to caffeine more than adults" at bounding box center [112, 254] width 12 height 12
radio input "true"
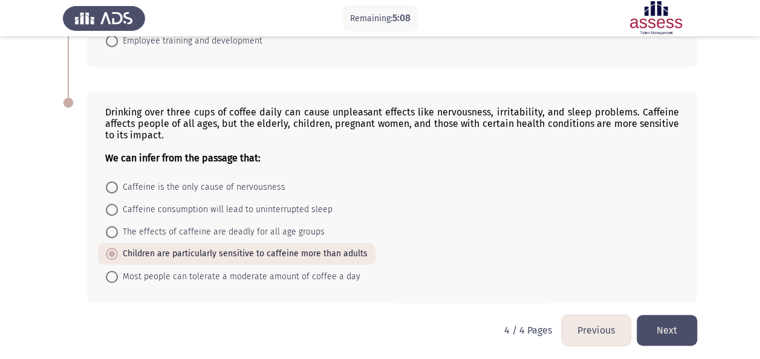
click at [663, 327] on button "Next" at bounding box center [667, 330] width 60 height 31
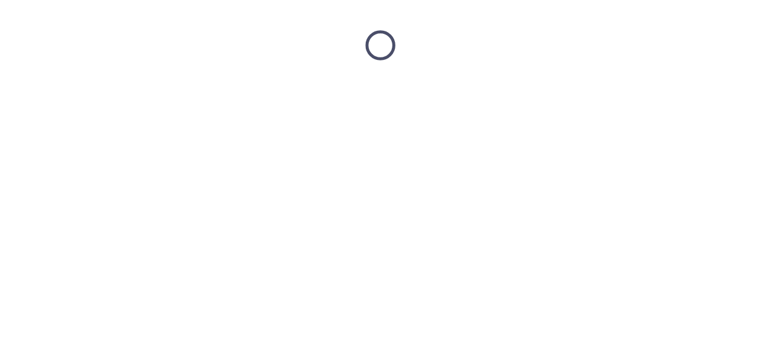
scroll to position [0, 0]
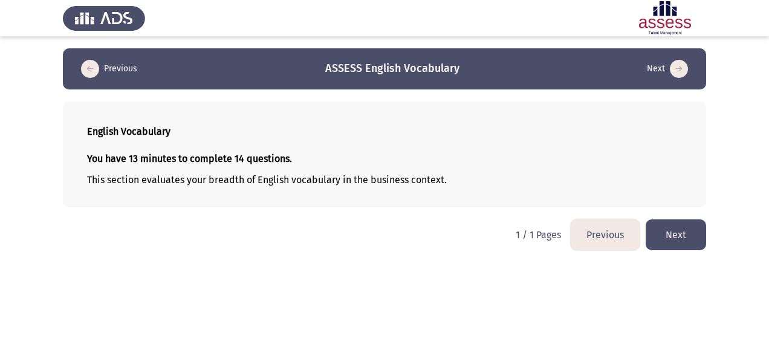
click at [680, 236] on button "Next" at bounding box center [676, 234] width 60 height 31
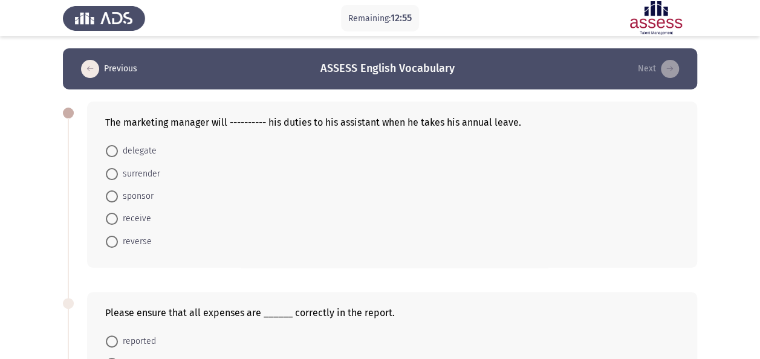
click at [132, 148] on span "delegate" at bounding box center [137, 151] width 39 height 15
click at [118, 148] on input "delegate" at bounding box center [112, 151] width 12 height 12
radio input "true"
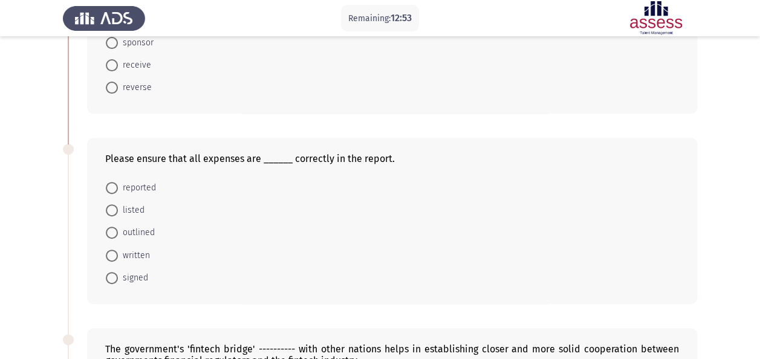
scroll to position [154, 0]
click at [137, 212] on span "listed" at bounding box center [131, 209] width 27 height 15
click at [118, 212] on input "listed" at bounding box center [112, 209] width 12 height 12
radio input "true"
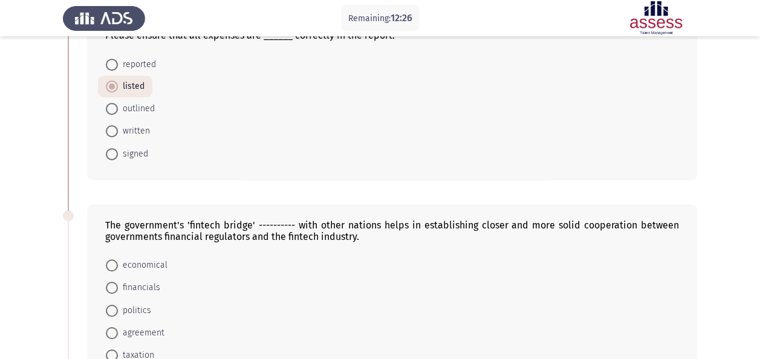
scroll to position [367, 0]
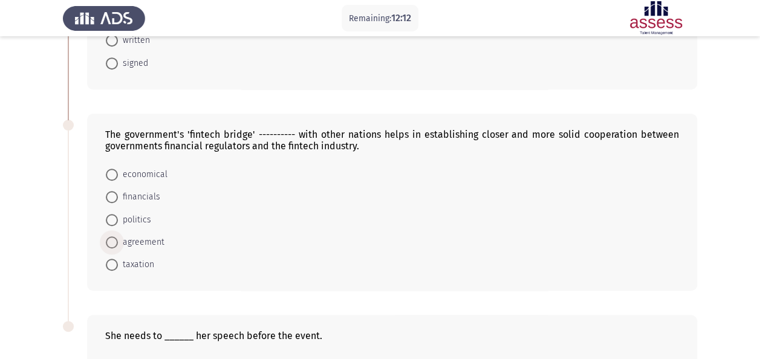
click at [149, 237] on span "agreement" at bounding box center [141, 242] width 47 height 15
click at [118, 237] on input "agreement" at bounding box center [112, 242] width 12 height 12
radio input "true"
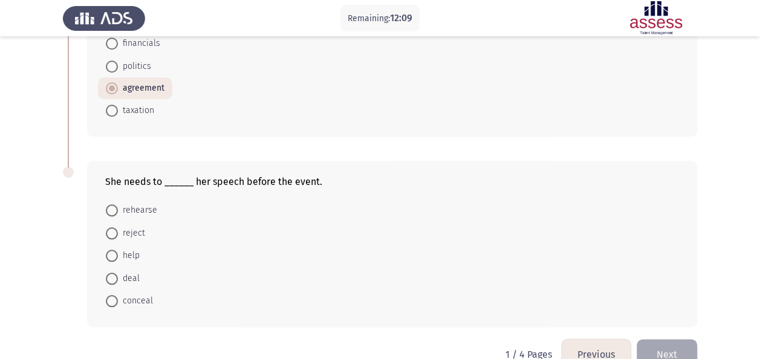
scroll to position [544, 0]
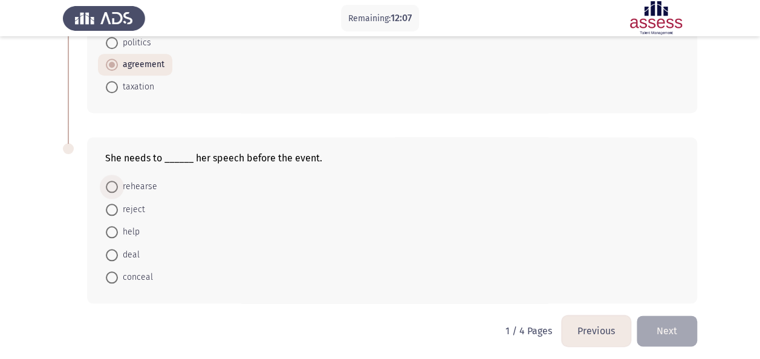
click at [129, 187] on span "rehearse" at bounding box center [137, 187] width 39 height 15
click at [118, 187] on input "rehearse" at bounding box center [112, 187] width 12 height 12
radio input "true"
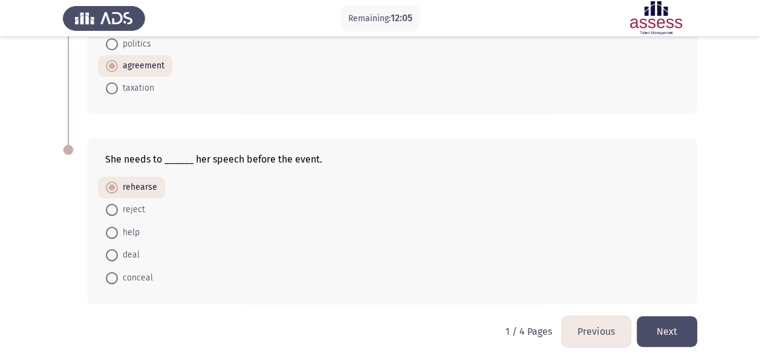
click at [657, 319] on button "Next" at bounding box center [667, 331] width 60 height 31
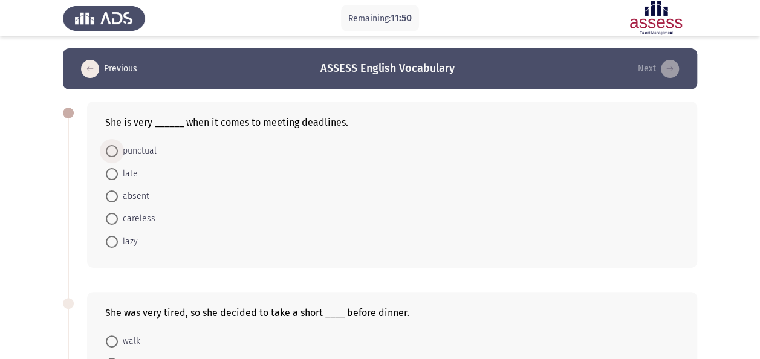
click at [129, 151] on span "punctual" at bounding box center [137, 151] width 39 height 15
click at [118, 151] on input "punctual" at bounding box center [112, 151] width 12 height 12
radio input "true"
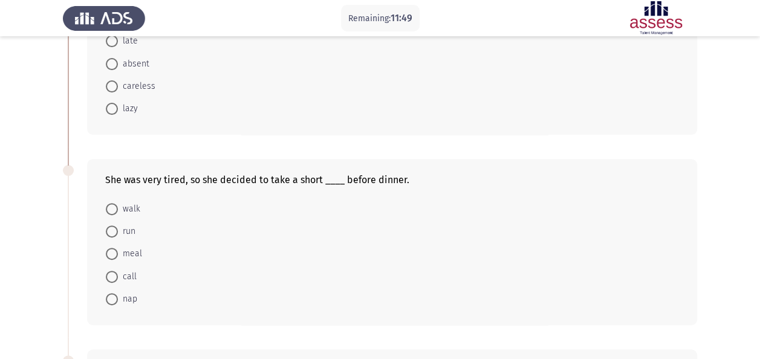
scroll to position [168, 0]
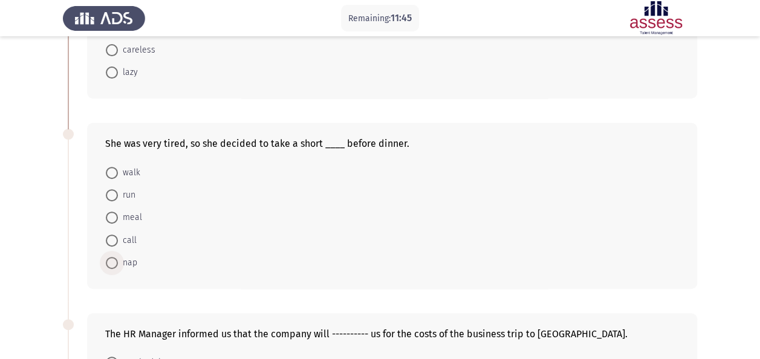
click at [118, 266] on span "nap" at bounding box center [127, 263] width 19 height 15
click at [118, 266] on input "nap" at bounding box center [112, 263] width 12 height 12
radio input "true"
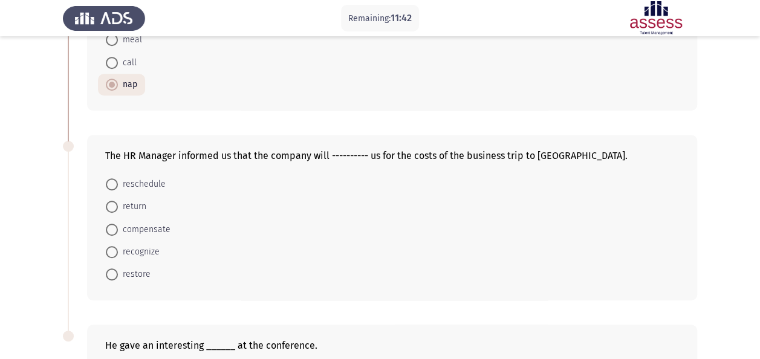
scroll to position [347, 0]
click at [115, 227] on span at bounding box center [112, 228] width 12 height 12
click at [115, 227] on input "compensate" at bounding box center [112, 228] width 12 height 12
radio input "true"
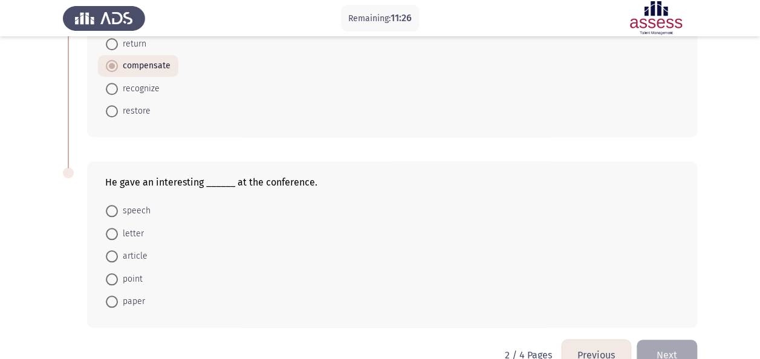
scroll to position [509, 0]
click at [126, 210] on span "speech" at bounding box center [134, 210] width 33 height 15
click at [118, 210] on input "speech" at bounding box center [112, 210] width 12 height 12
radio input "true"
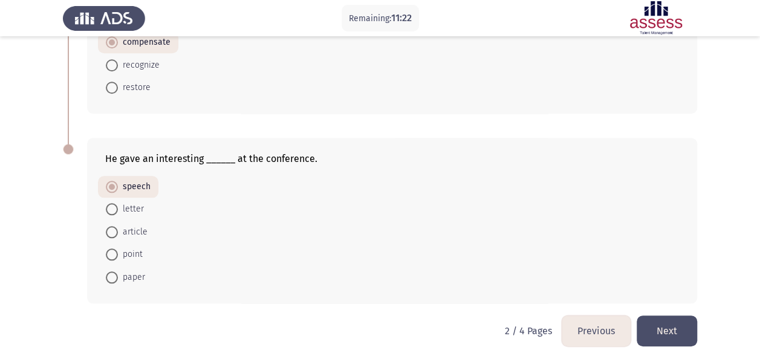
click at [670, 327] on button "Next" at bounding box center [667, 331] width 60 height 31
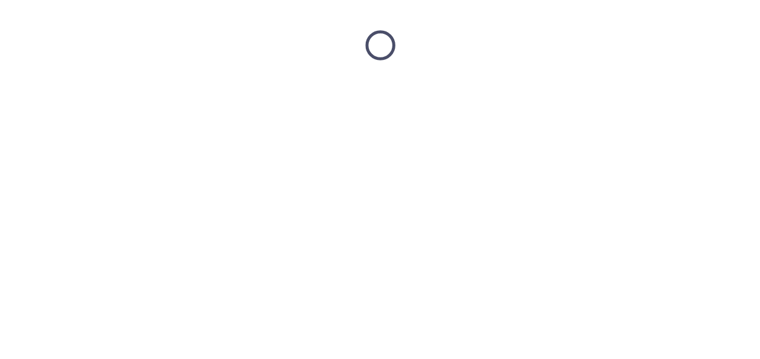
scroll to position [0, 0]
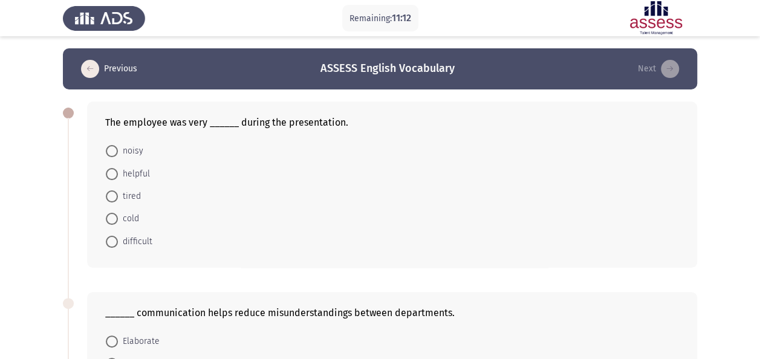
click at [129, 176] on span "helpful" at bounding box center [134, 174] width 32 height 15
click at [118, 176] on input "helpful" at bounding box center [112, 174] width 12 height 12
radio input "true"
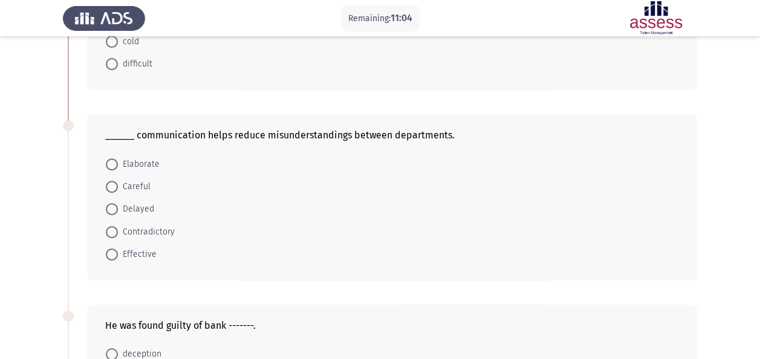
scroll to position [177, 0]
click at [133, 249] on span "Effective" at bounding box center [137, 254] width 39 height 15
click at [118, 249] on input "Effective" at bounding box center [112, 254] width 12 height 12
radio input "true"
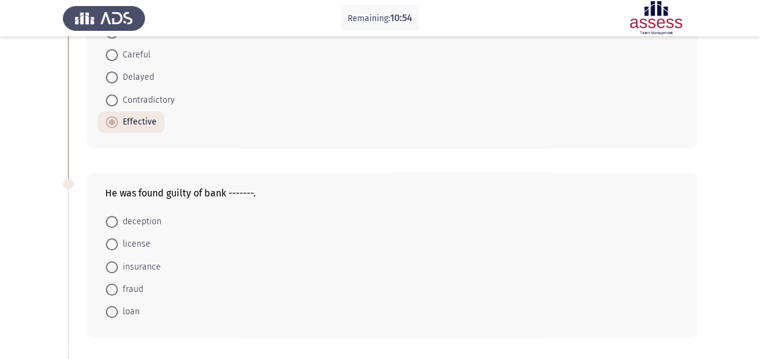
scroll to position [309, 0]
click at [129, 285] on span "fraud" at bounding box center [130, 289] width 25 height 15
click at [118, 285] on input "fraud" at bounding box center [112, 289] width 12 height 12
radio input "true"
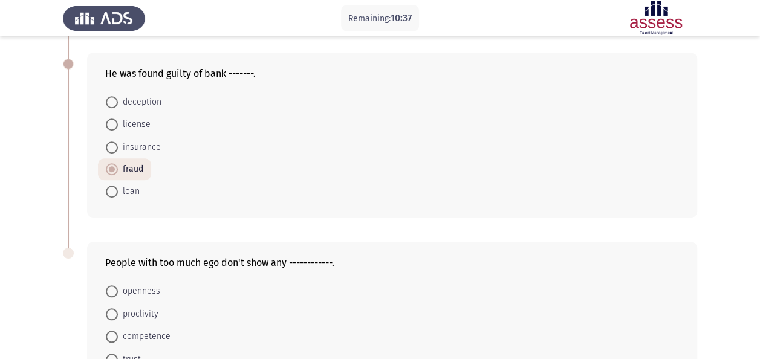
scroll to position [533, 0]
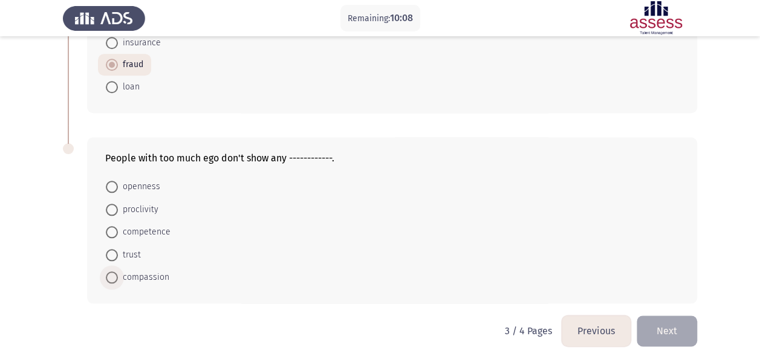
click at [121, 270] on span "compassion" at bounding box center [143, 277] width 51 height 15
click at [118, 271] on input "compassion" at bounding box center [112, 277] width 12 height 12
radio input "true"
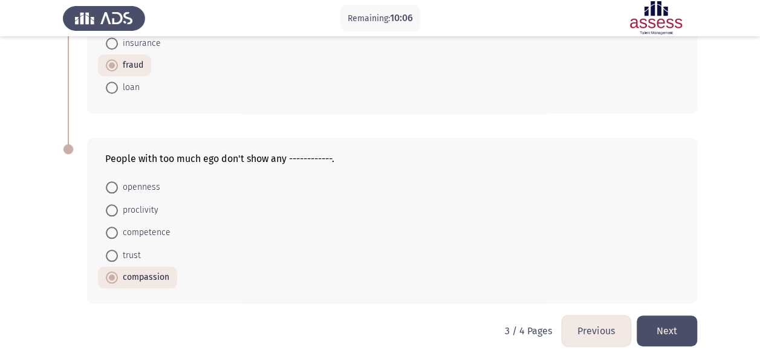
click at [680, 328] on button "Next" at bounding box center [667, 331] width 60 height 31
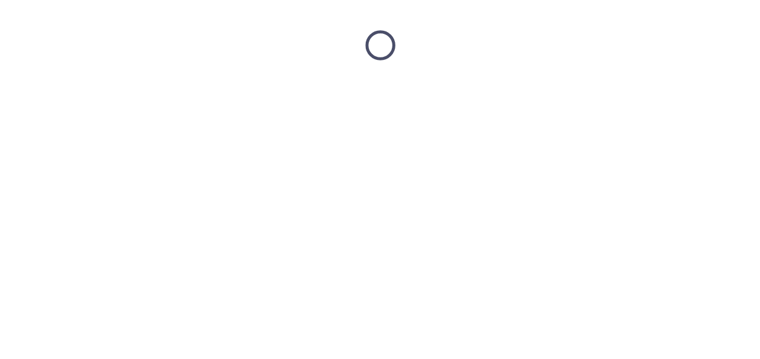
scroll to position [0, 0]
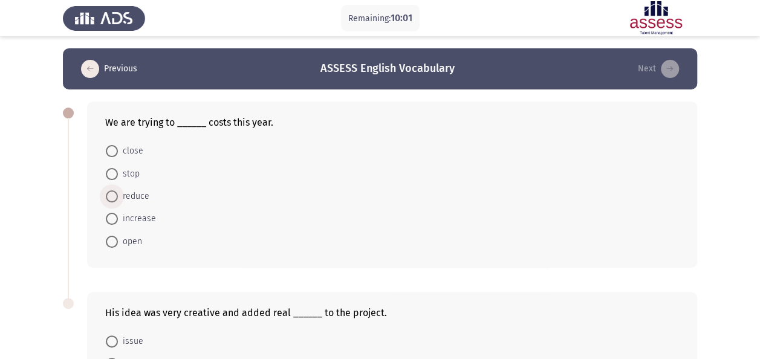
click at [118, 193] on span "reduce" at bounding box center [133, 196] width 31 height 15
click at [118, 193] on input "reduce" at bounding box center [112, 196] width 12 height 12
radio input "true"
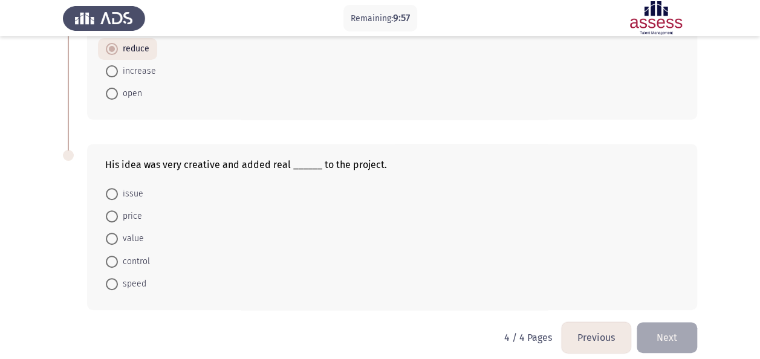
scroll to position [148, 0]
click at [111, 235] on span at bounding box center [112, 238] width 12 height 12
click at [111, 235] on input "value" at bounding box center [112, 238] width 12 height 12
radio input "true"
click at [24, 241] on app-assessment-container "Remaining: 9:51 Previous ASSESS English Vocabulary Next We are trying to ______…" at bounding box center [380, 111] width 760 height 420
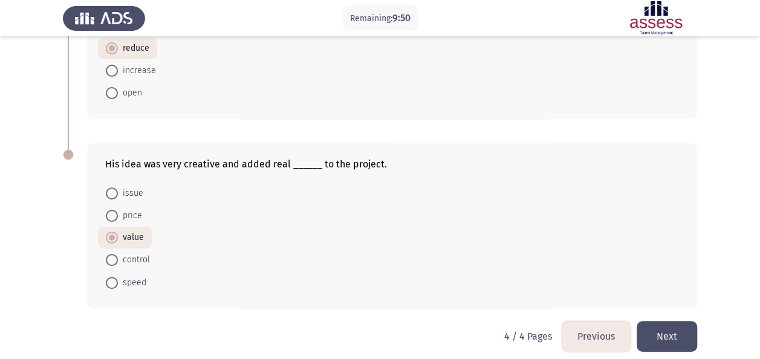
scroll to position [155, 0]
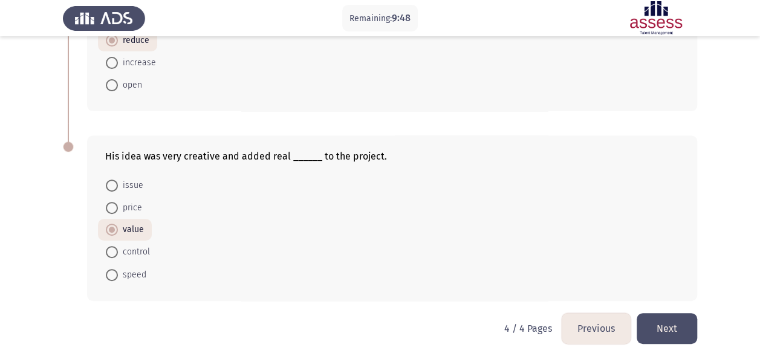
click at [663, 324] on button "Next" at bounding box center [667, 328] width 60 height 31
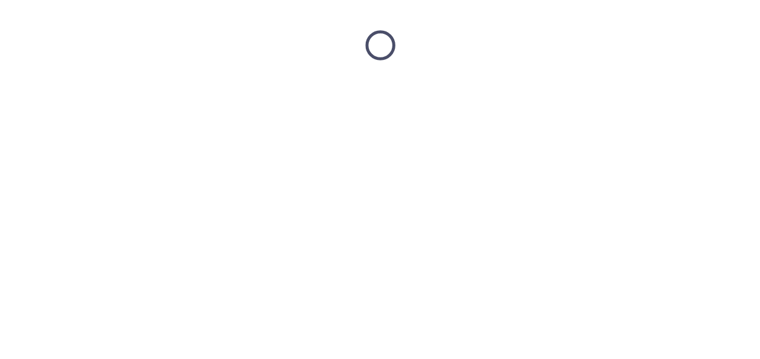
scroll to position [0, 0]
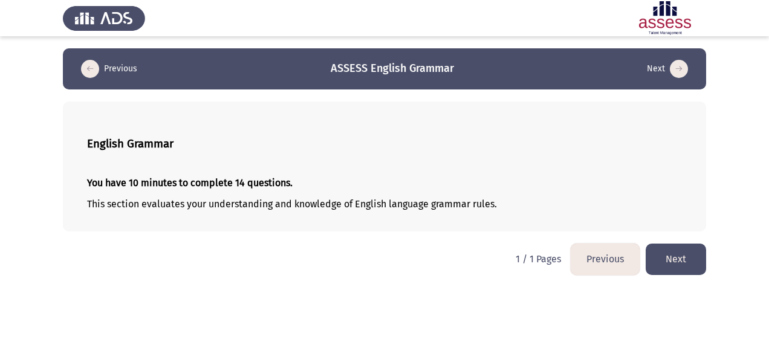
click at [666, 258] on button "Next" at bounding box center [676, 259] width 60 height 31
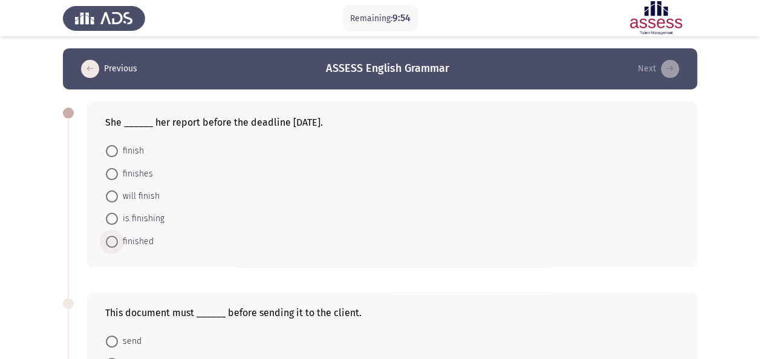
click at [114, 244] on span at bounding box center [112, 242] width 12 height 12
click at [114, 244] on input "finished" at bounding box center [112, 242] width 12 height 12
radio input "true"
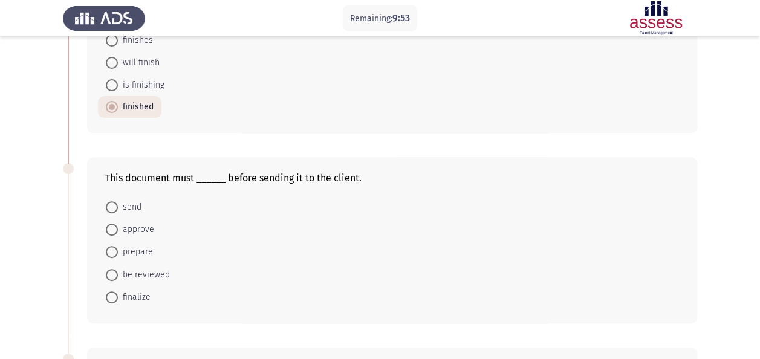
scroll to position [134, 0]
click at [115, 271] on span at bounding box center [112, 274] width 12 height 12
click at [115, 271] on input "be reviewed" at bounding box center [112, 274] width 12 height 12
radio input "true"
click at [41, 241] on app-assessment-container "Remaining: 9:48 Previous ASSESS English Grammar Next She ______ her report befo…" at bounding box center [380, 314] width 760 height 800
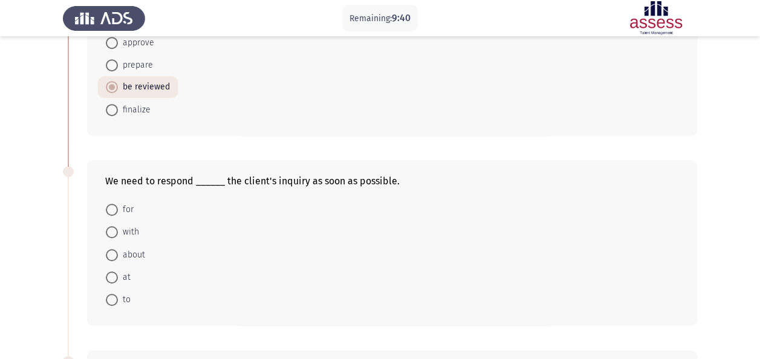
scroll to position [322, 0]
click at [111, 295] on span at bounding box center [112, 299] width 12 height 12
click at [111, 295] on input "to" at bounding box center [112, 299] width 12 height 12
radio input "true"
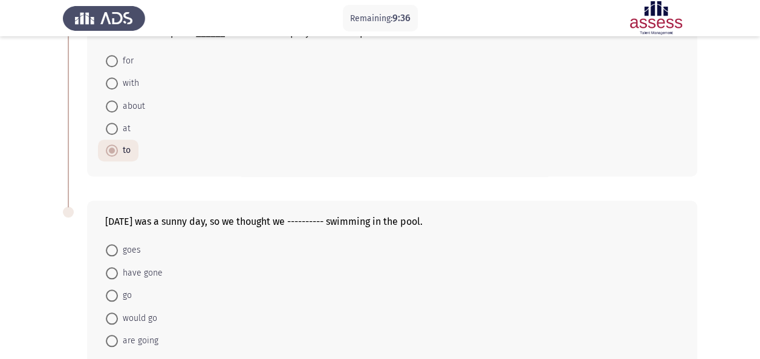
scroll to position [516, 0]
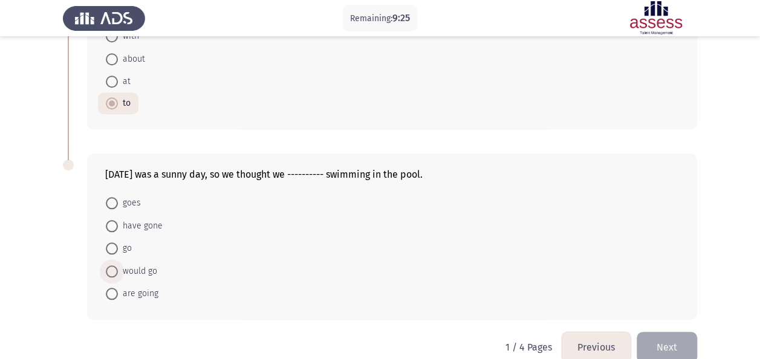
click at [111, 268] on span at bounding box center [112, 271] width 12 height 12
click at [111, 268] on input "would go" at bounding box center [112, 271] width 12 height 12
radio input "true"
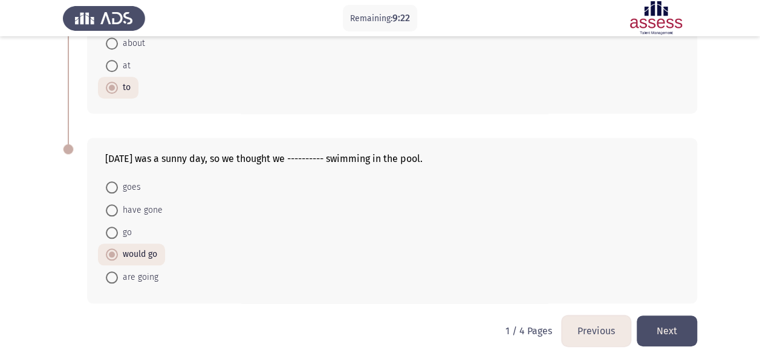
click at [667, 320] on button "Next" at bounding box center [667, 331] width 60 height 31
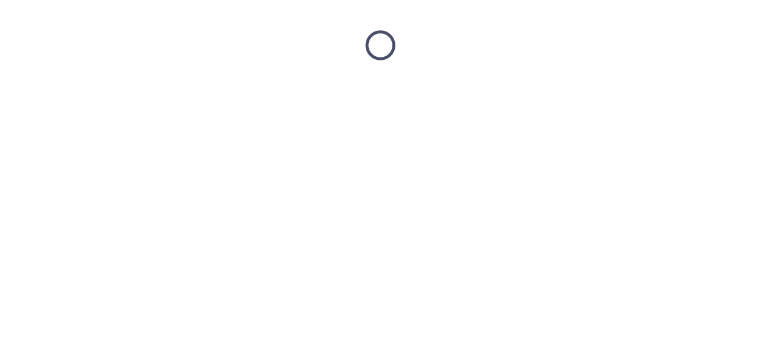
scroll to position [0, 0]
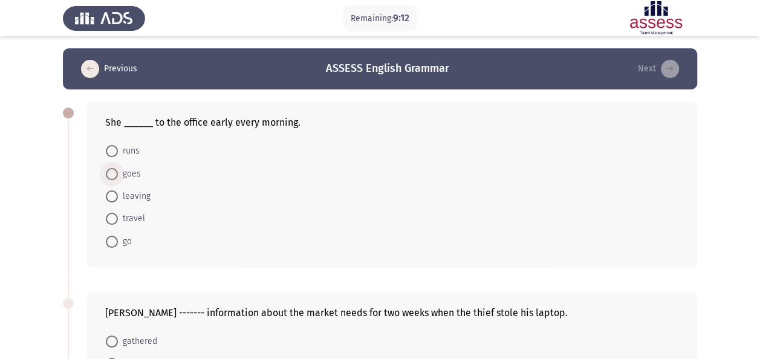
click at [126, 176] on span "goes" at bounding box center [129, 174] width 23 height 15
click at [118, 176] on input "goes" at bounding box center [112, 174] width 12 height 12
radio input "true"
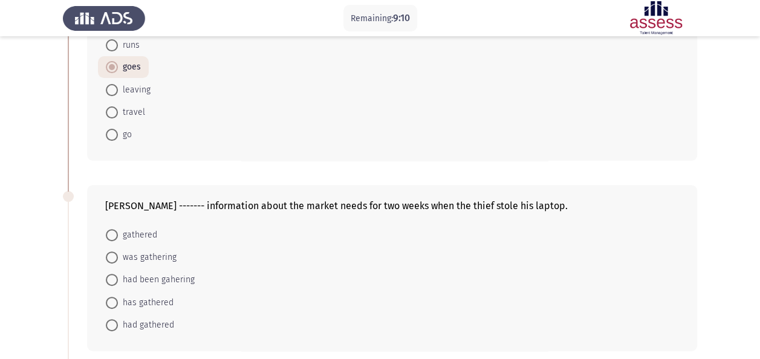
scroll to position [149, 0]
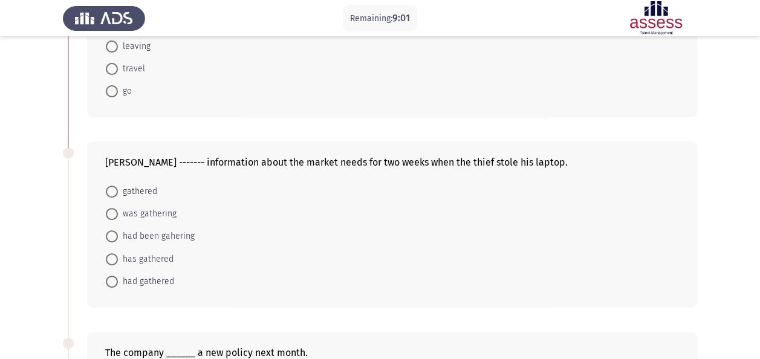
click at [22, 214] on app-assessment-container "Remaining: 9:01 Previous ASSESS English Grammar Next She ______ to the office e…" at bounding box center [380, 300] width 760 height 802
click at [161, 232] on span "had been gahering" at bounding box center [156, 236] width 77 height 15
click at [118, 232] on input "had been gahering" at bounding box center [112, 236] width 12 height 12
radio input "true"
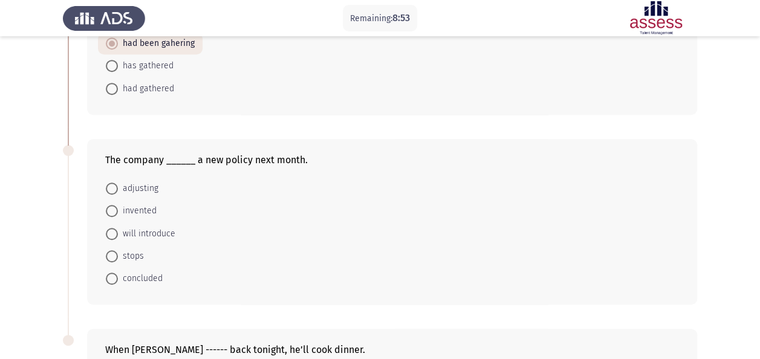
scroll to position [342, 0]
click at [154, 229] on span "will introduce" at bounding box center [146, 233] width 57 height 15
click at [118, 229] on input "will introduce" at bounding box center [112, 233] width 12 height 12
radio input "true"
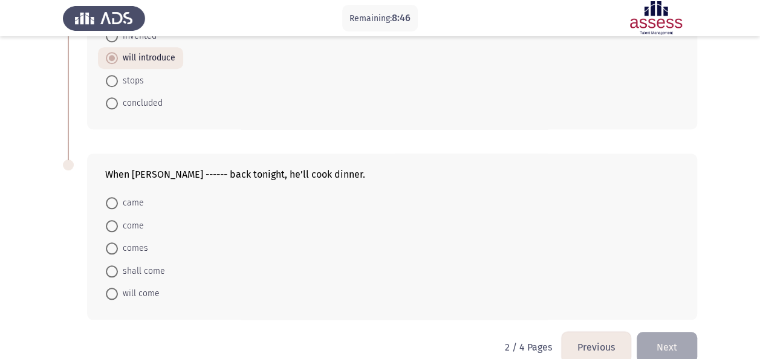
scroll to position [524, 0]
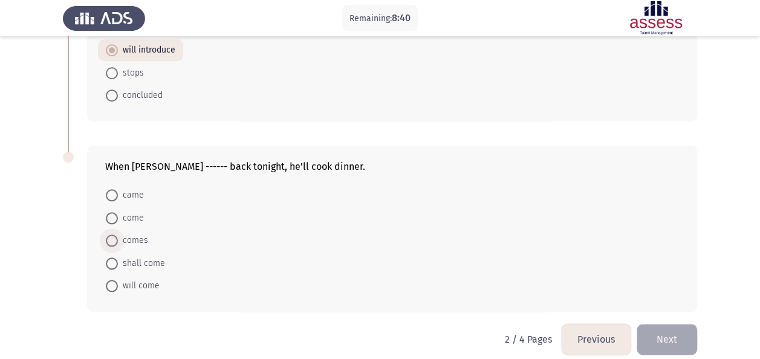
click at [110, 237] on span at bounding box center [112, 241] width 12 height 12
click at [110, 237] on input "comes" at bounding box center [112, 241] width 12 height 12
radio input "true"
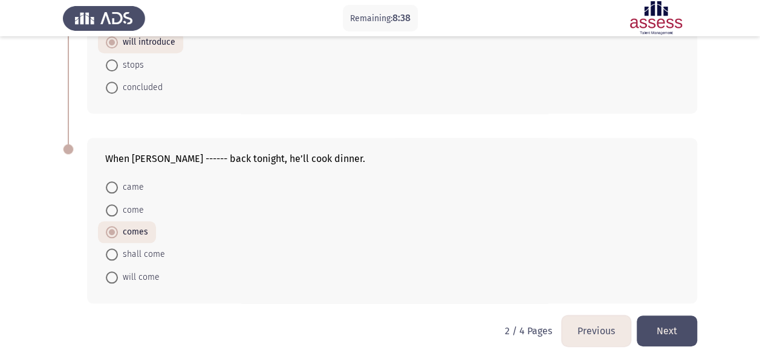
click at [674, 323] on button "Next" at bounding box center [667, 331] width 60 height 31
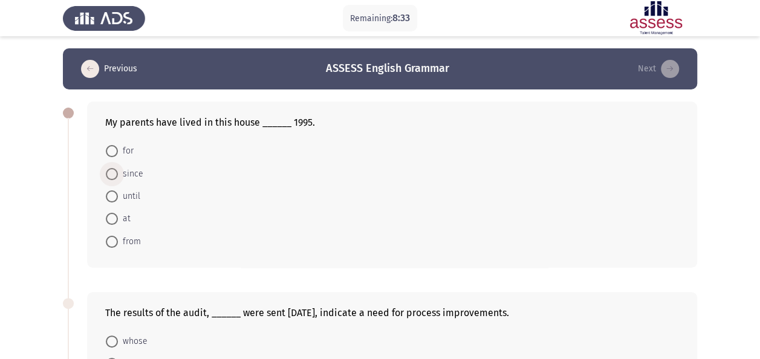
click at [118, 169] on span "since" at bounding box center [130, 174] width 25 height 15
click at [118, 169] on input "since" at bounding box center [112, 174] width 12 height 12
radio input "true"
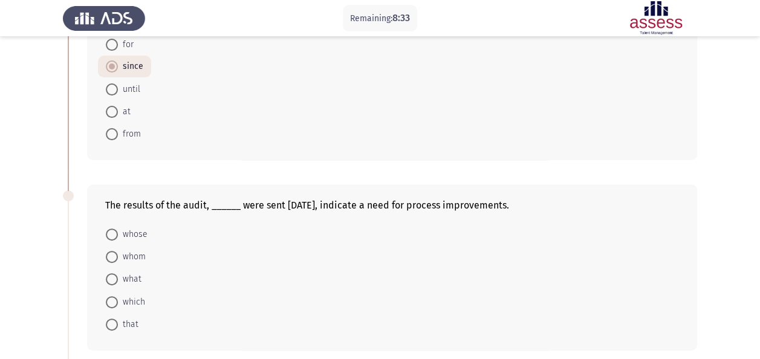
scroll to position [112, 0]
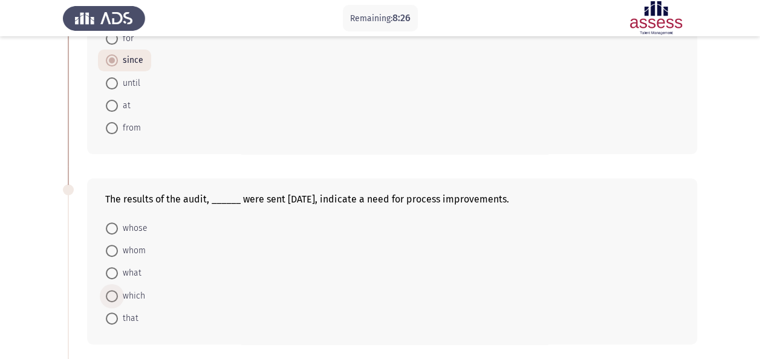
click at [118, 296] on span "which" at bounding box center [131, 296] width 27 height 15
click at [118, 296] on input "which" at bounding box center [112, 296] width 12 height 12
radio input "true"
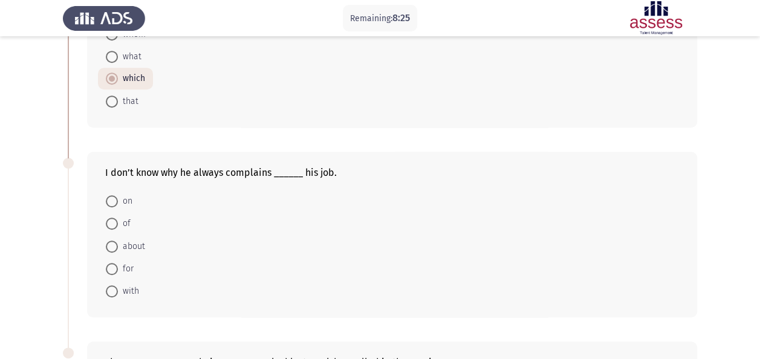
scroll to position [344, 0]
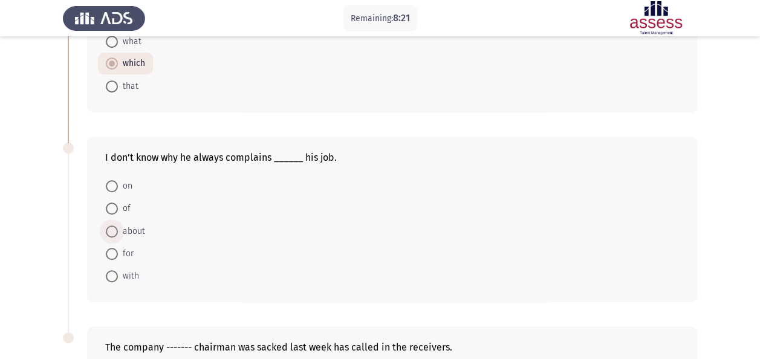
click at [110, 229] on span at bounding box center [112, 232] width 12 height 12
click at [110, 229] on input "about" at bounding box center [112, 232] width 12 height 12
radio input "true"
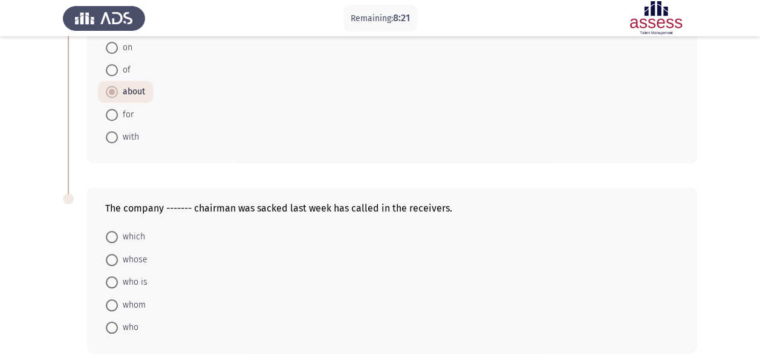
scroll to position [485, 0]
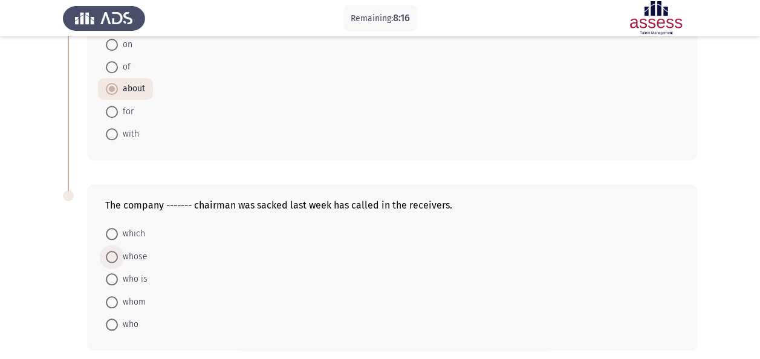
click at [112, 254] on span at bounding box center [112, 257] width 12 height 12
click at [112, 254] on input "whose" at bounding box center [112, 257] width 12 height 12
radio input "true"
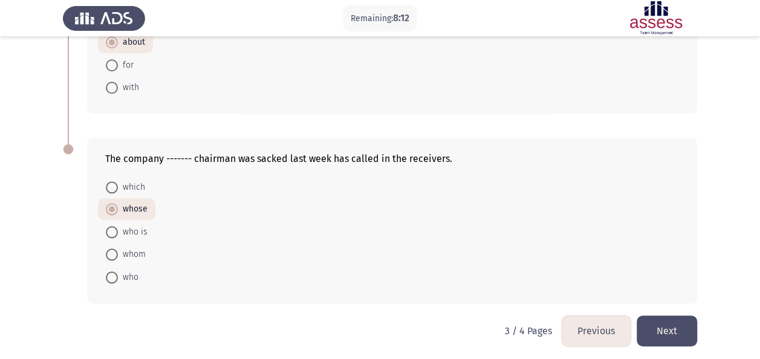
click at [671, 326] on button "Next" at bounding box center [667, 331] width 60 height 31
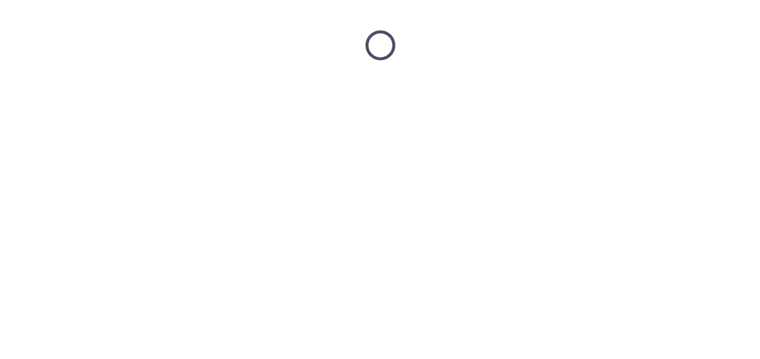
scroll to position [0, 0]
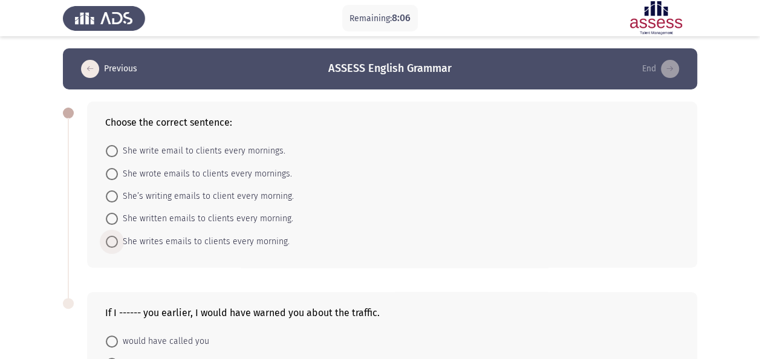
click at [218, 241] on span "She writes emails to clients every morning." at bounding box center [204, 242] width 172 height 15
click at [118, 241] on input "She writes emails to clients every morning." at bounding box center [112, 242] width 12 height 12
radio input "true"
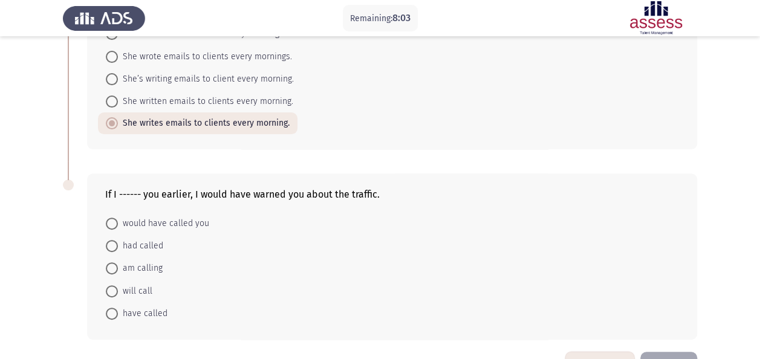
scroll to position [156, 0]
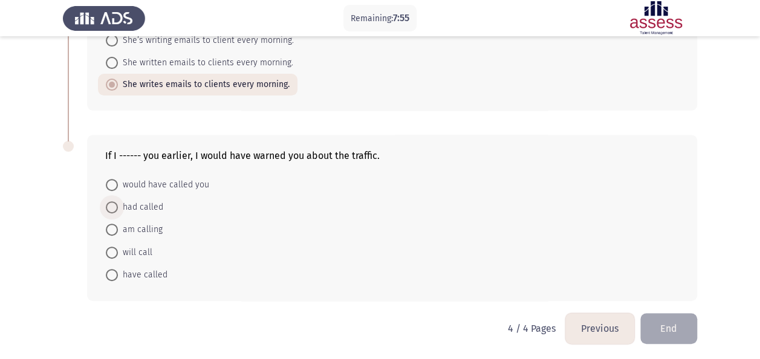
click at [114, 207] on span at bounding box center [112, 207] width 12 height 12
click at [114, 207] on input "had called" at bounding box center [112, 207] width 12 height 12
radio input "true"
click at [667, 322] on button "End" at bounding box center [668, 328] width 57 height 31
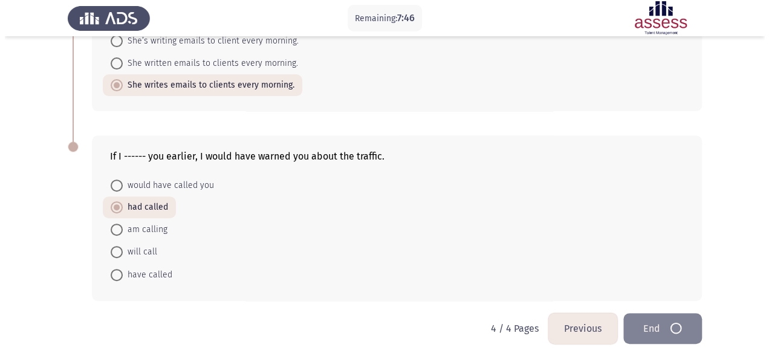
scroll to position [0, 0]
